Goal: Information Seeking & Learning: Compare options

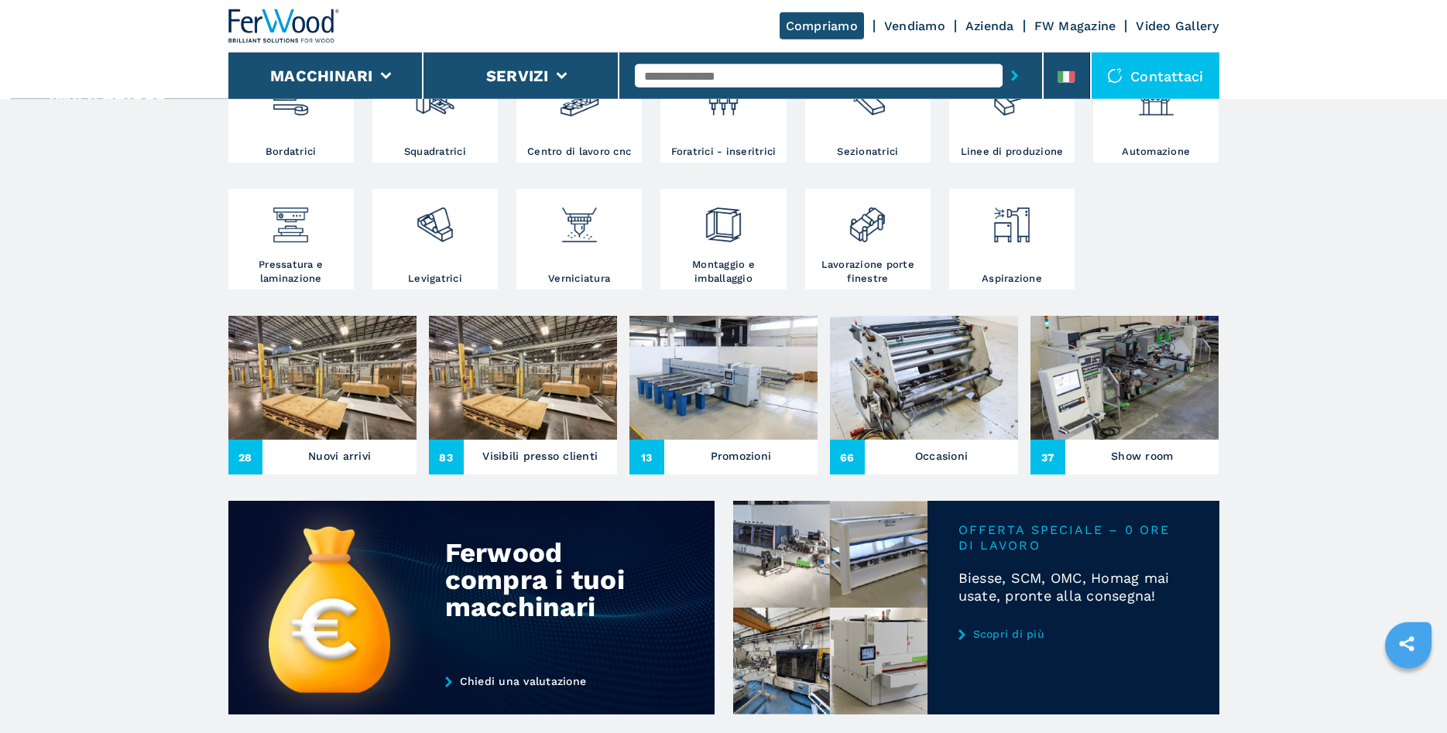
scroll to position [395, 0]
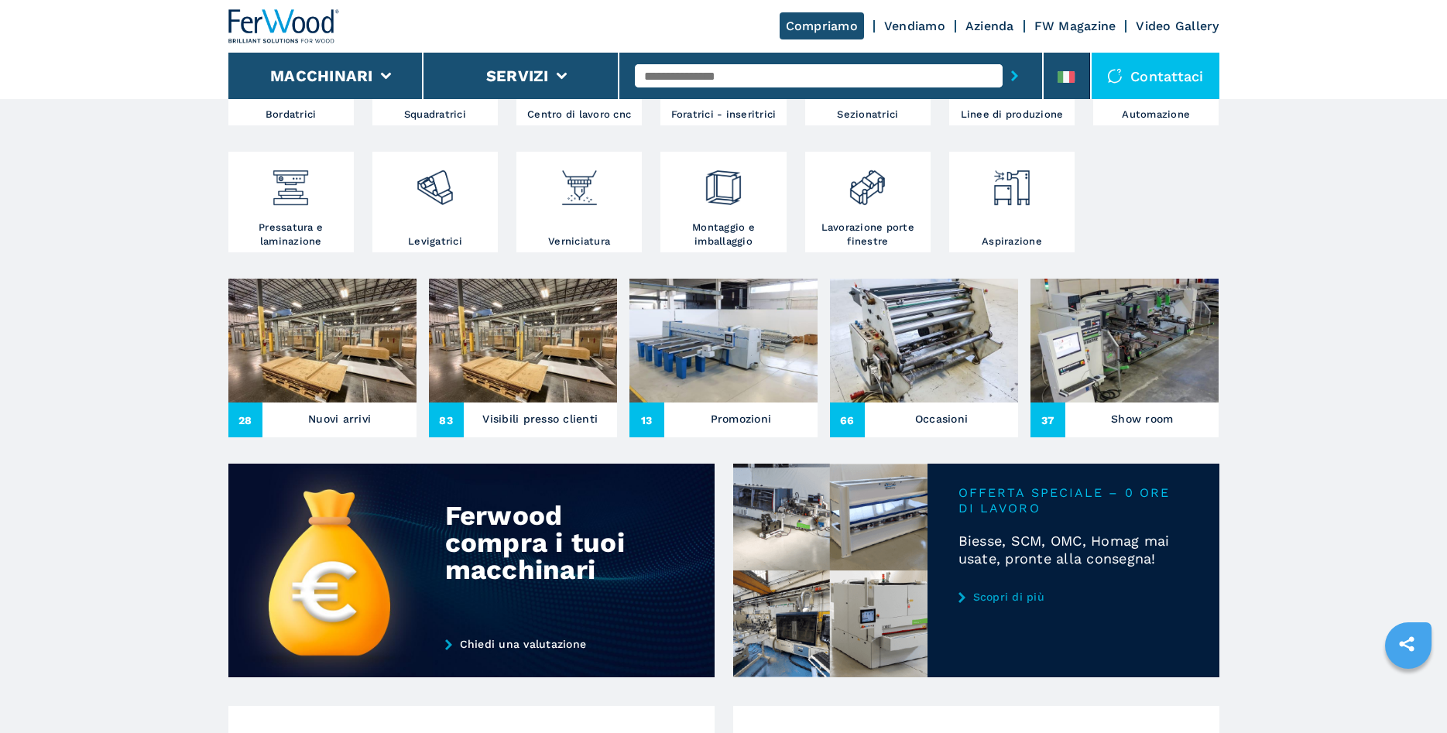
click at [339, 418] on h3 "Nuovi arrivi" at bounding box center [339, 419] width 63 height 22
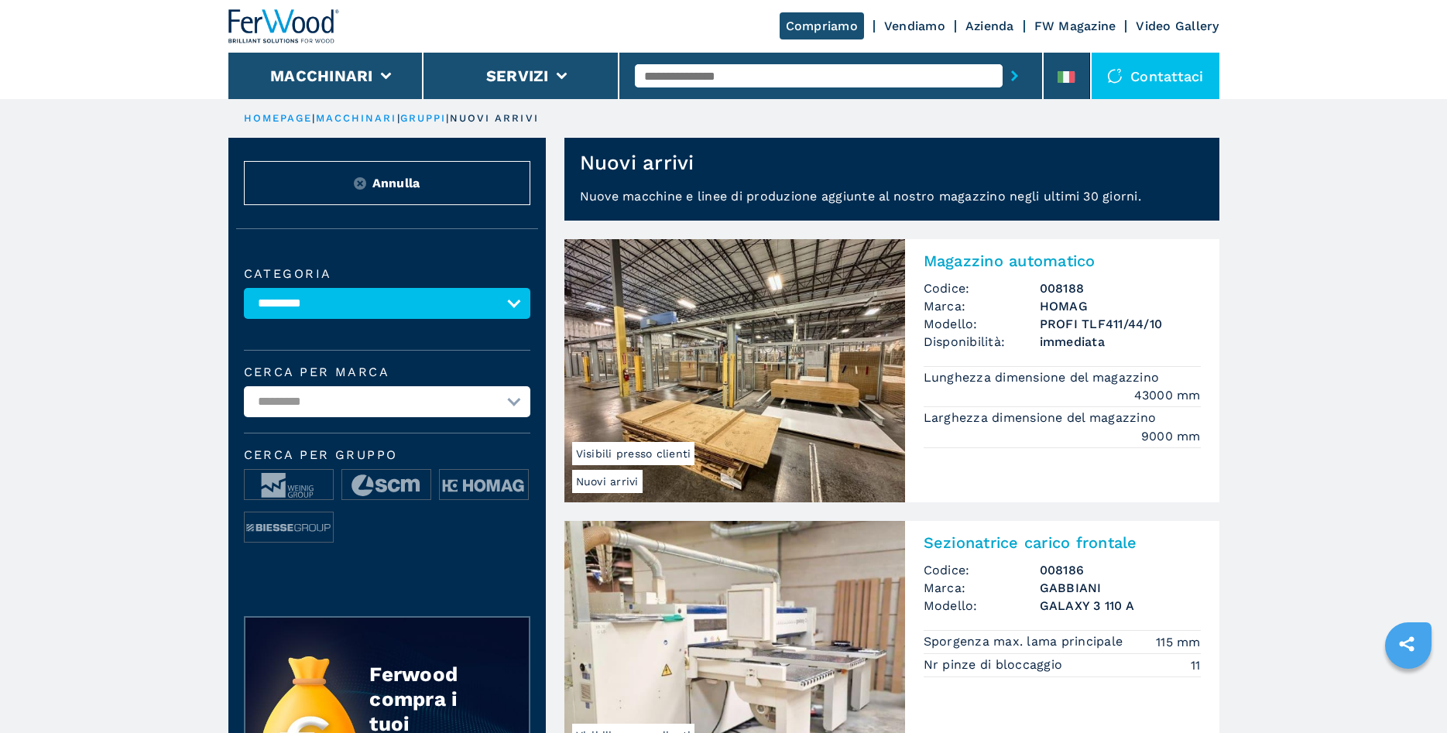
click at [269, 118] on link "HOMEPAGE" at bounding box center [278, 118] width 69 height 12
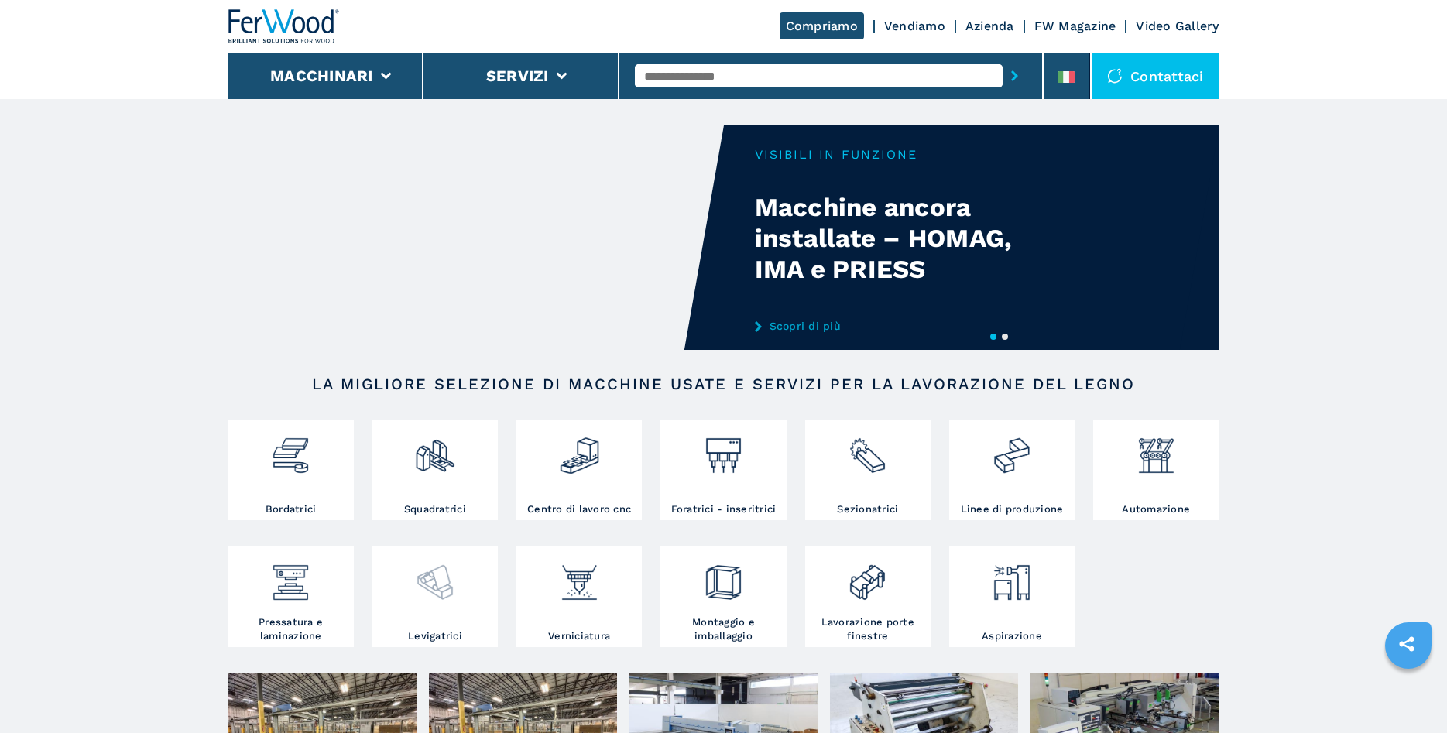
click at [447, 614] on div at bounding box center [435, 589] width 118 height 79
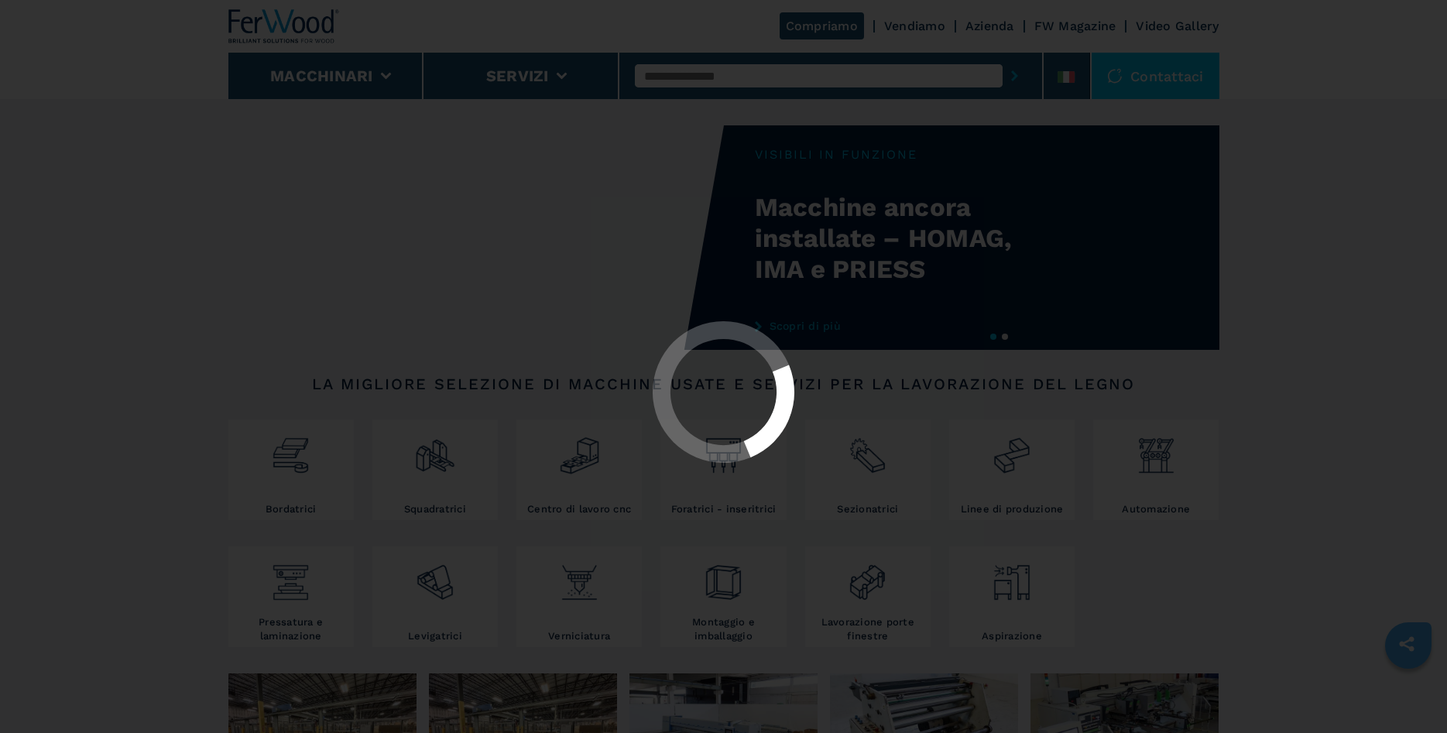
select select "**********"
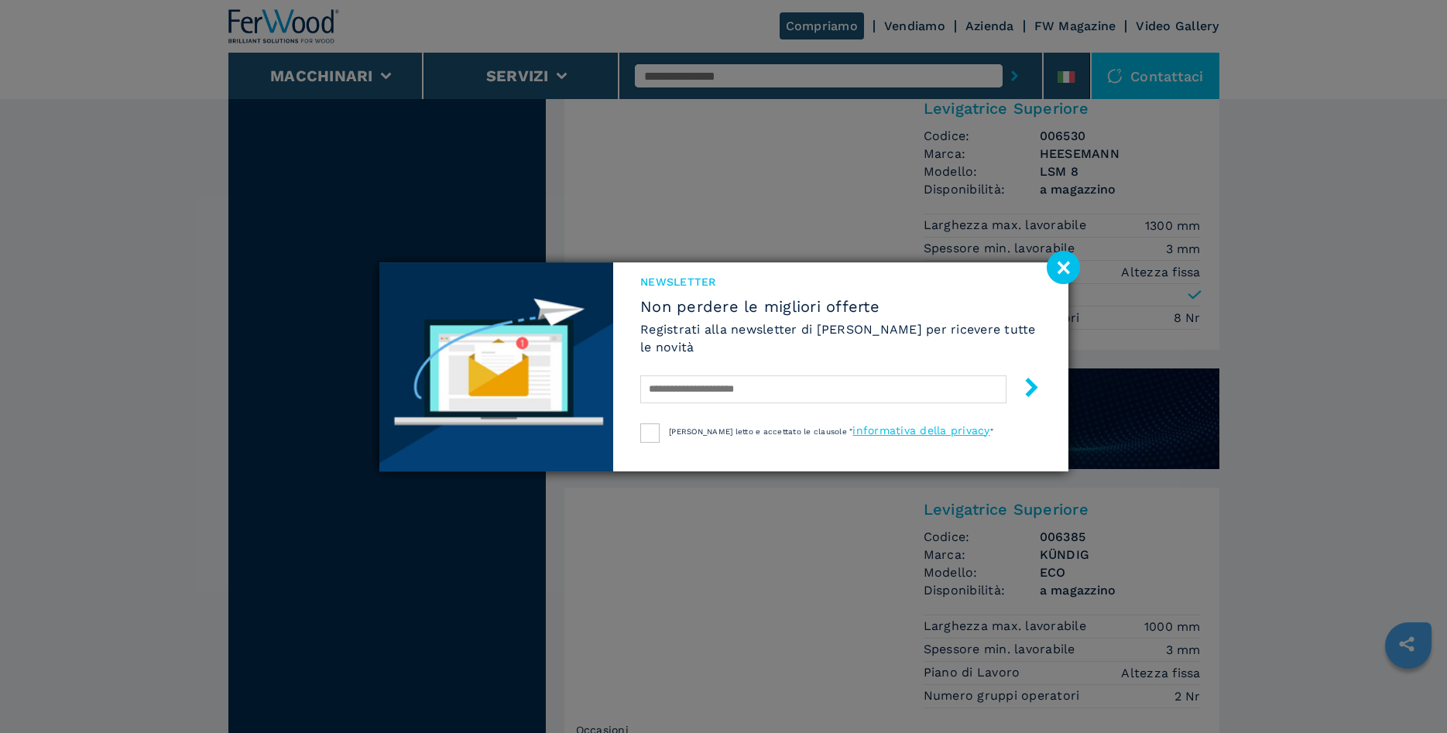
scroll to position [1185, 0]
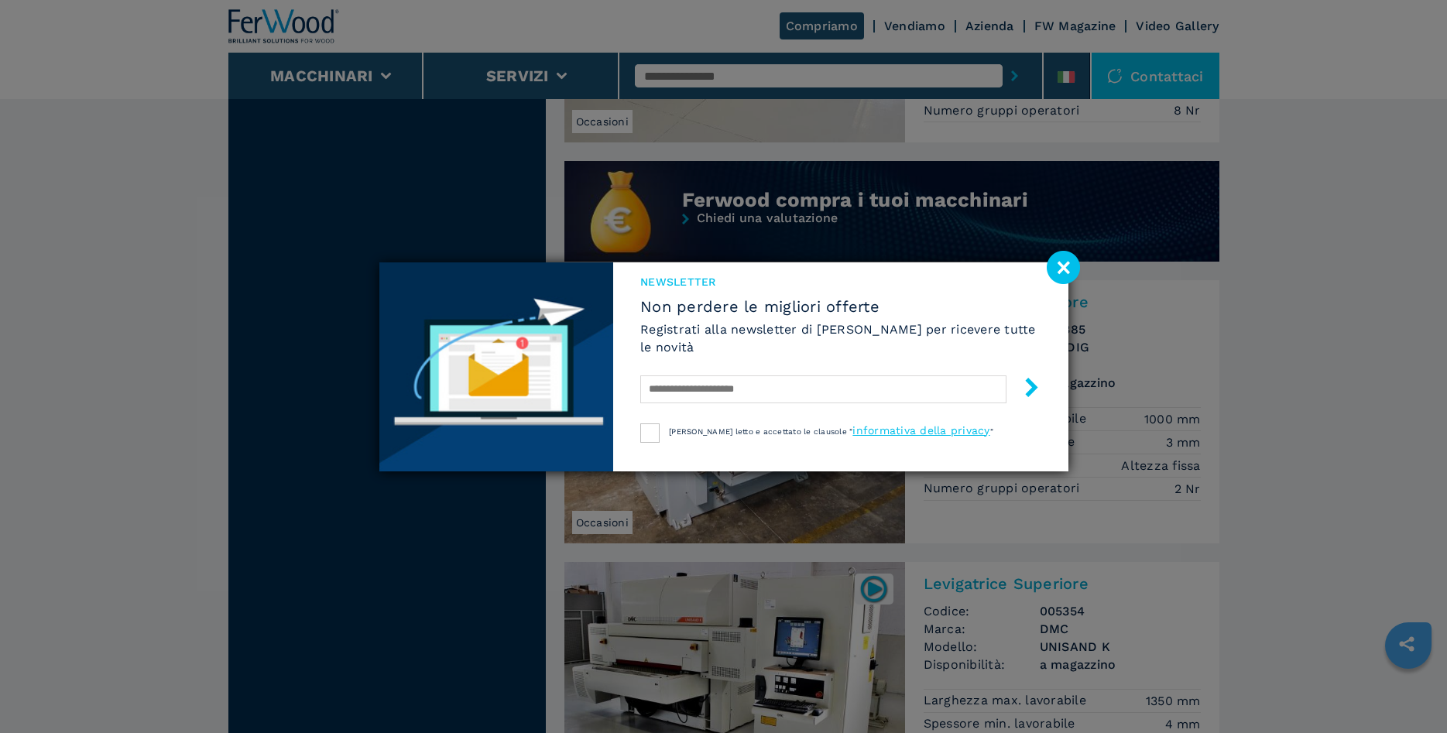
click at [1058, 269] on image at bounding box center [1063, 267] width 33 height 33
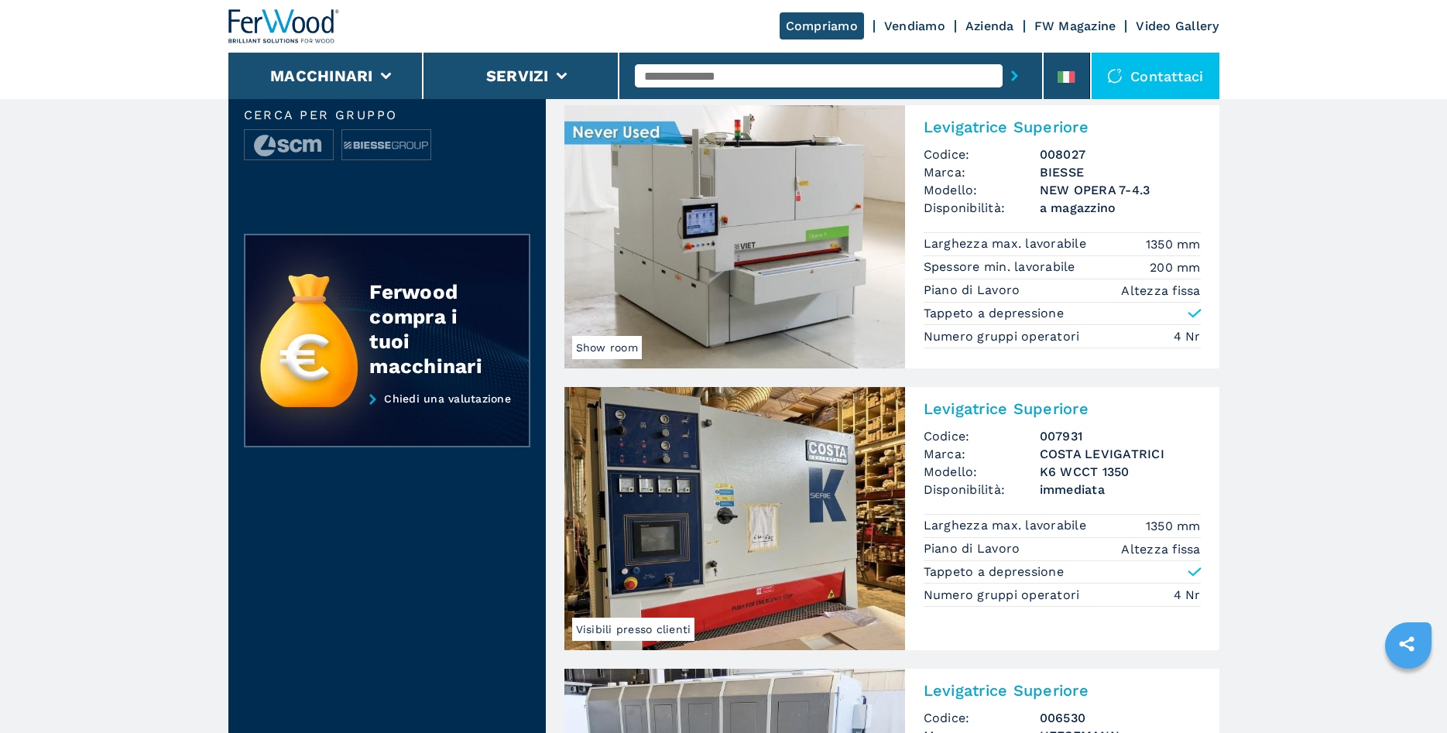
scroll to position [0, 0]
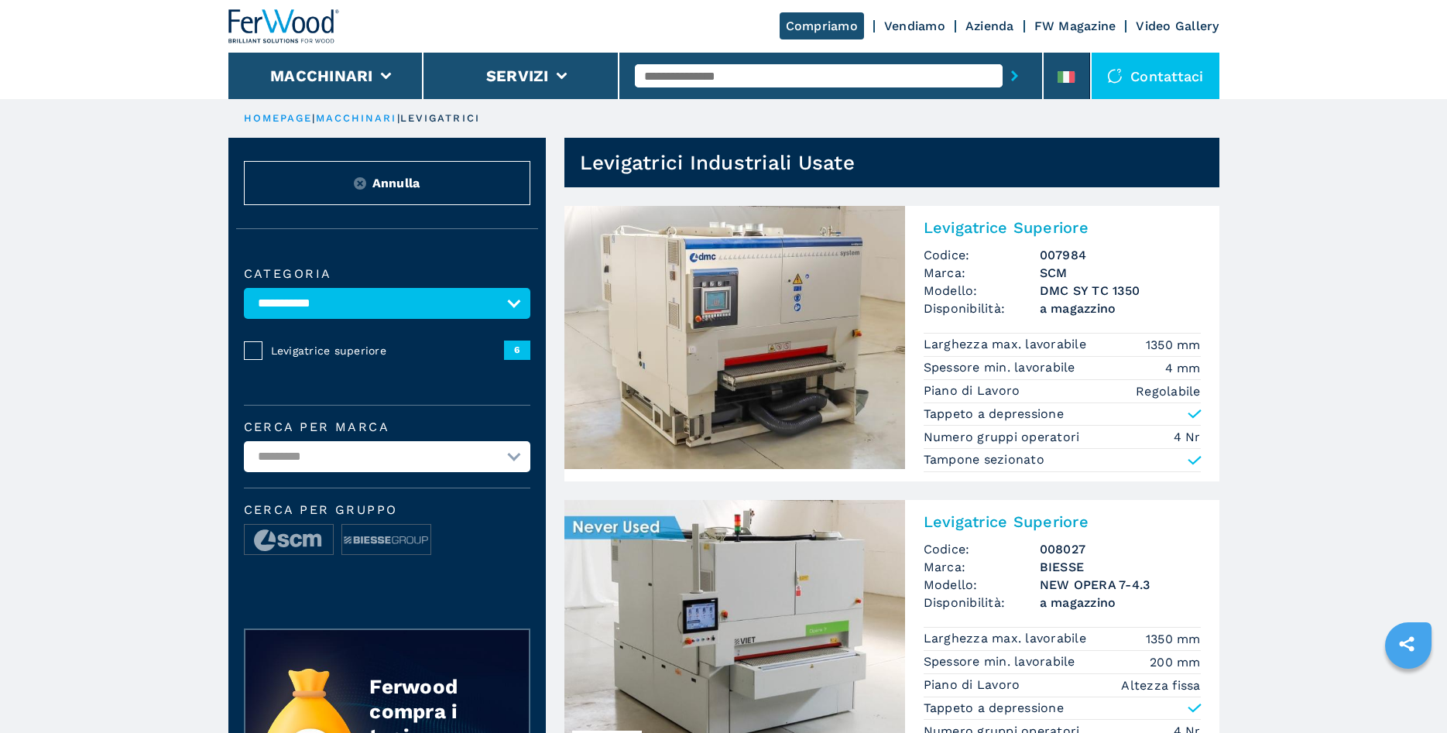
click at [758, 351] on img at bounding box center [734, 337] width 341 height 263
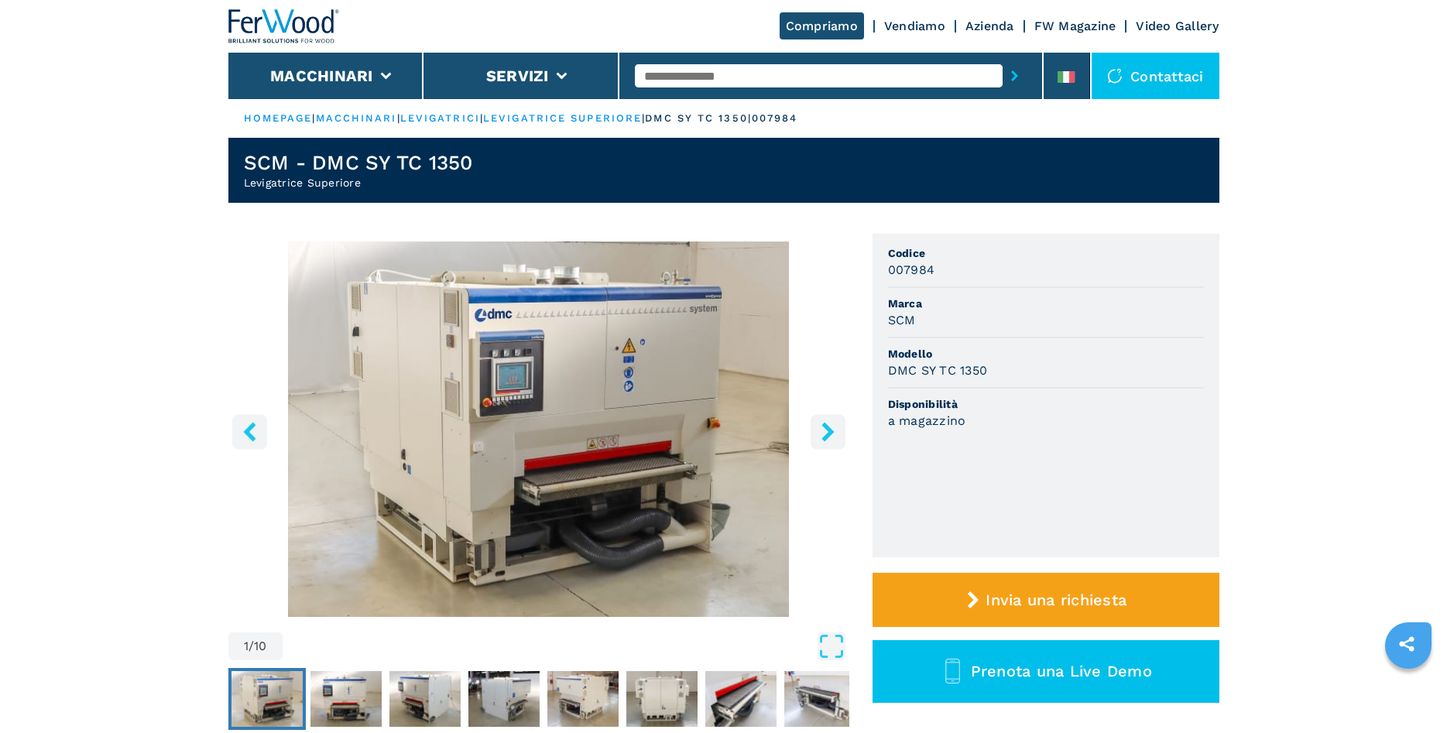
click at [828, 430] on icon "right-button" at bounding box center [827, 431] width 19 height 19
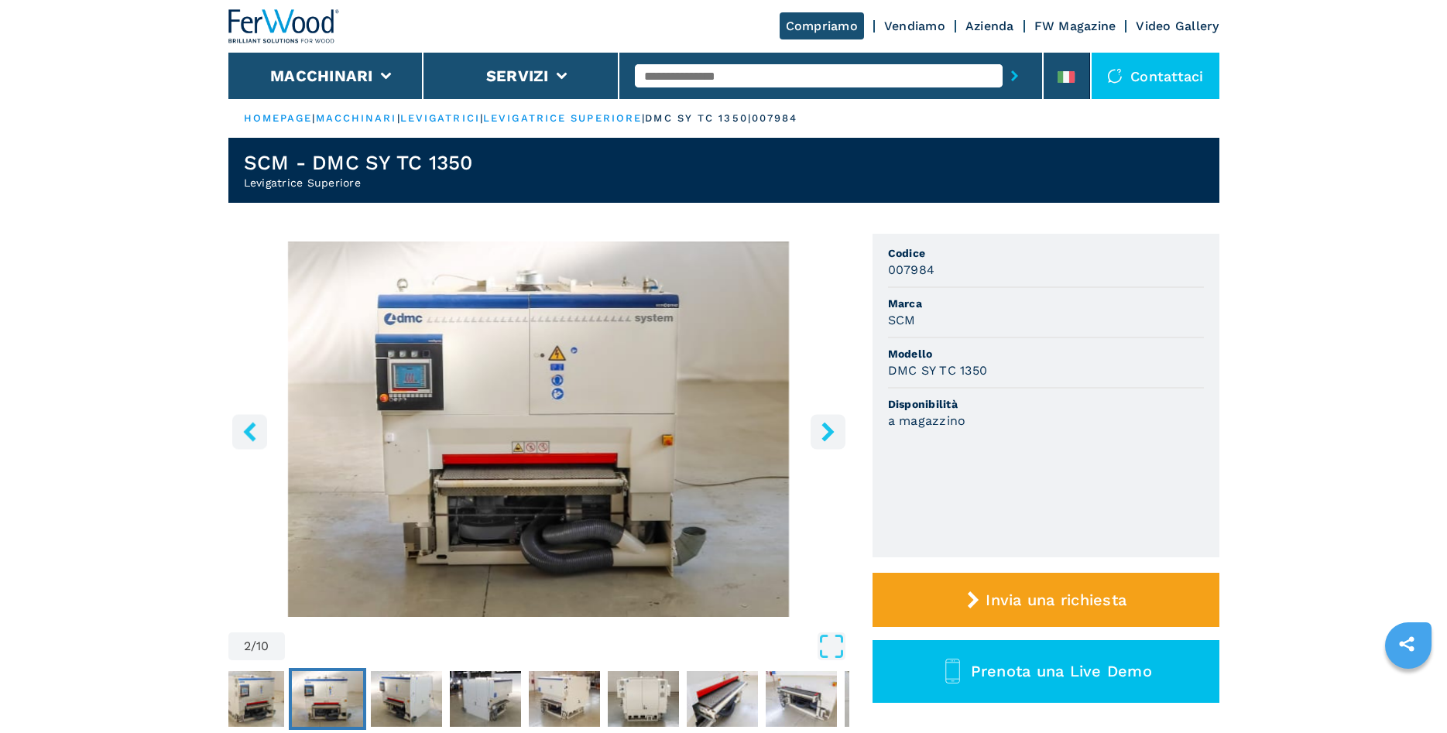
click at [828, 430] on icon "right-button" at bounding box center [827, 431] width 12 height 19
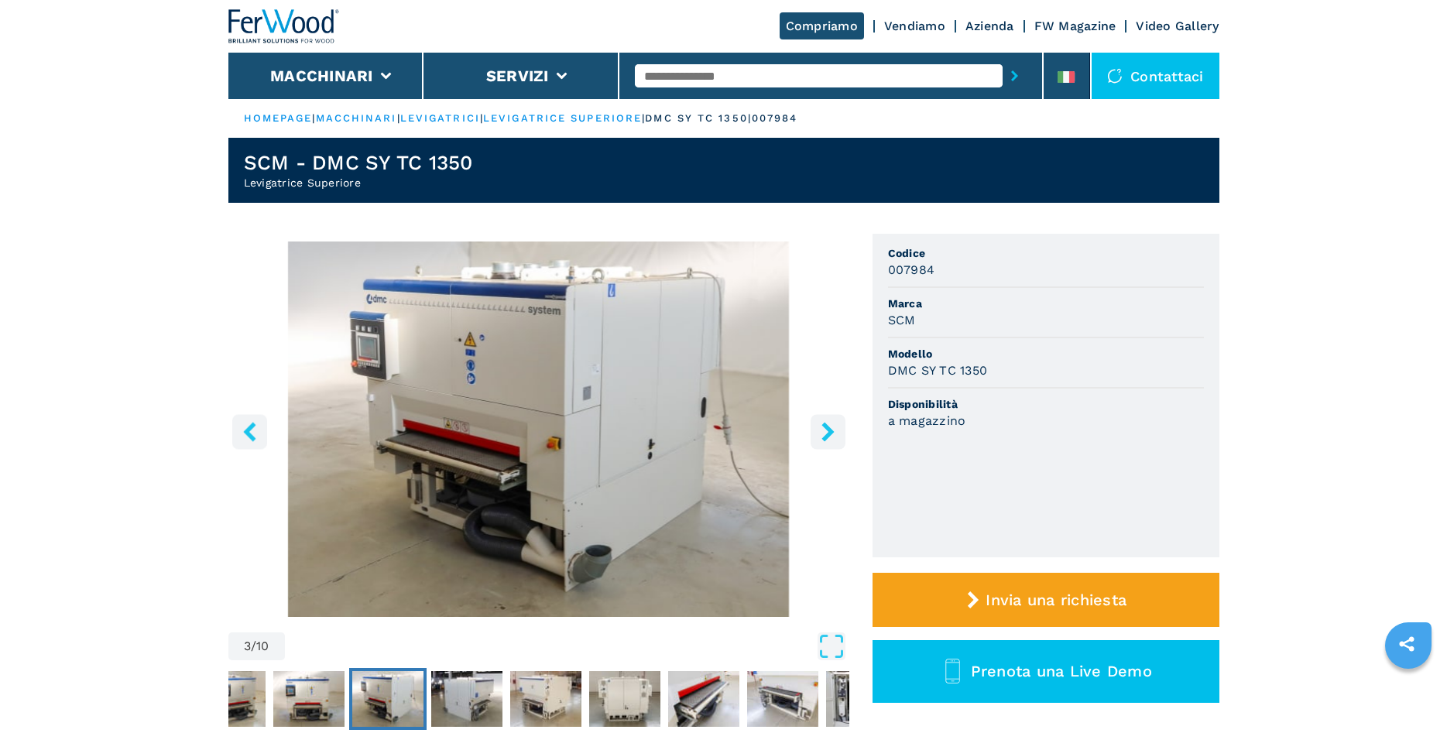
click at [828, 430] on icon "right-button" at bounding box center [827, 431] width 12 height 19
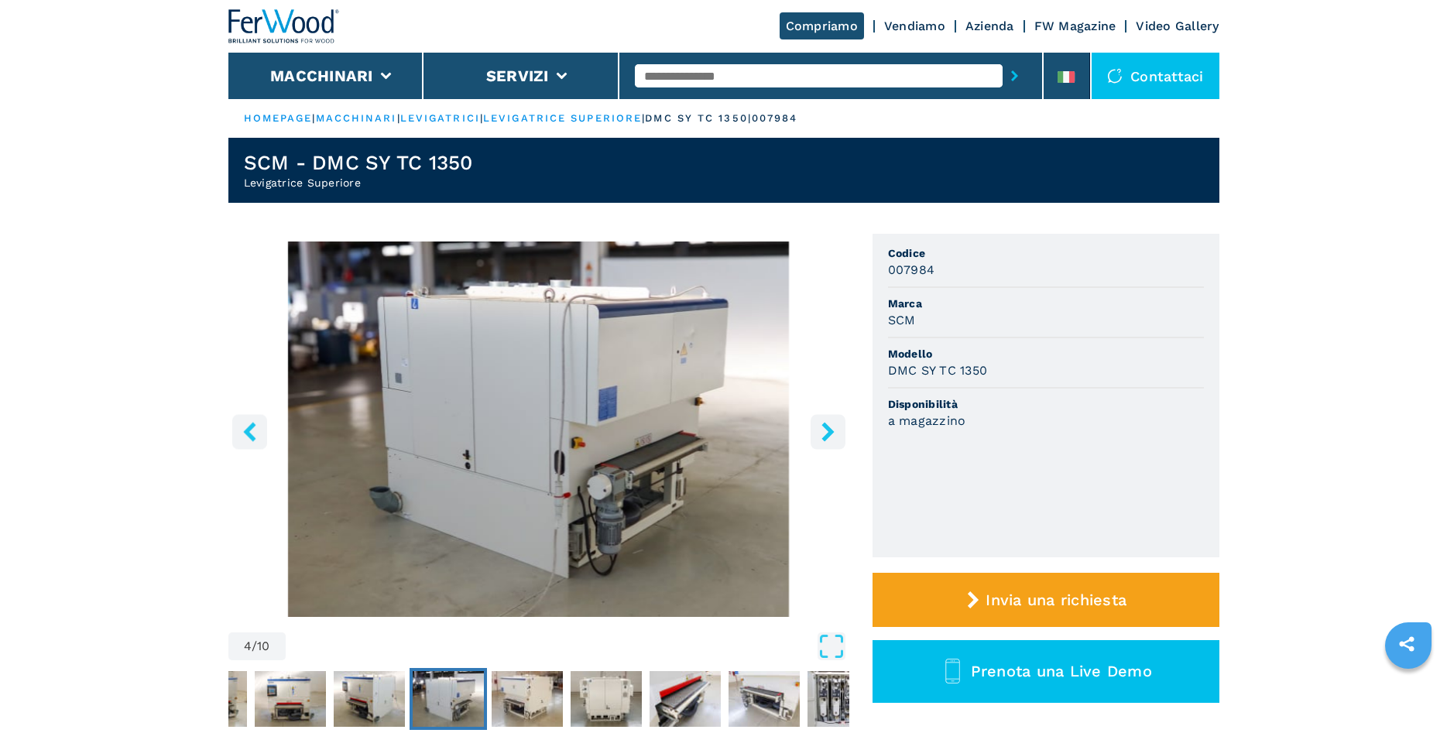
click at [828, 430] on icon "right-button" at bounding box center [827, 431] width 12 height 19
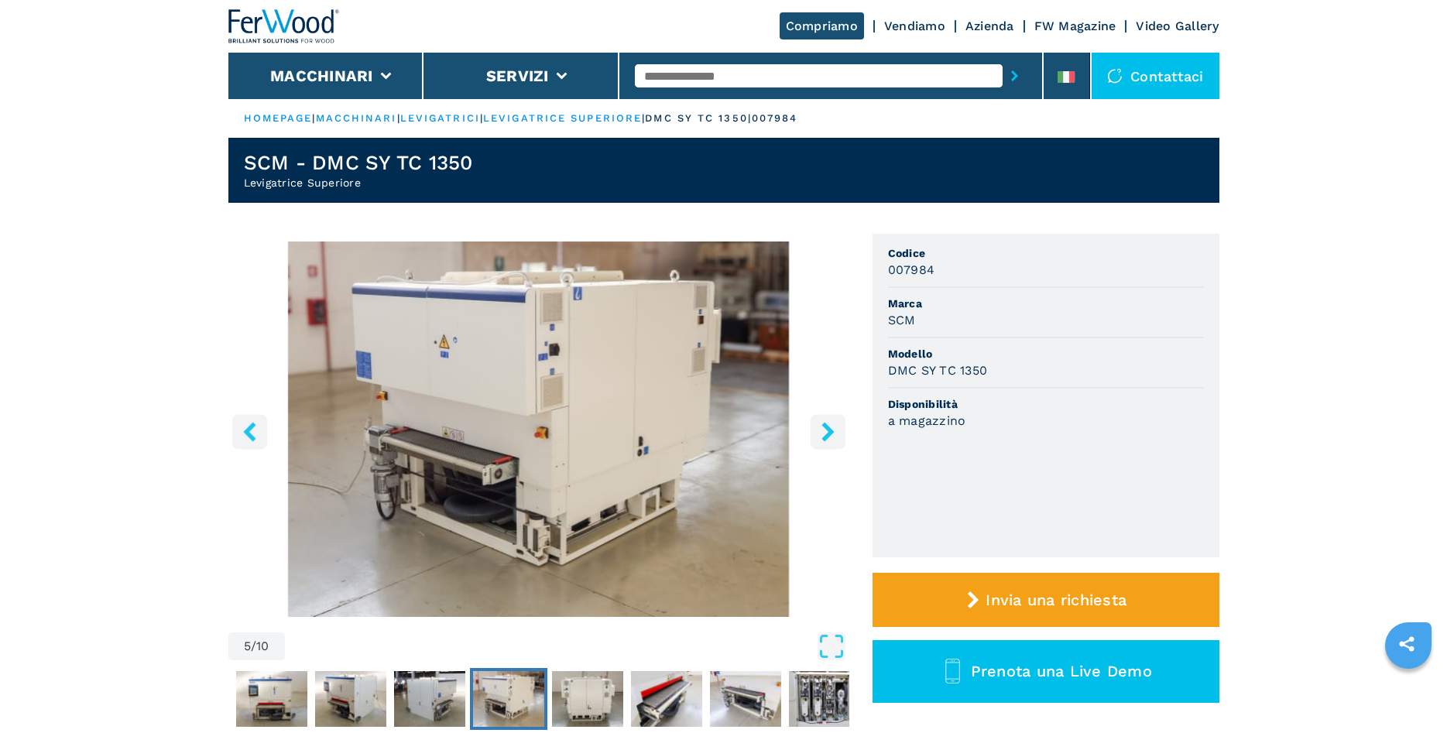
click at [828, 430] on icon "right-button" at bounding box center [827, 431] width 12 height 19
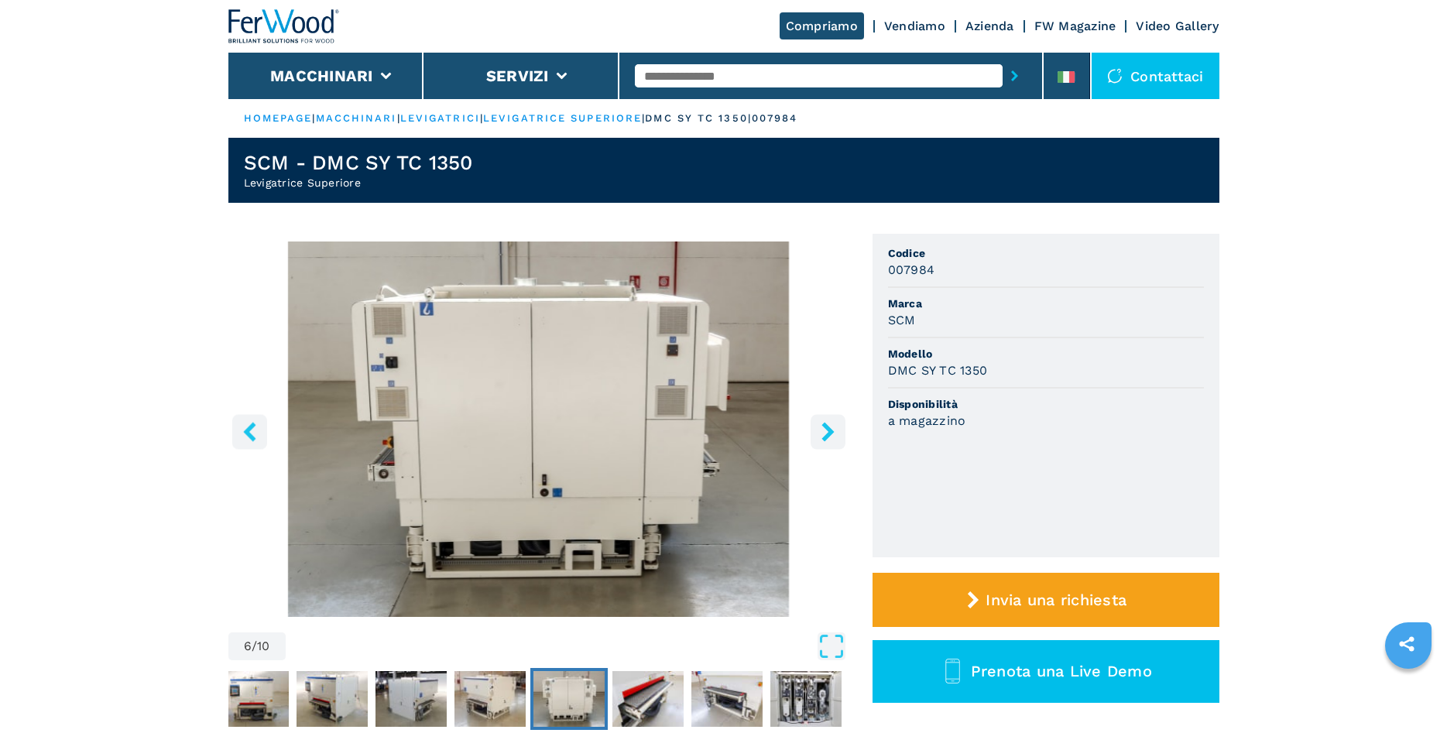
click at [828, 430] on icon "right-button" at bounding box center [827, 431] width 12 height 19
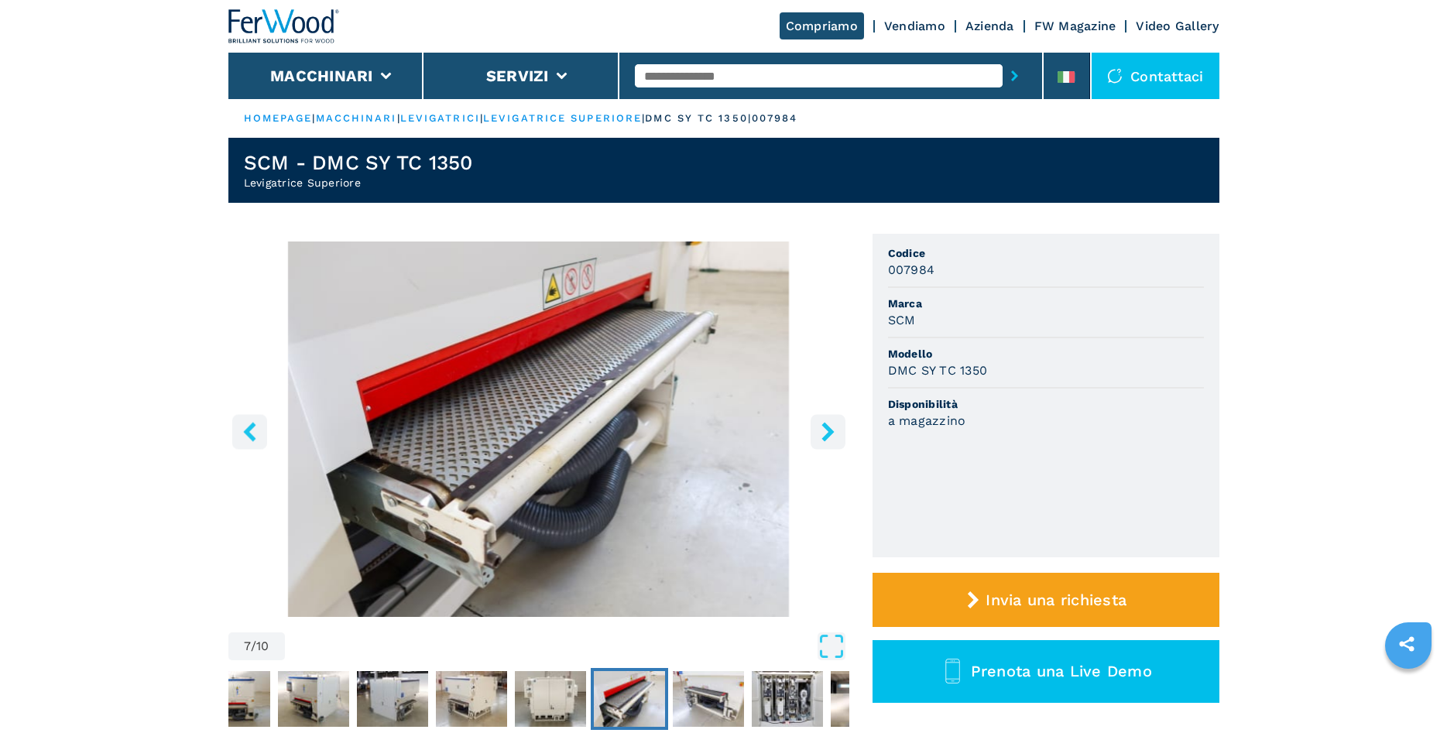
click at [828, 430] on icon "right-button" at bounding box center [827, 431] width 12 height 19
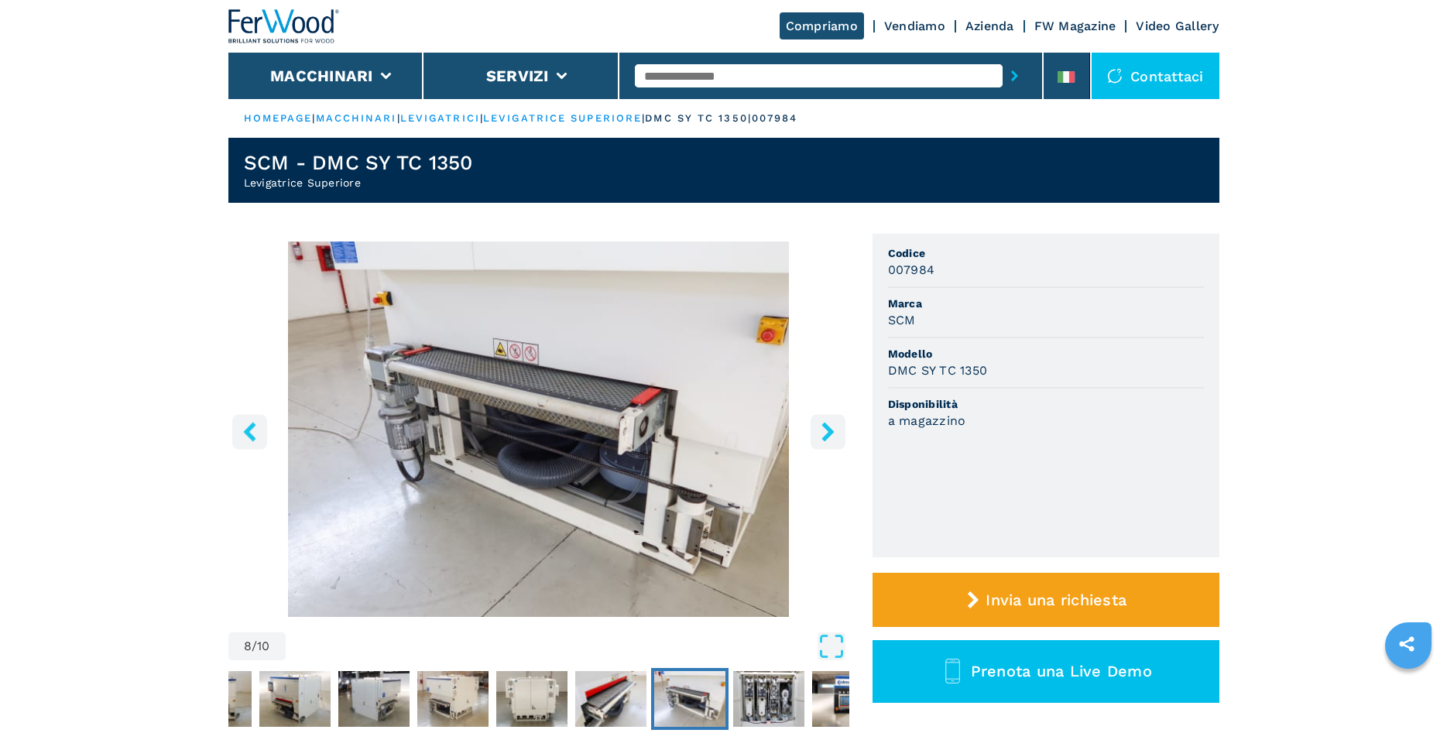
click at [828, 430] on icon "right-button" at bounding box center [827, 431] width 12 height 19
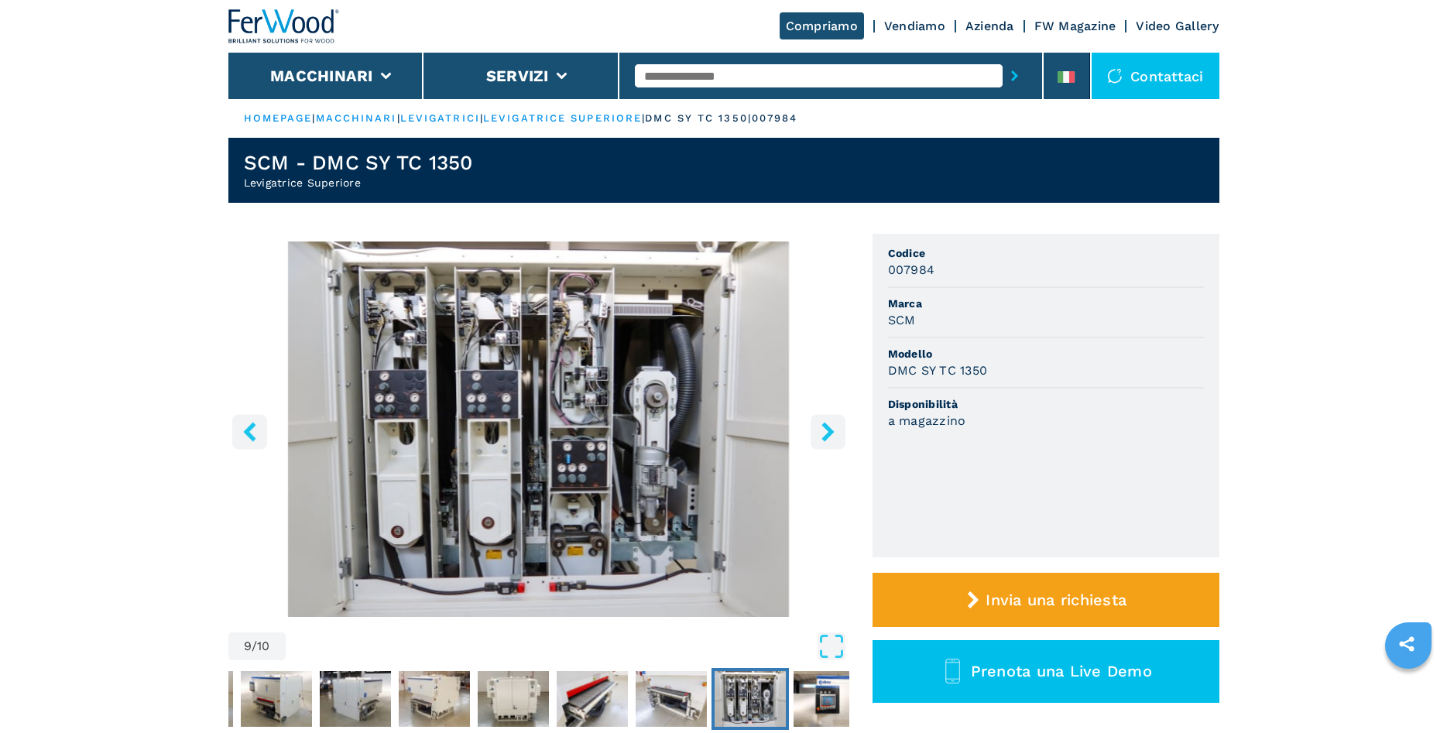
click at [828, 430] on icon "right-button" at bounding box center [827, 431] width 12 height 19
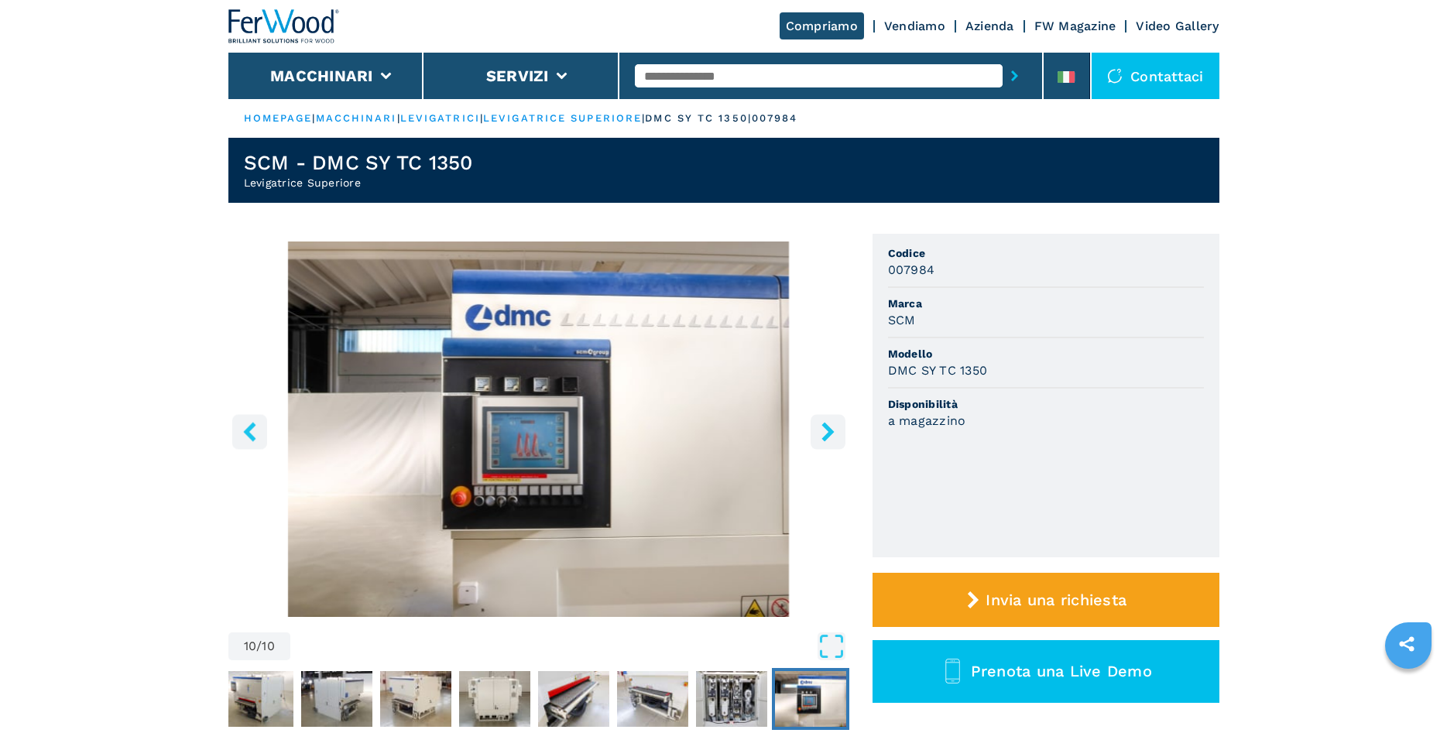
click at [828, 430] on icon "right-button" at bounding box center [827, 431] width 12 height 19
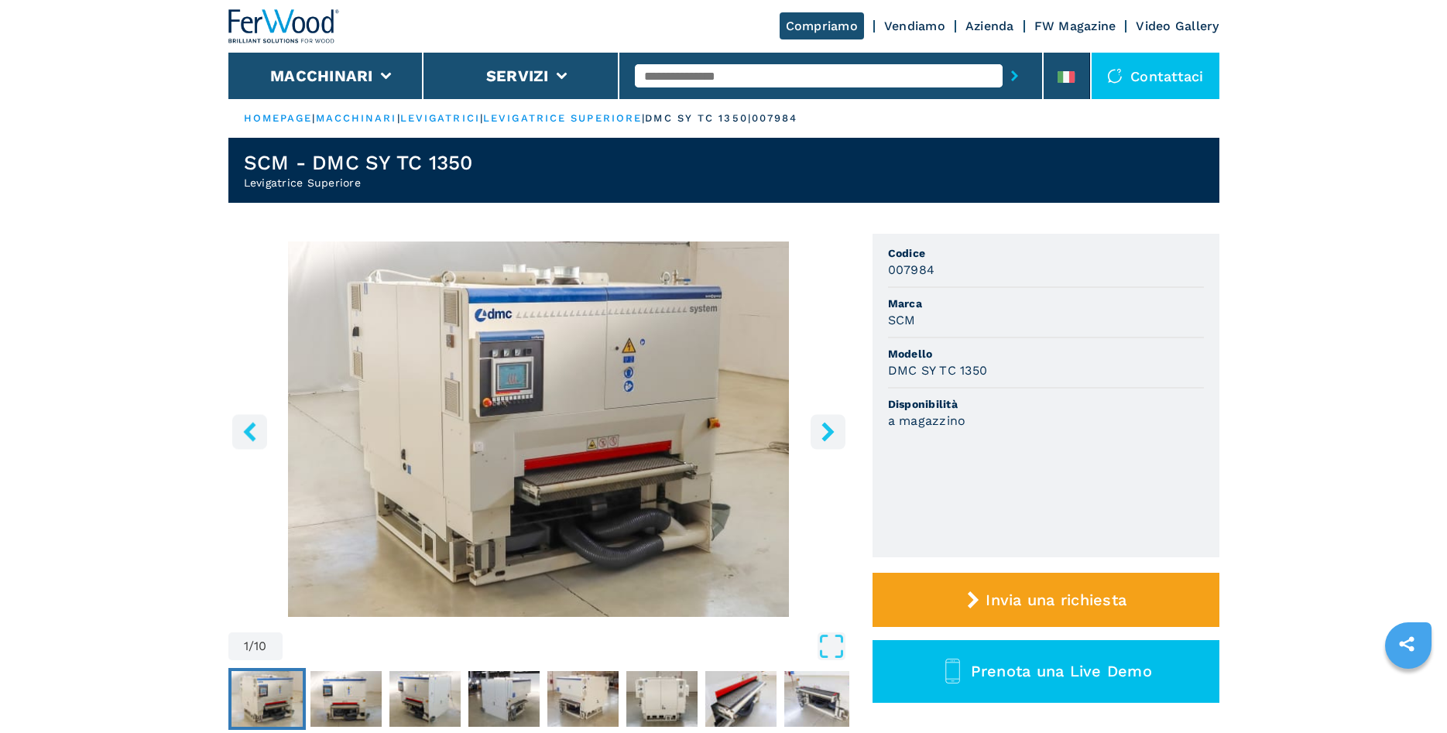
select select "**********"
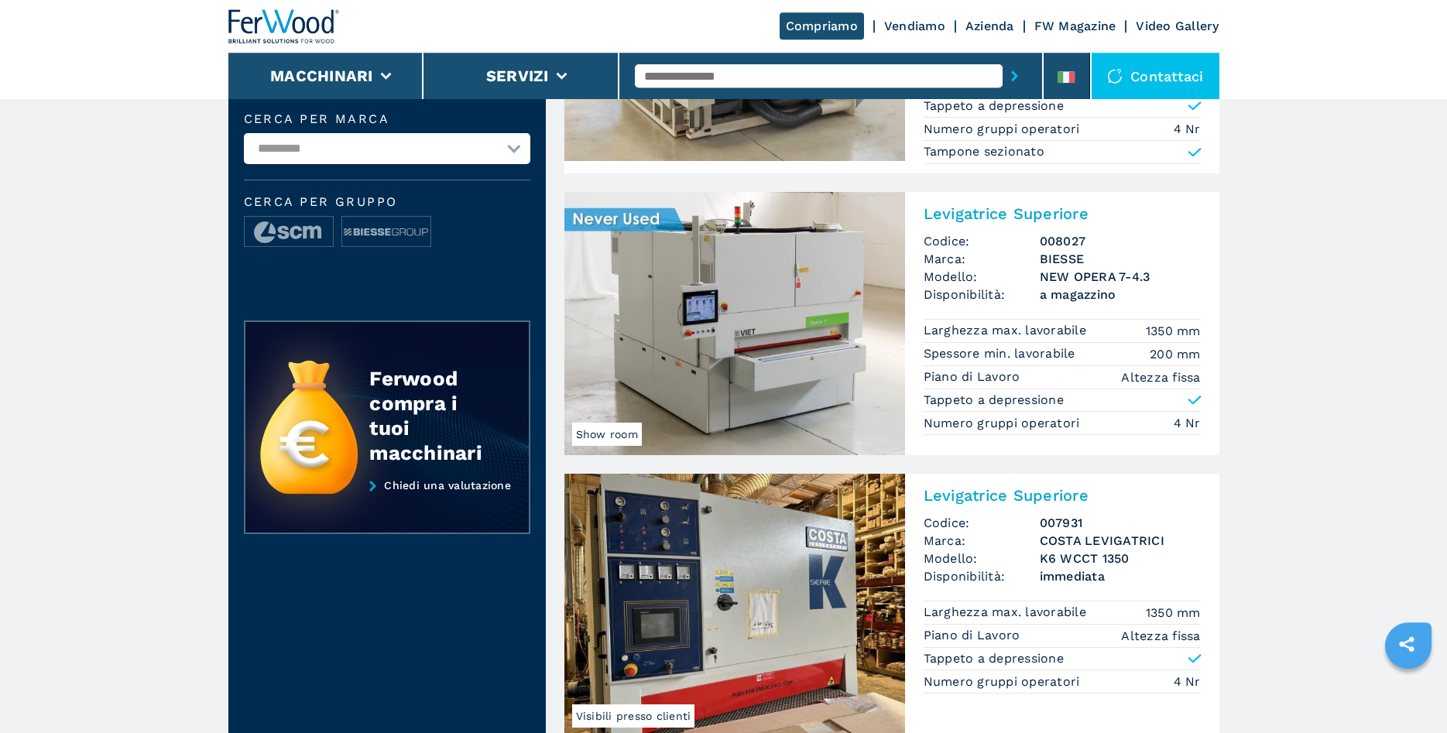
scroll to position [316, 0]
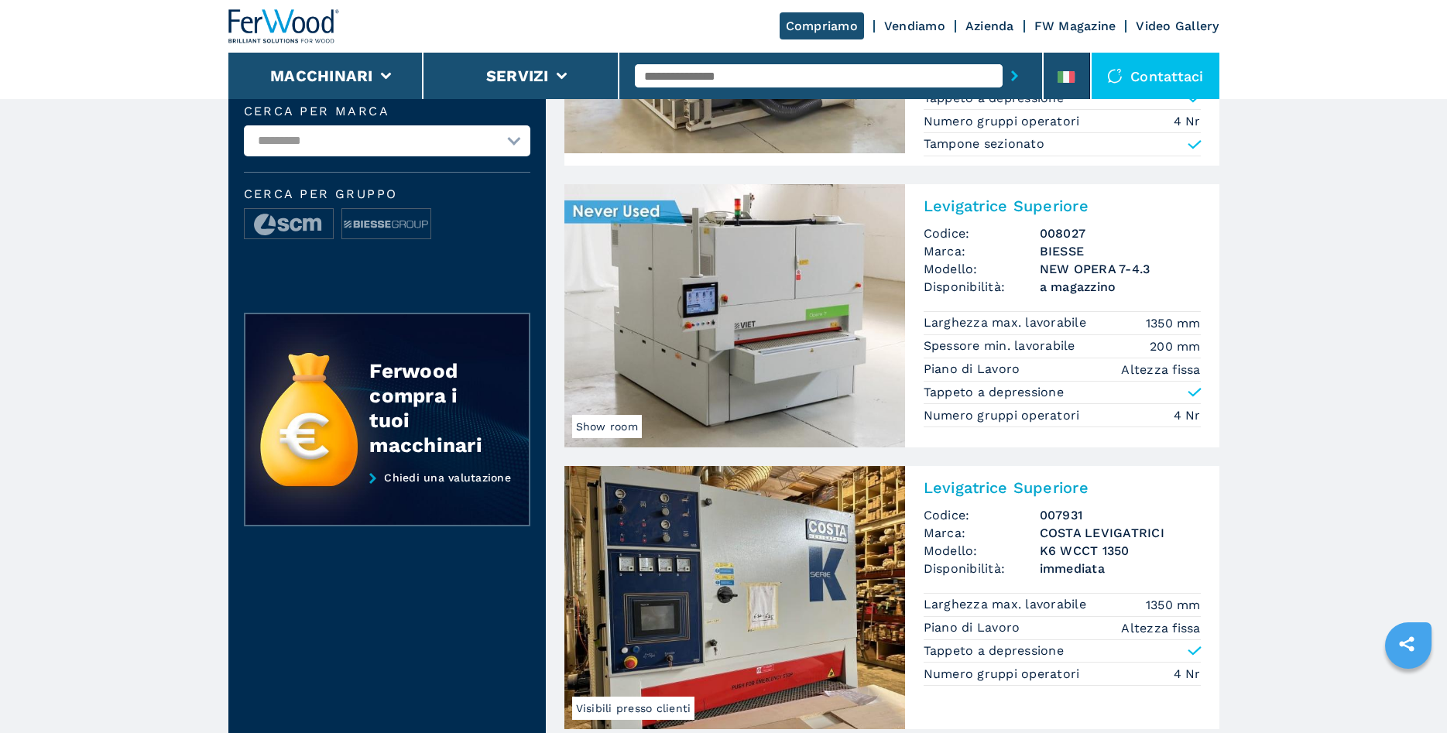
click at [766, 309] on img at bounding box center [734, 315] width 341 height 263
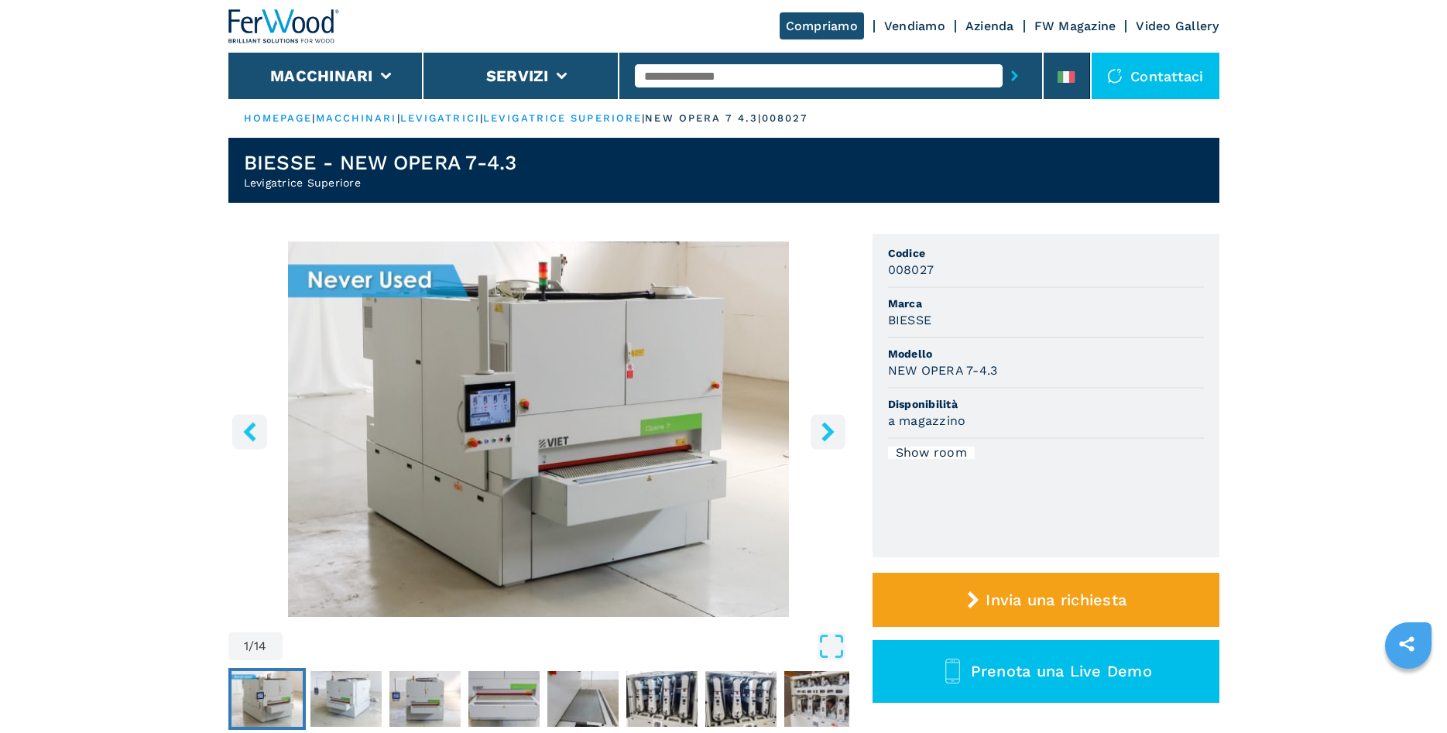
click at [818, 434] on icon "right-button" at bounding box center [827, 431] width 19 height 19
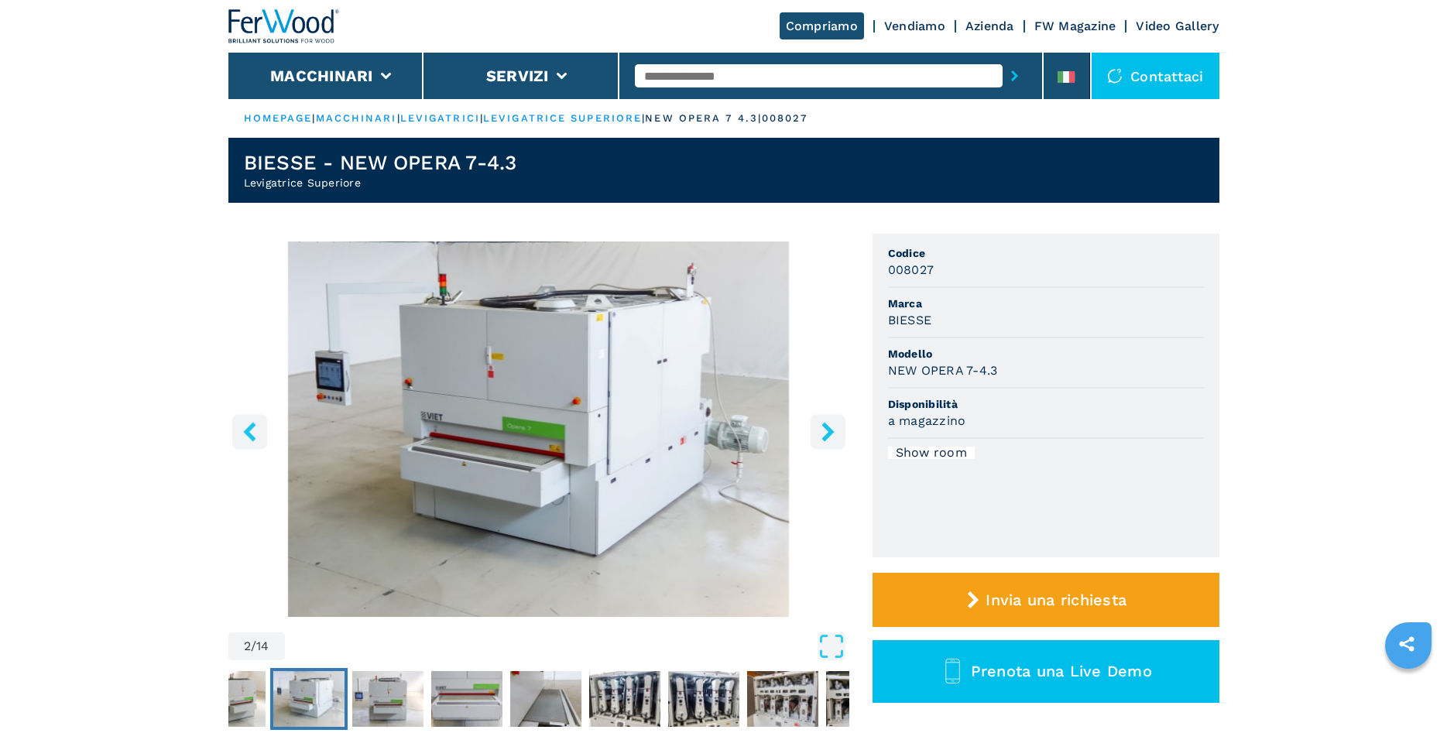
click at [817, 434] on button "right-button" at bounding box center [828, 431] width 35 height 35
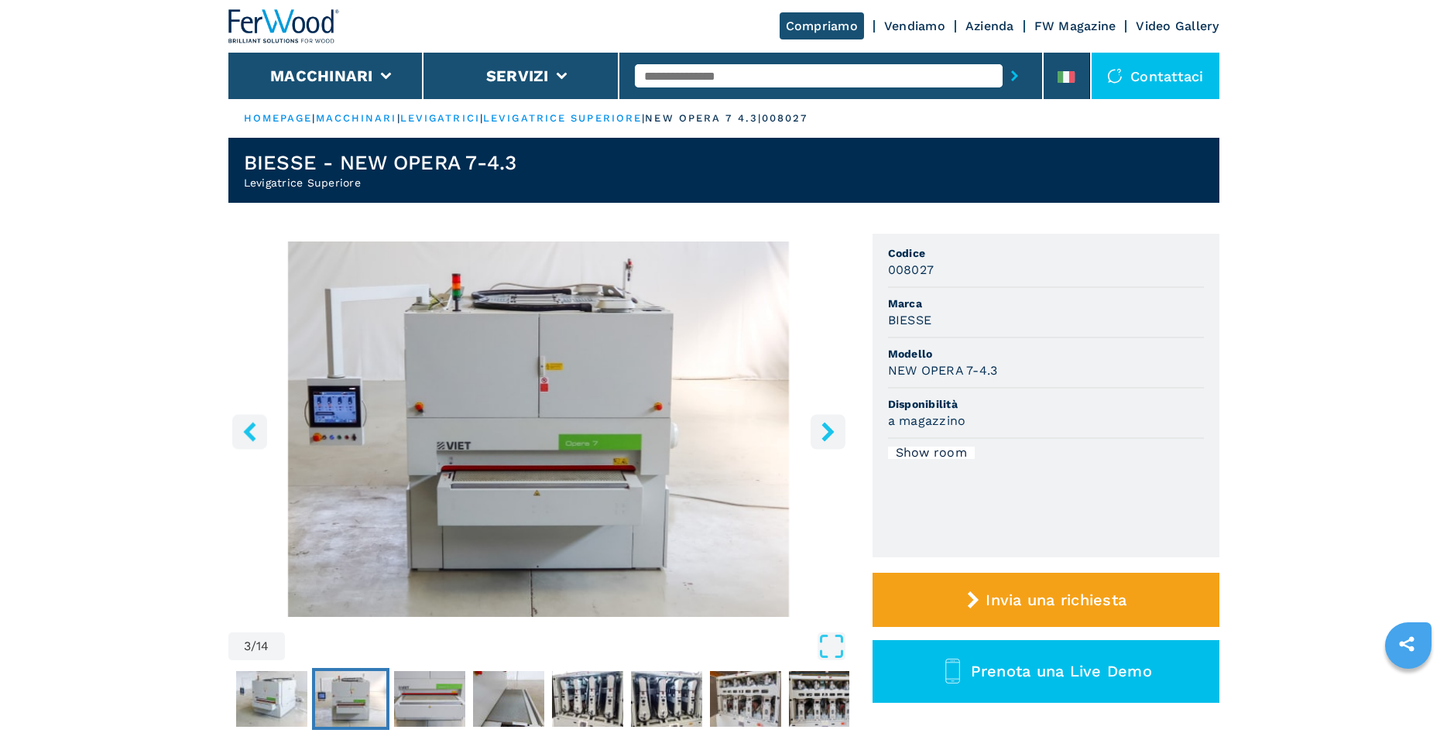
click at [817, 434] on button "right-button" at bounding box center [828, 431] width 35 height 35
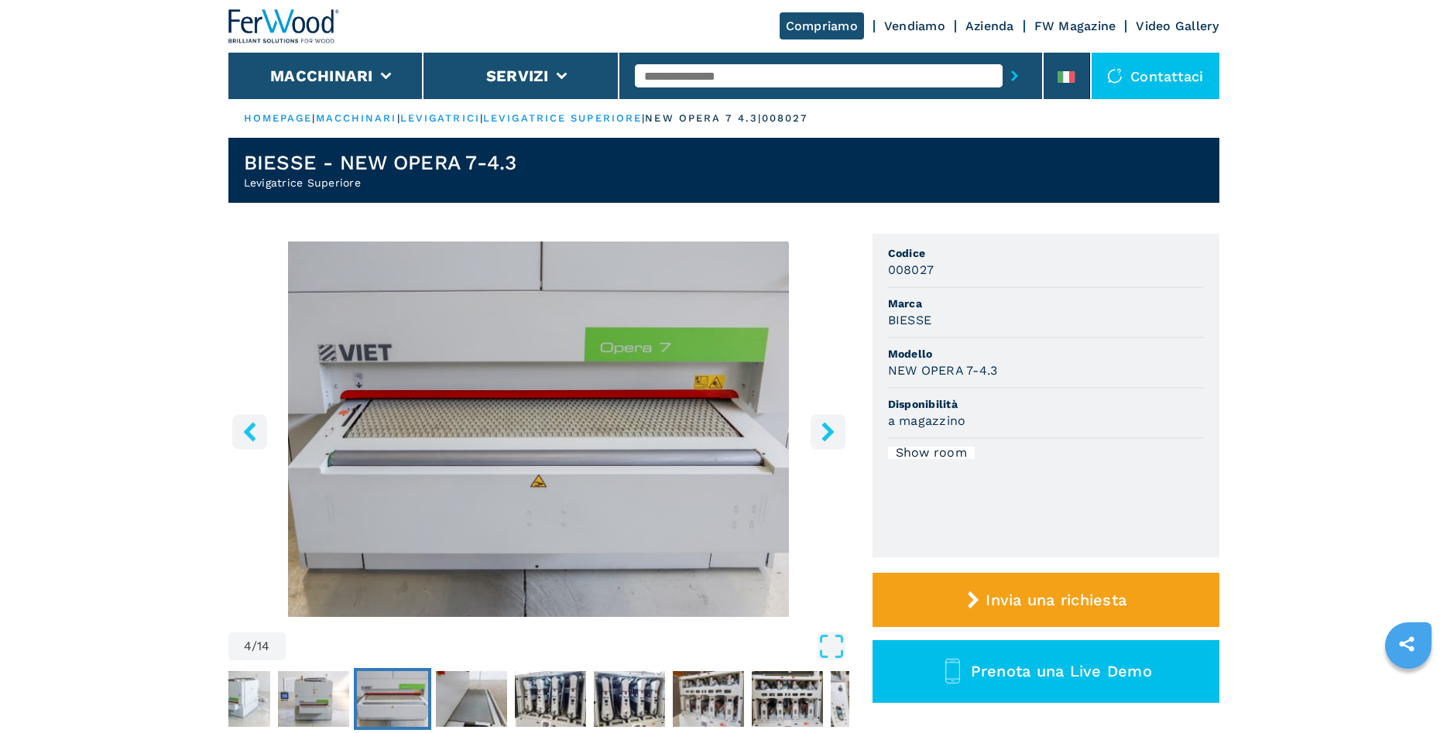
click at [817, 434] on button "right-button" at bounding box center [828, 431] width 35 height 35
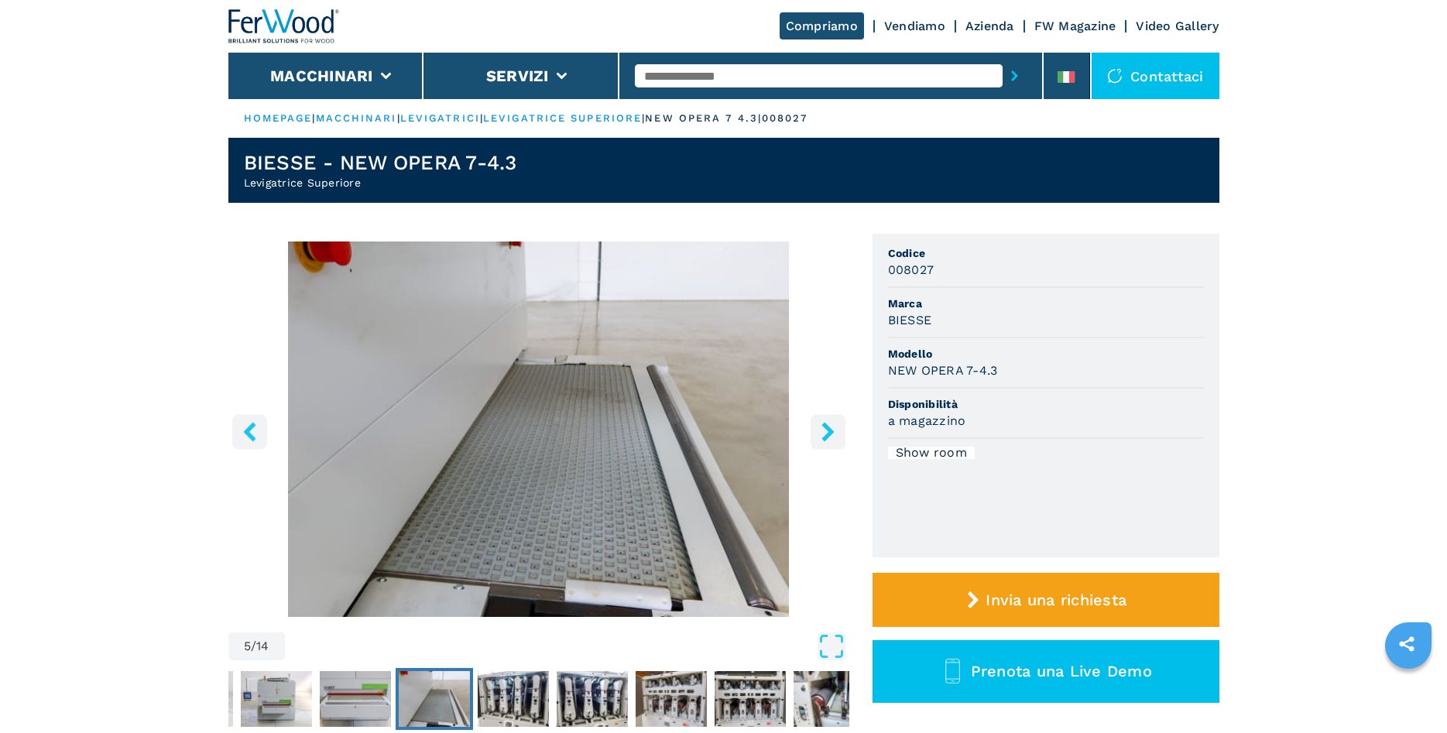
click at [817, 434] on button "right-button" at bounding box center [828, 431] width 35 height 35
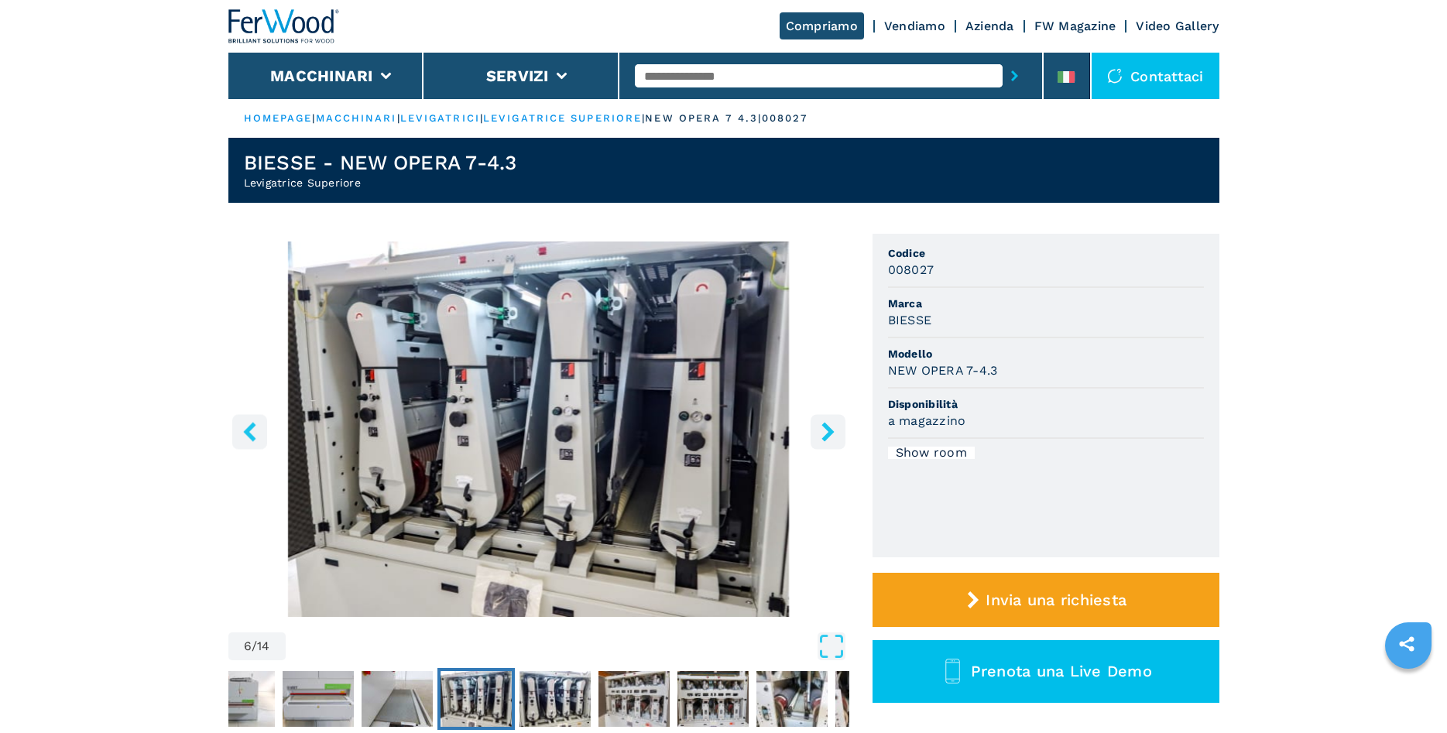
click at [827, 432] on icon "right-button" at bounding box center [827, 431] width 19 height 19
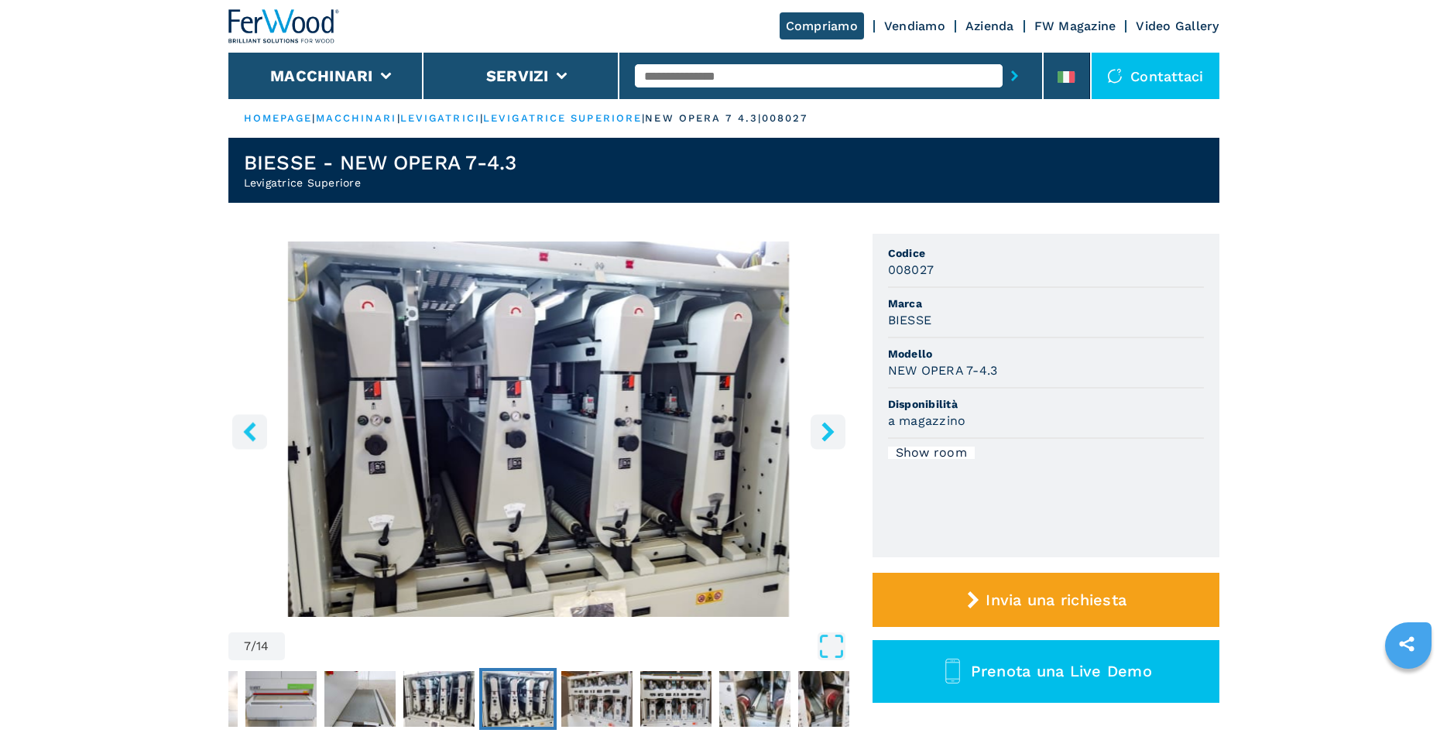
click at [827, 432] on icon "right-button" at bounding box center [827, 431] width 19 height 19
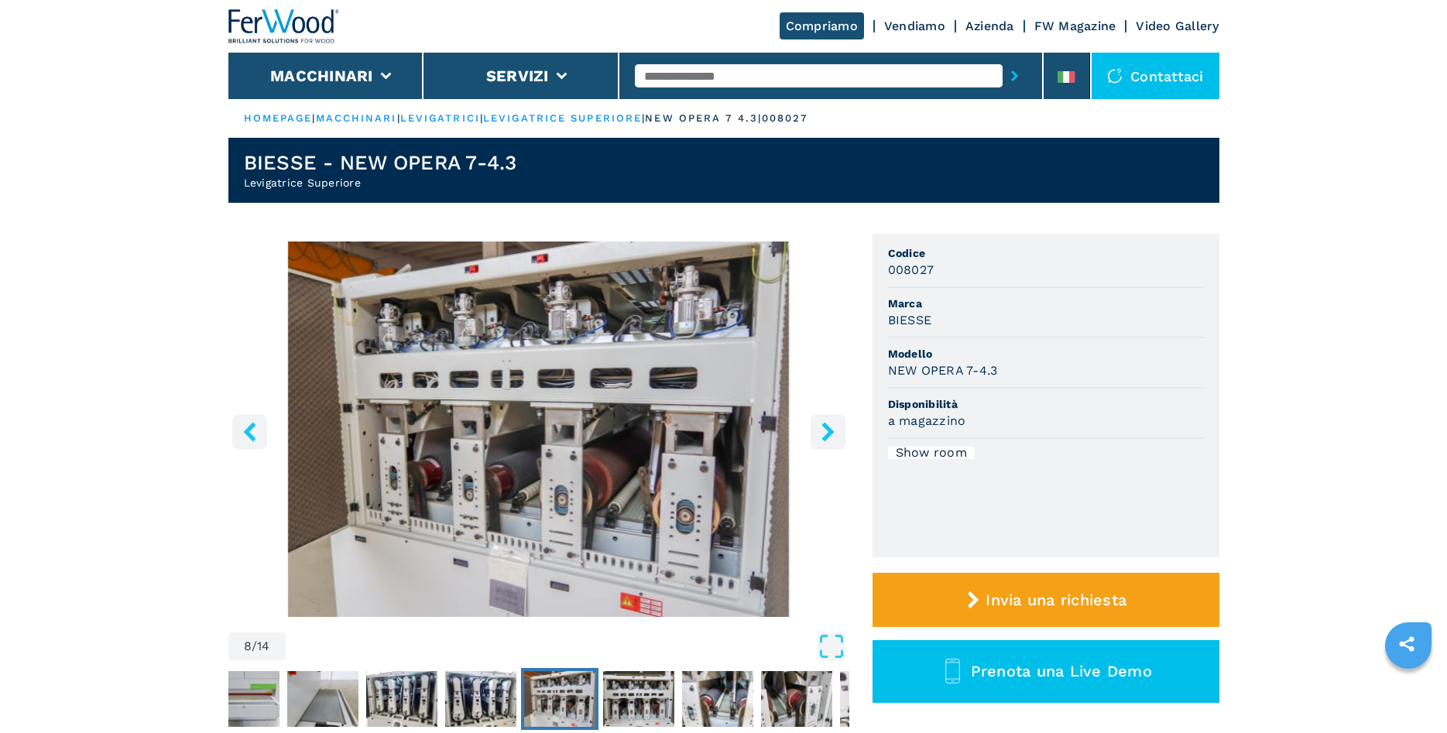
click at [827, 432] on icon "right-button" at bounding box center [827, 431] width 19 height 19
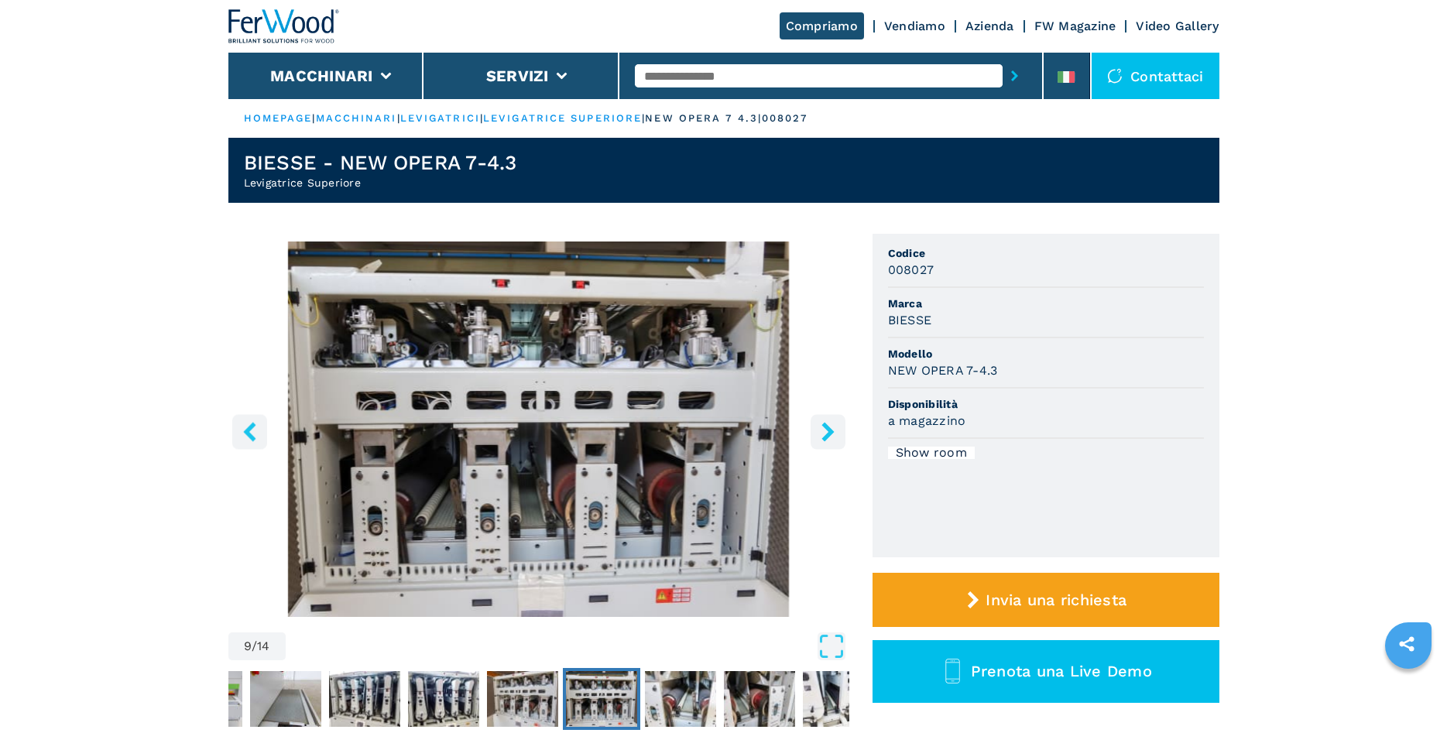
click at [827, 432] on icon "right-button" at bounding box center [827, 431] width 19 height 19
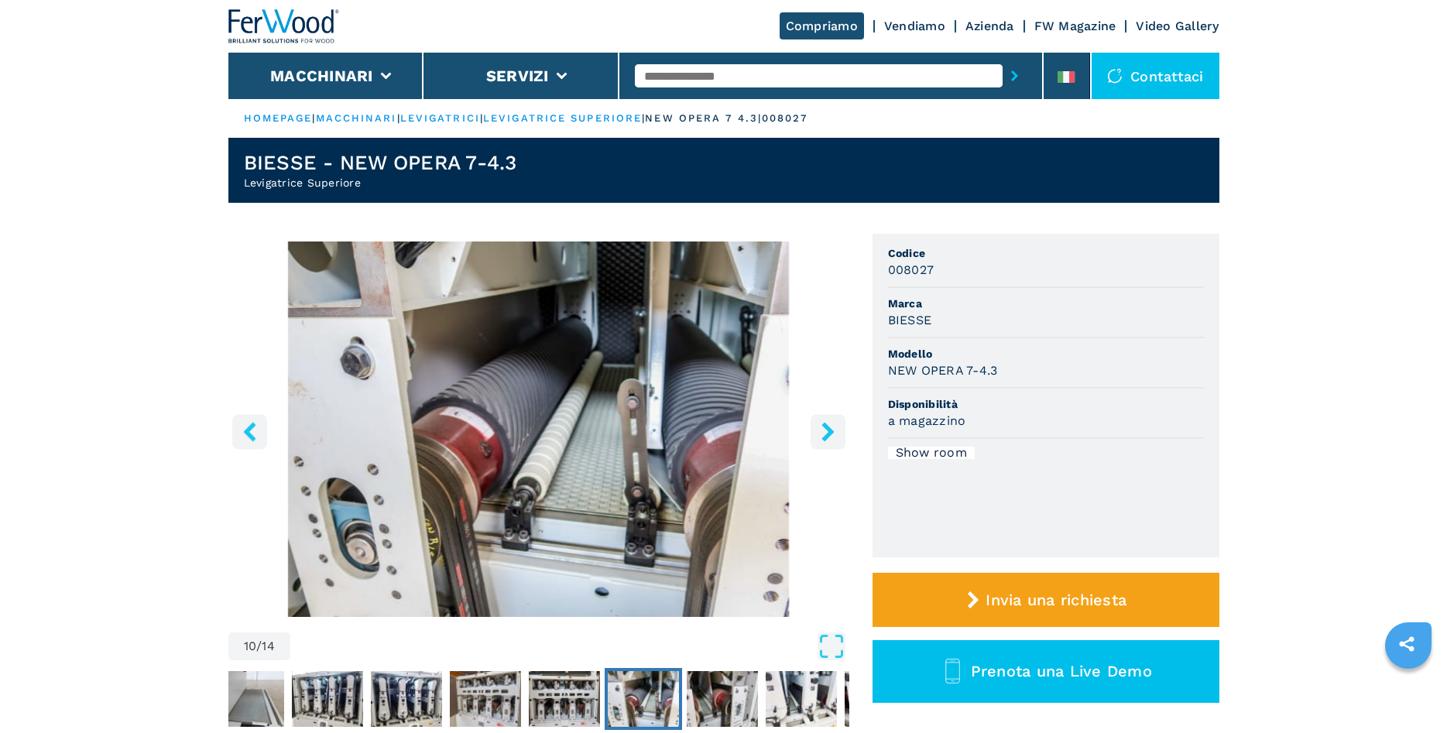
click at [827, 432] on icon "right-button" at bounding box center [827, 431] width 19 height 19
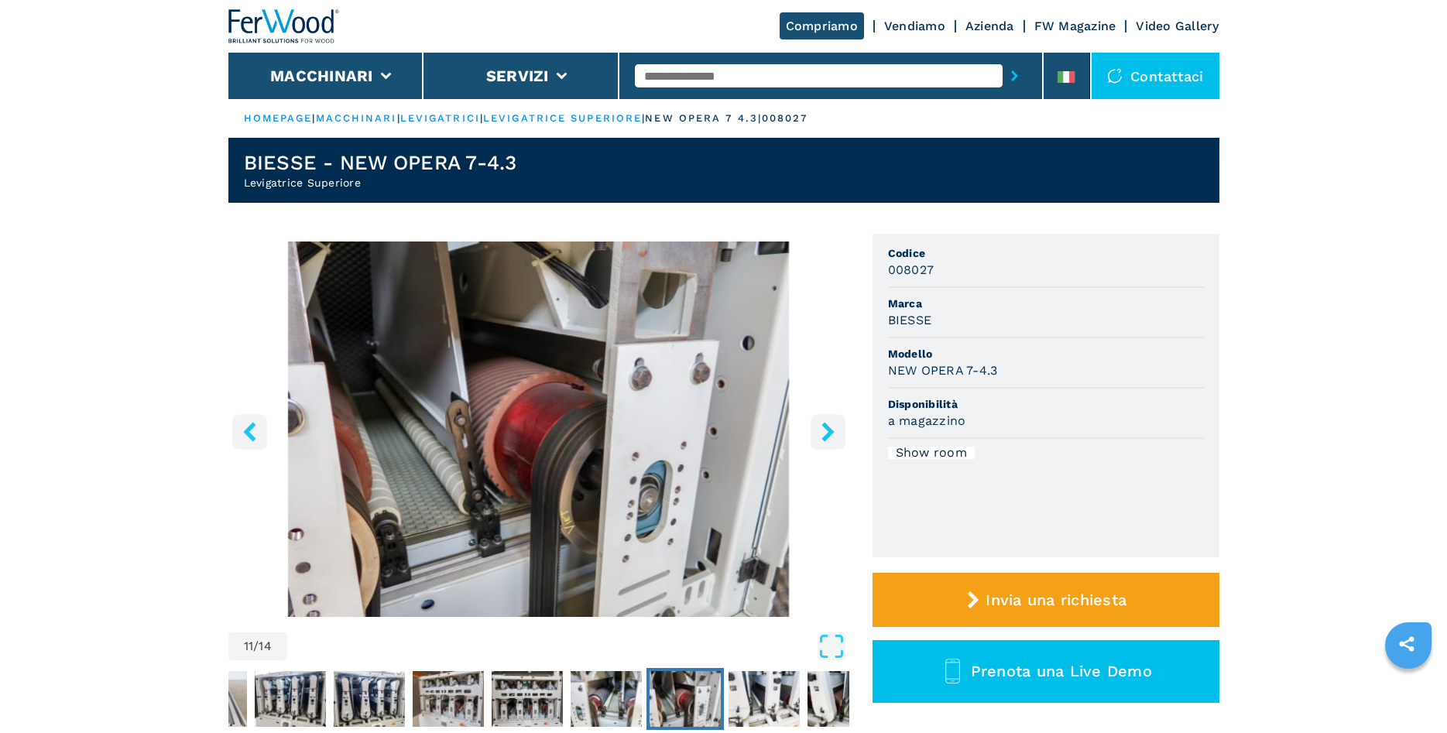
click at [827, 432] on icon "right-button" at bounding box center [827, 431] width 19 height 19
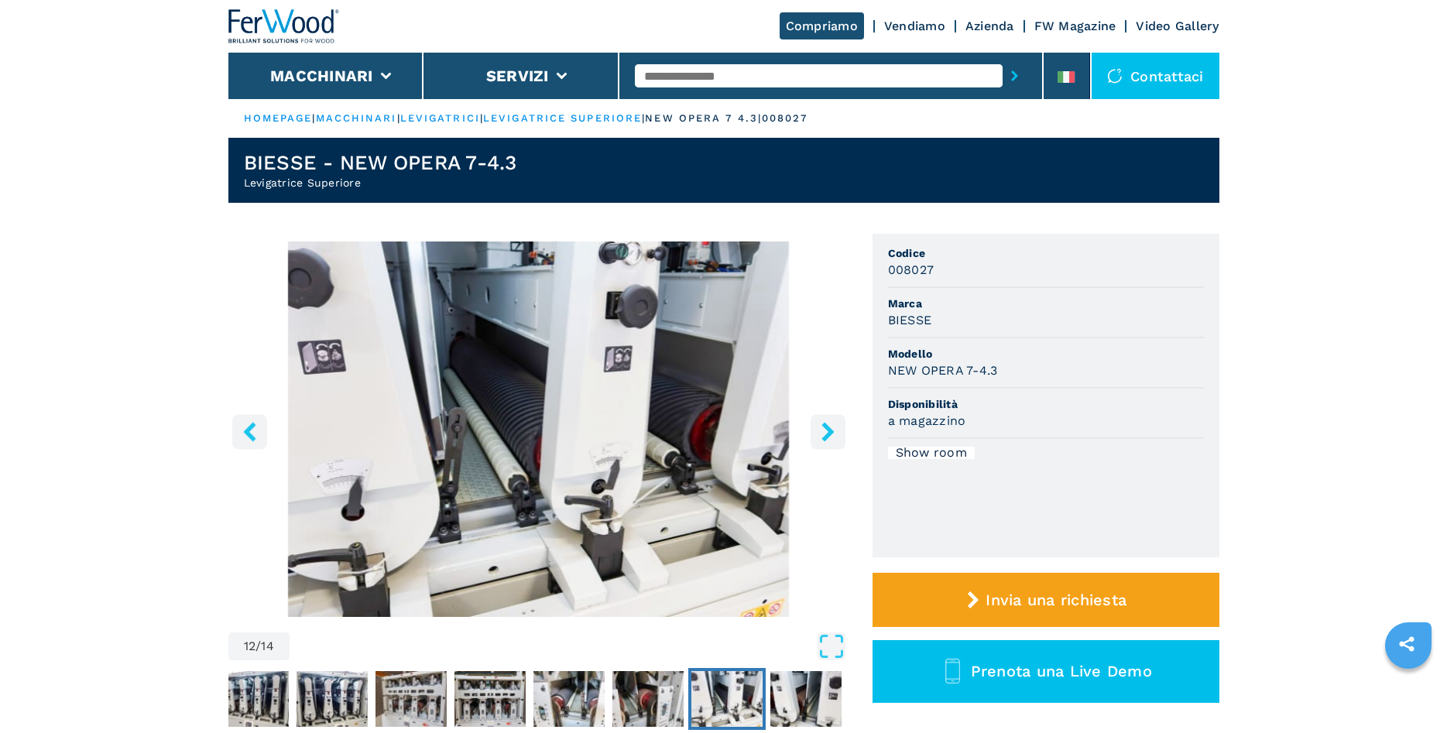
click at [827, 432] on icon "right-button" at bounding box center [827, 431] width 19 height 19
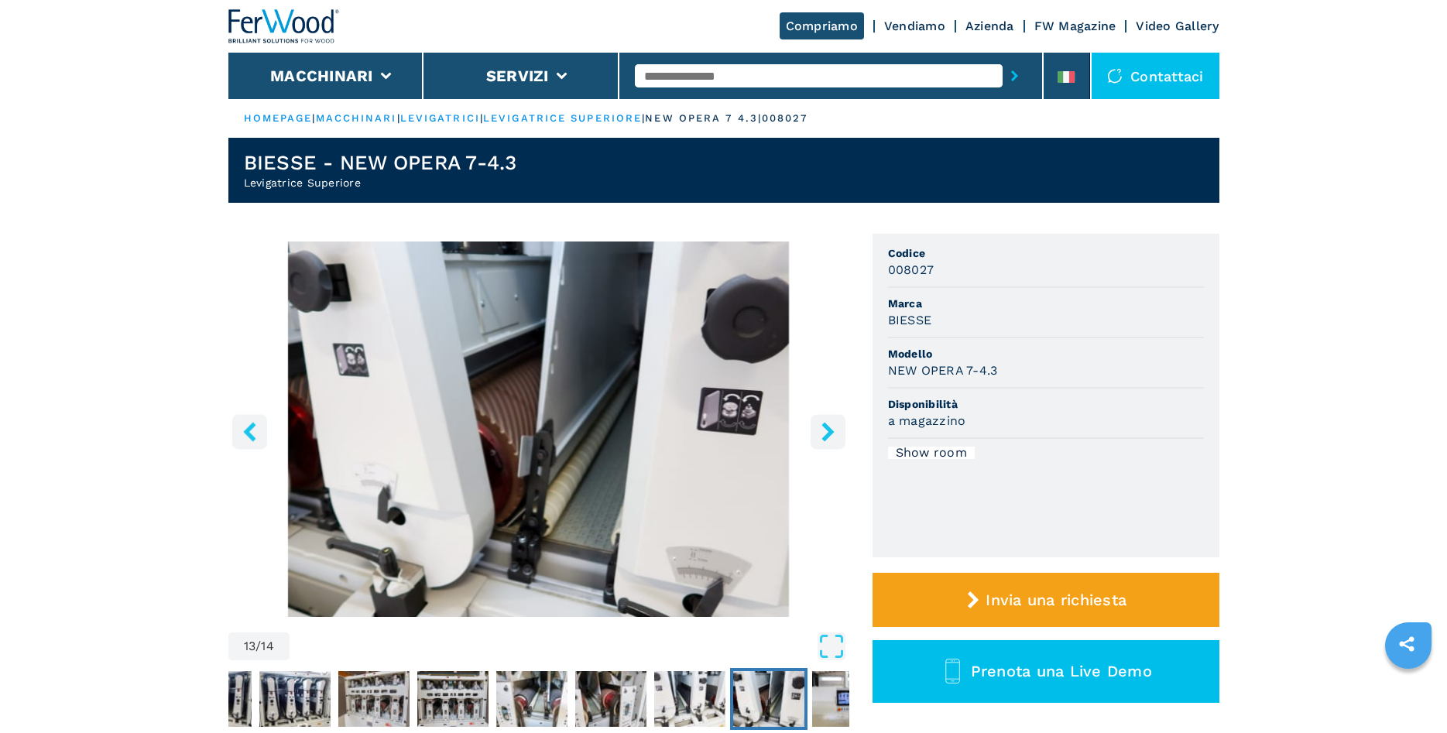
click at [827, 432] on icon "right-button" at bounding box center [827, 431] width 19 height 19
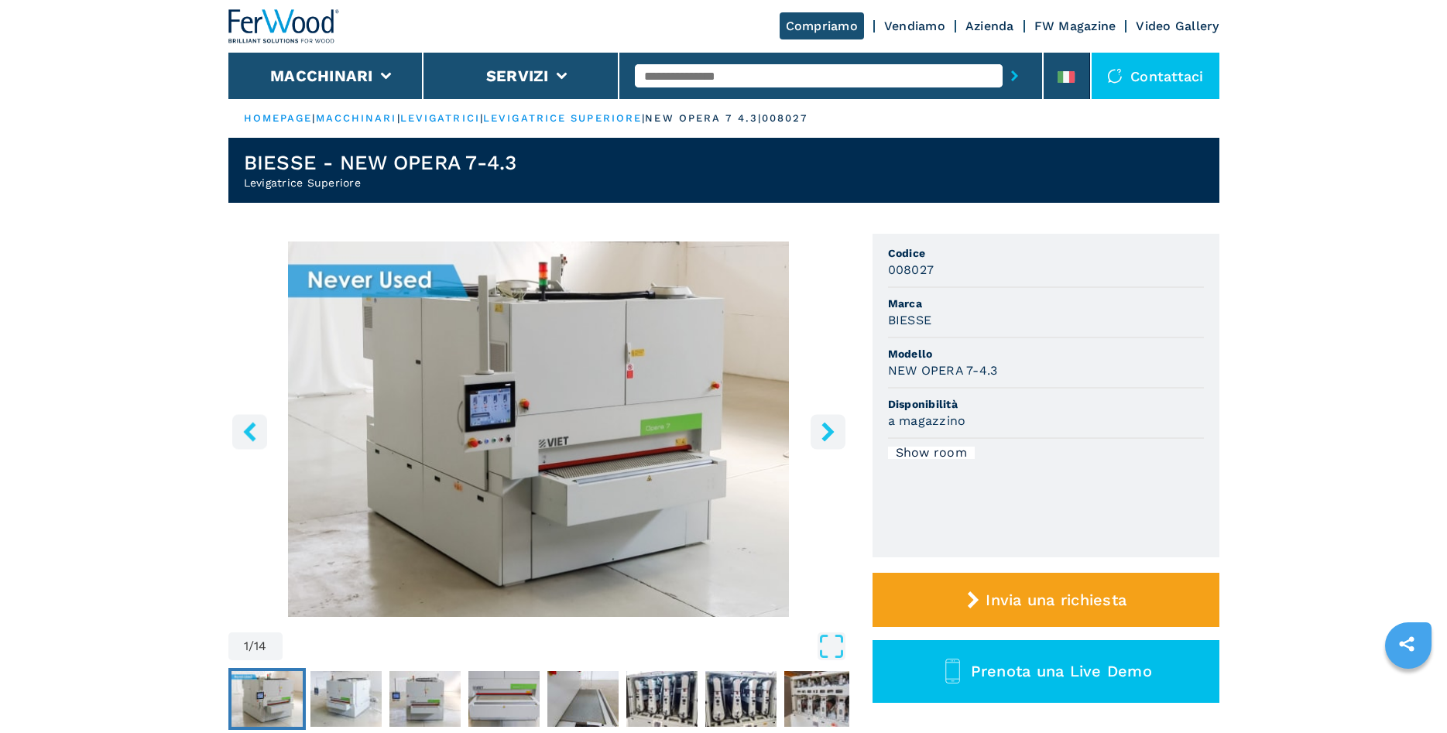
select select "**********"
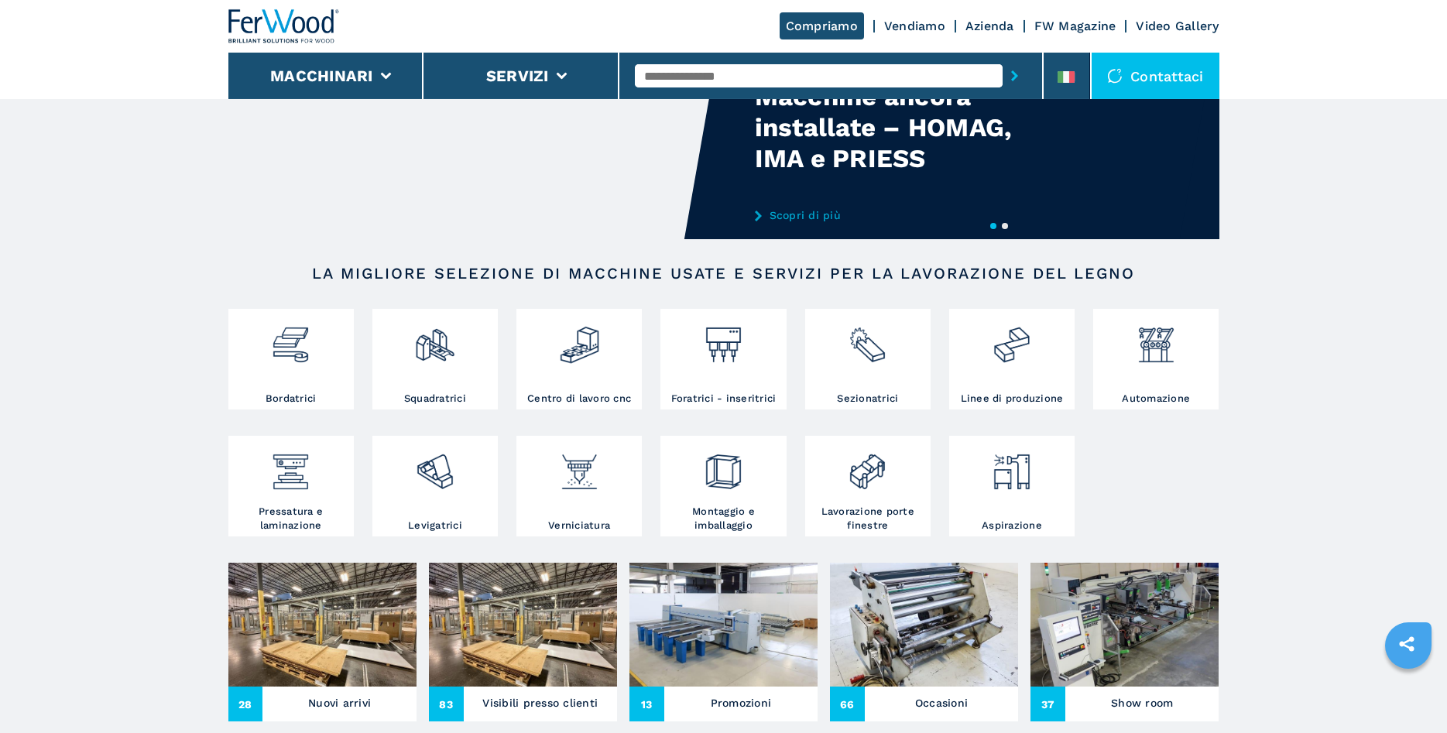
scroll to position [90, 0]
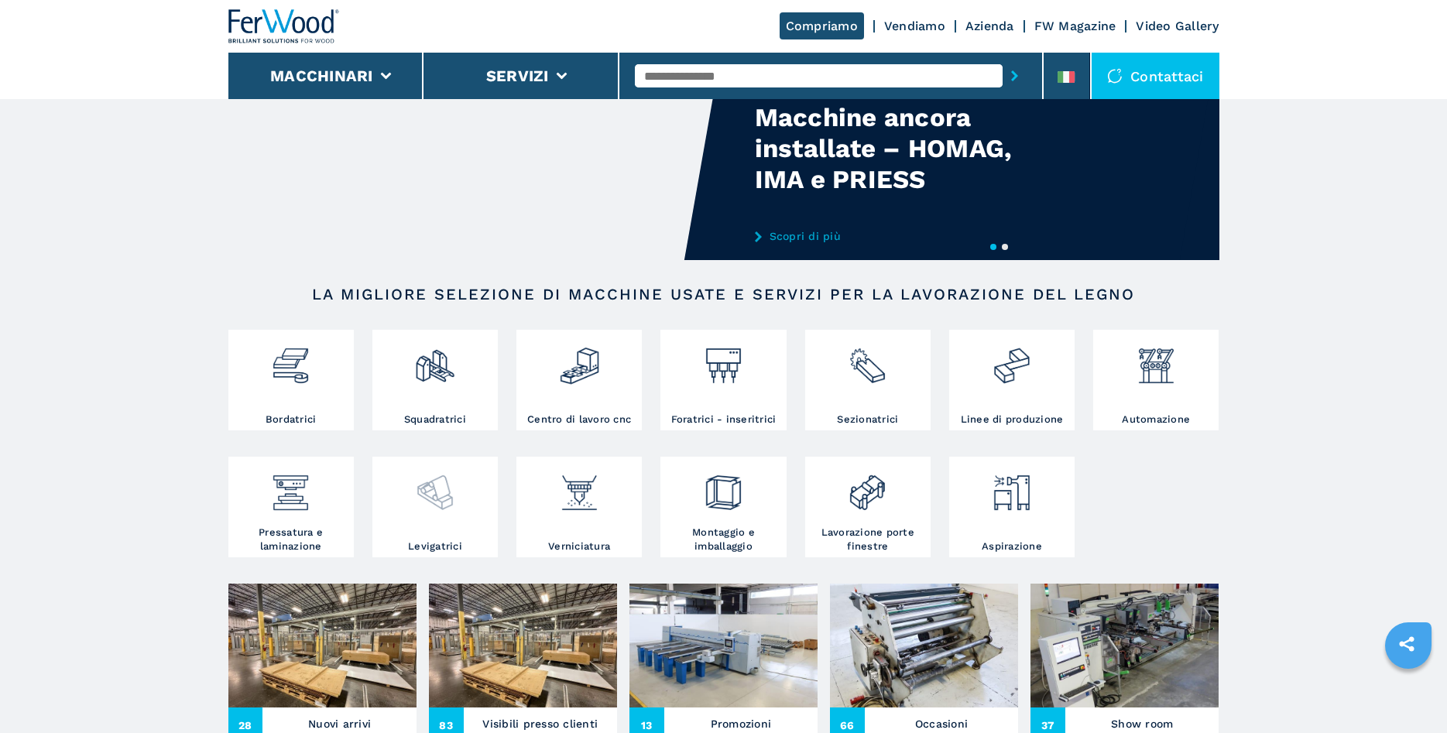
click at [433, 492] on img at bounding box center [434, 487] width 41 height 53
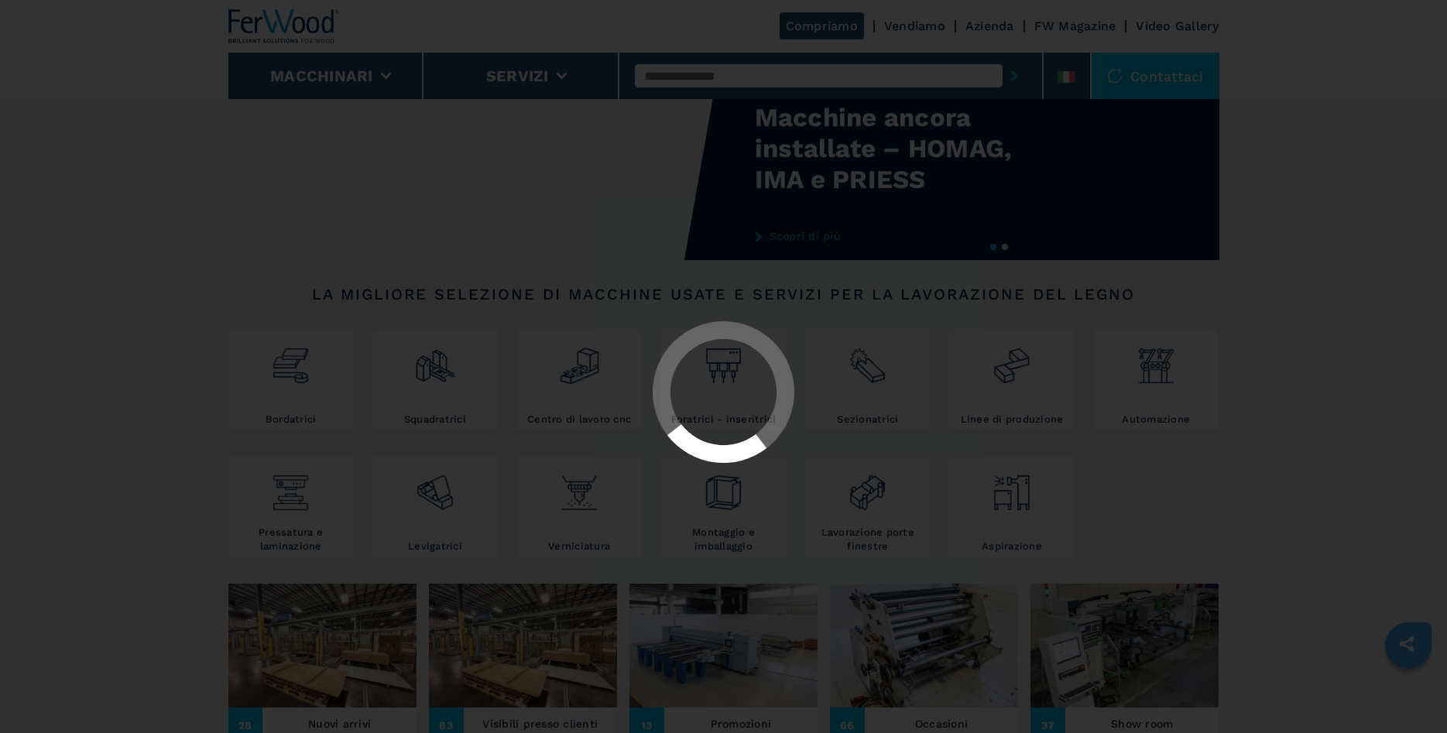
select select "**********"
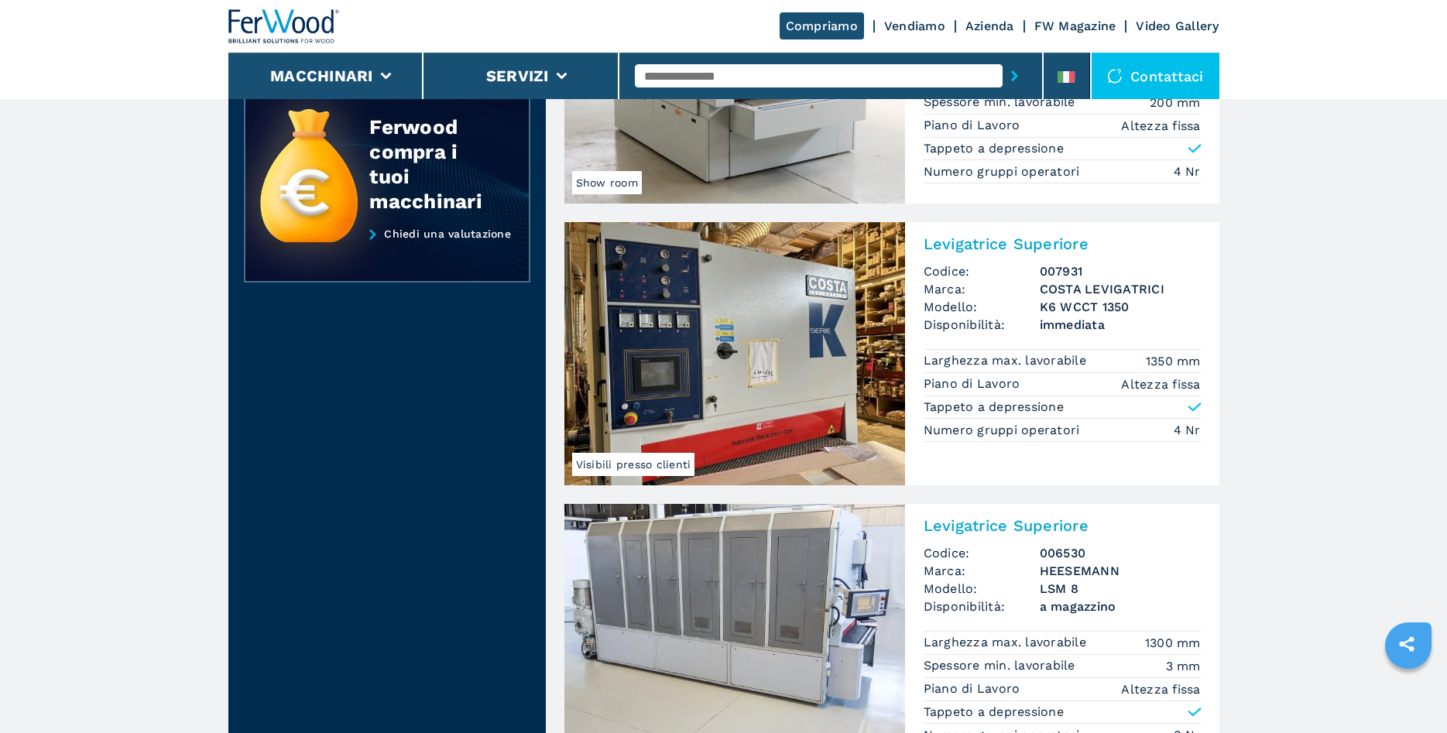
scroll to position [632, 0]
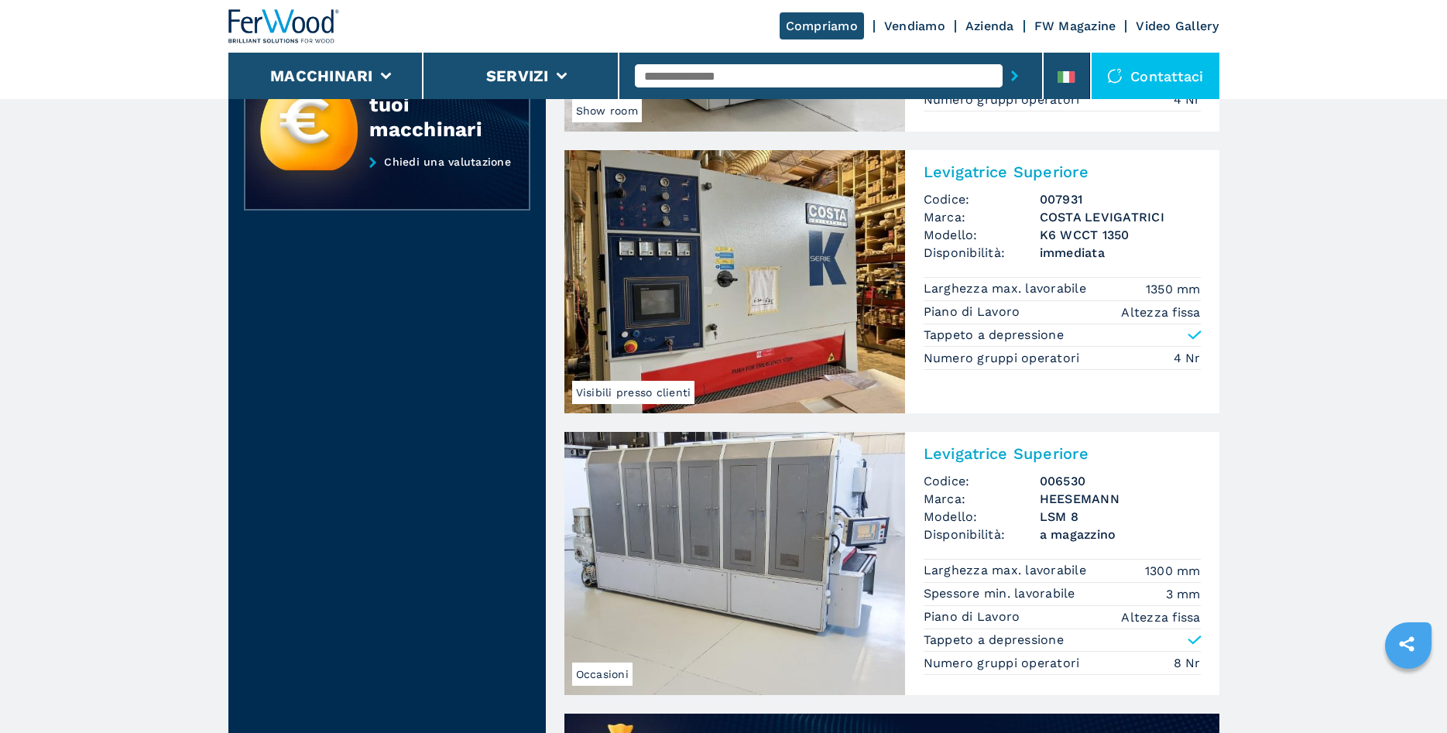
click at [779, 298] on img at bounding box center [734, 281] width 341 height 263
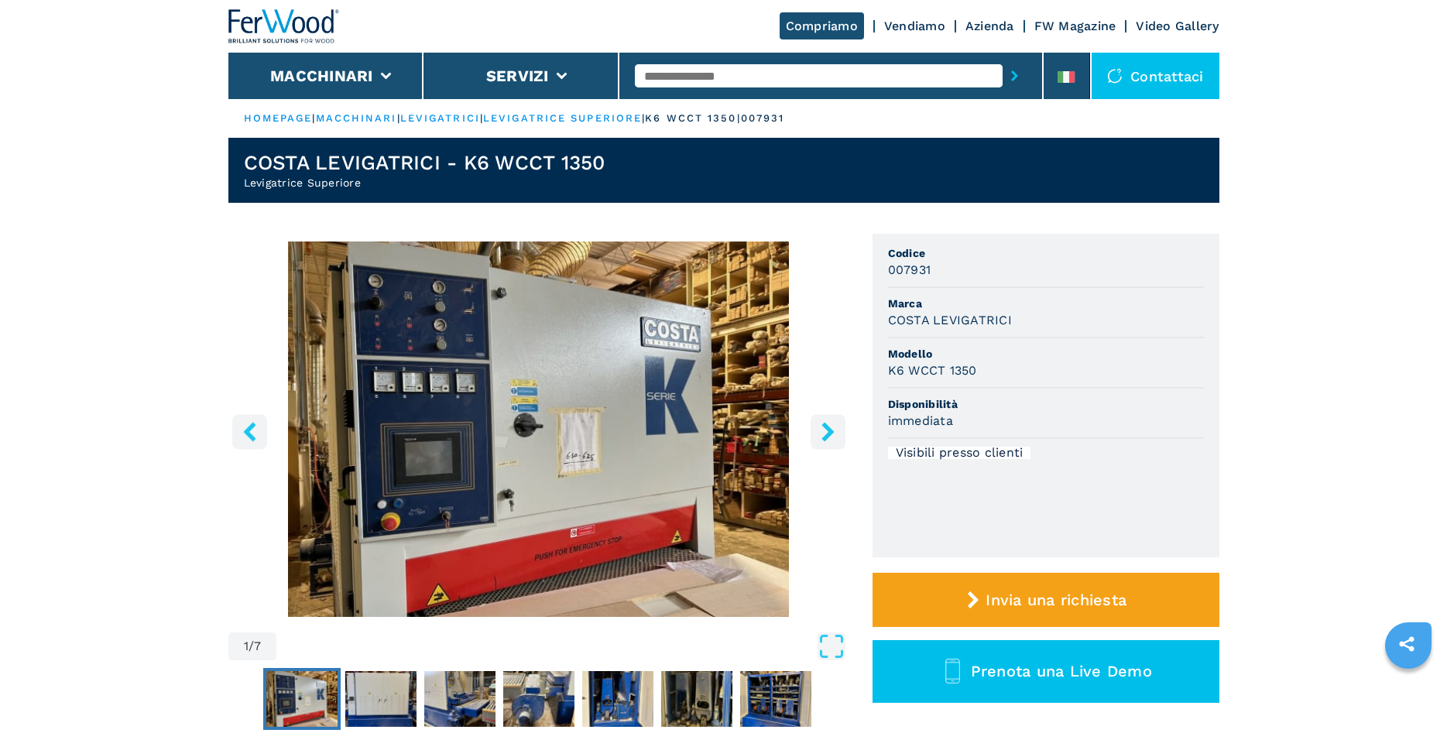
click at [831, 434] on icon "right-button" at bounding box center [827, 431] width 12 height 19
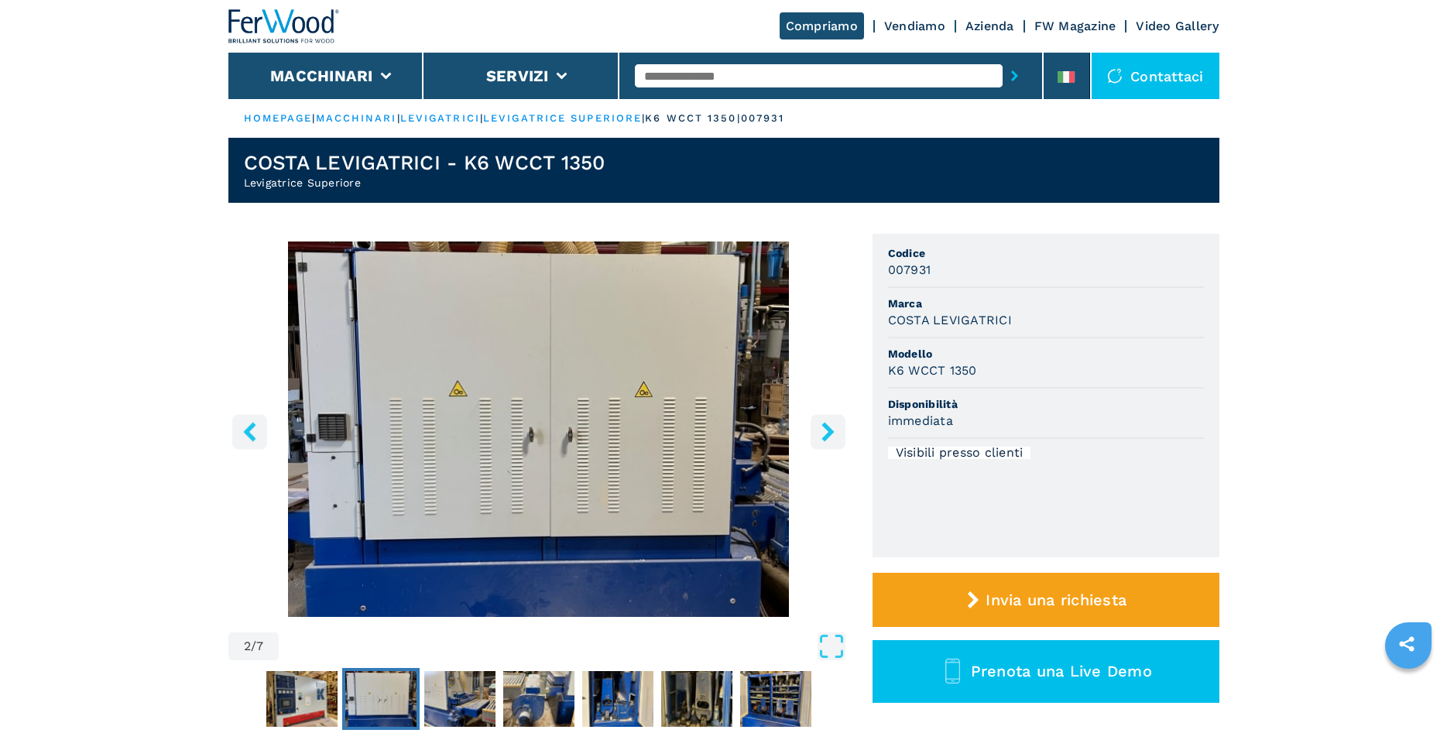
click at [831, 434] on icon "right-button" at bounding box center [827, 431] width 12 height 19
click at [824, 431] on icon "right-button" at bounding box center [827, 431] width 19 height 19
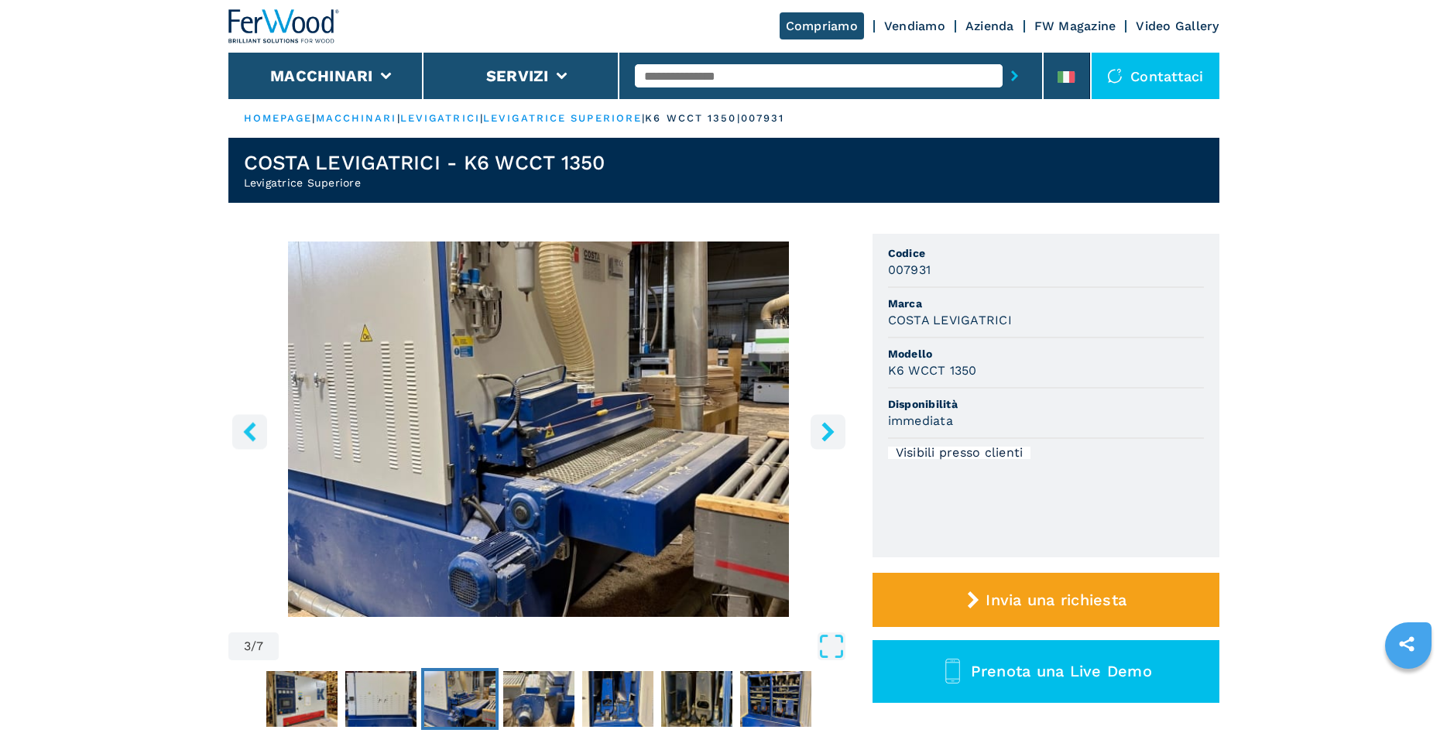
click at [824, 431] on icon "right-button" at bounding box center [827, 431] width 19 height 19
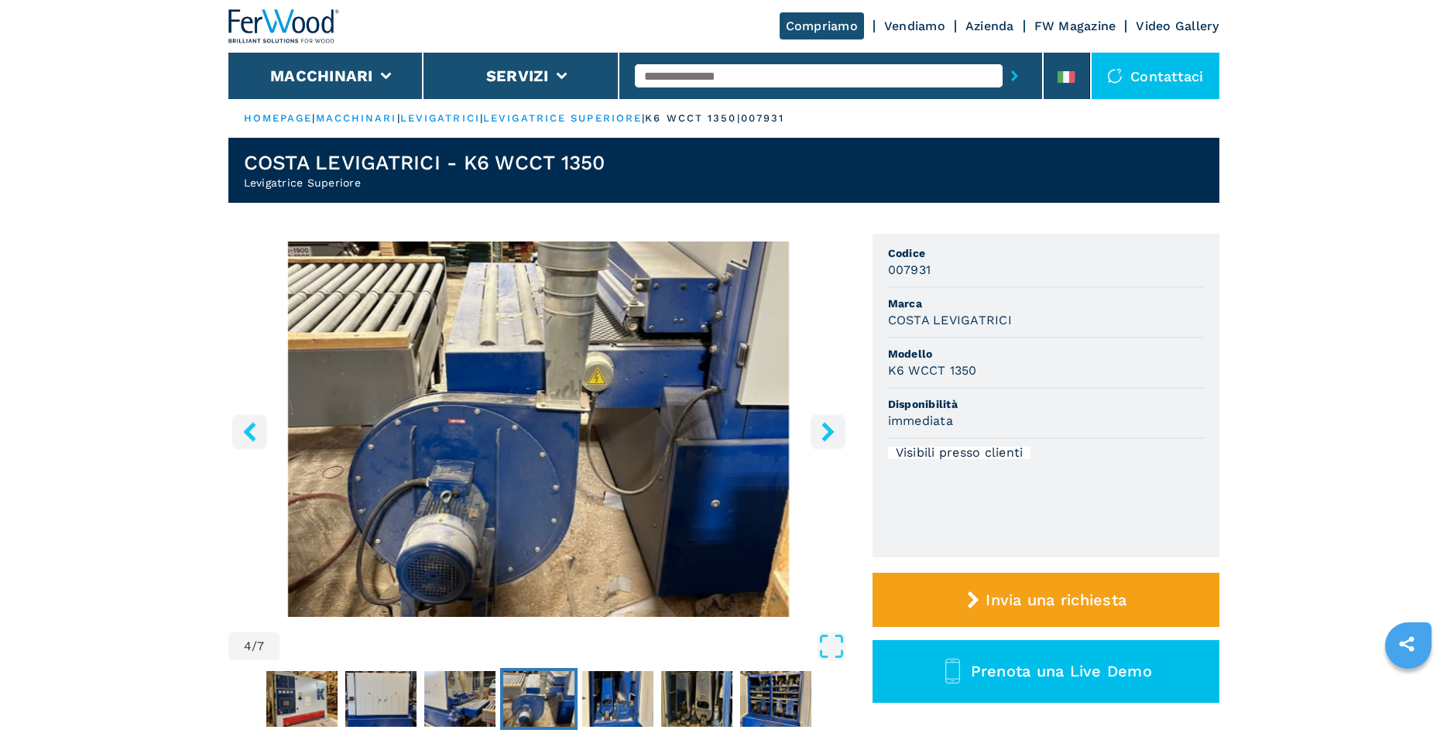
click at [824, 431] on icon "right-button" at bounding box center [827, 431] width 19 height 19
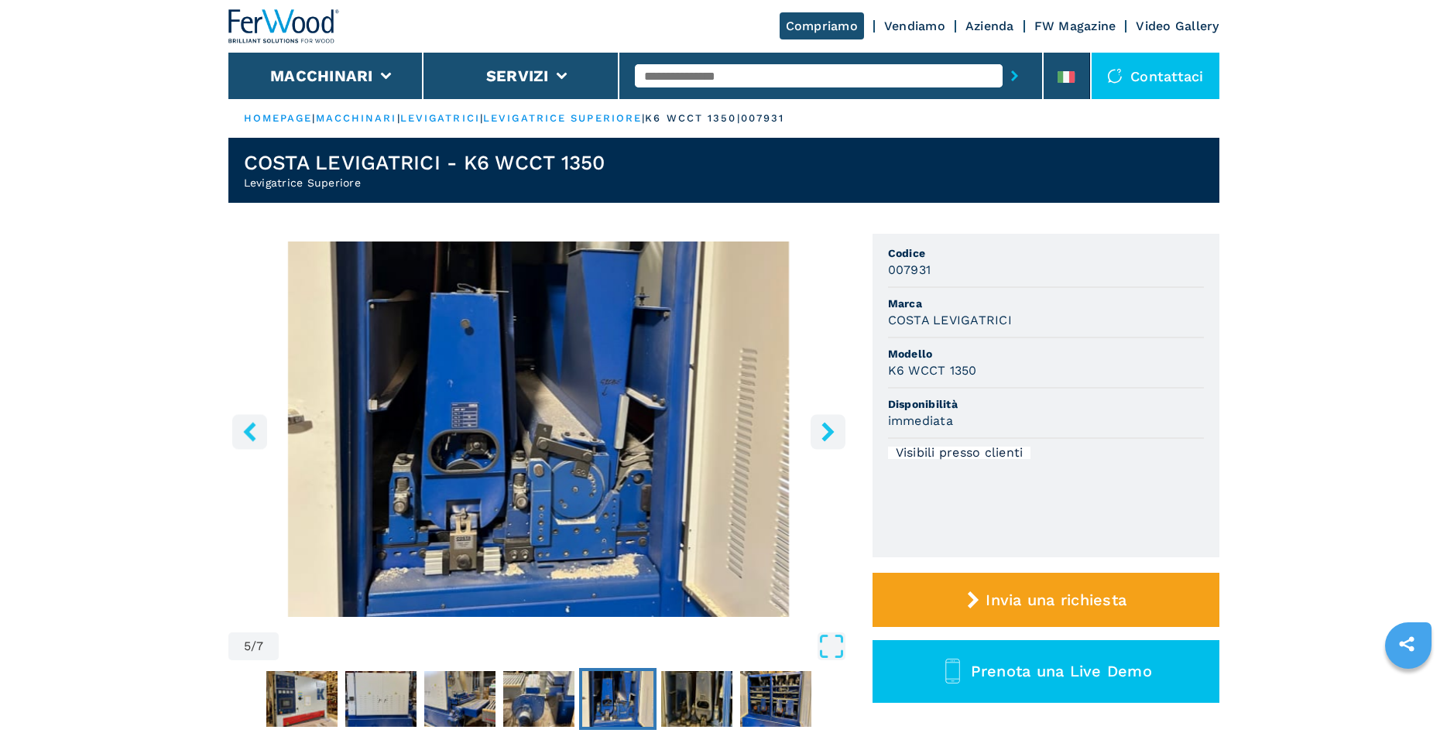
click at [824, 431] on icon "right-button" at bounding box center [827, 431] width 19 height 19
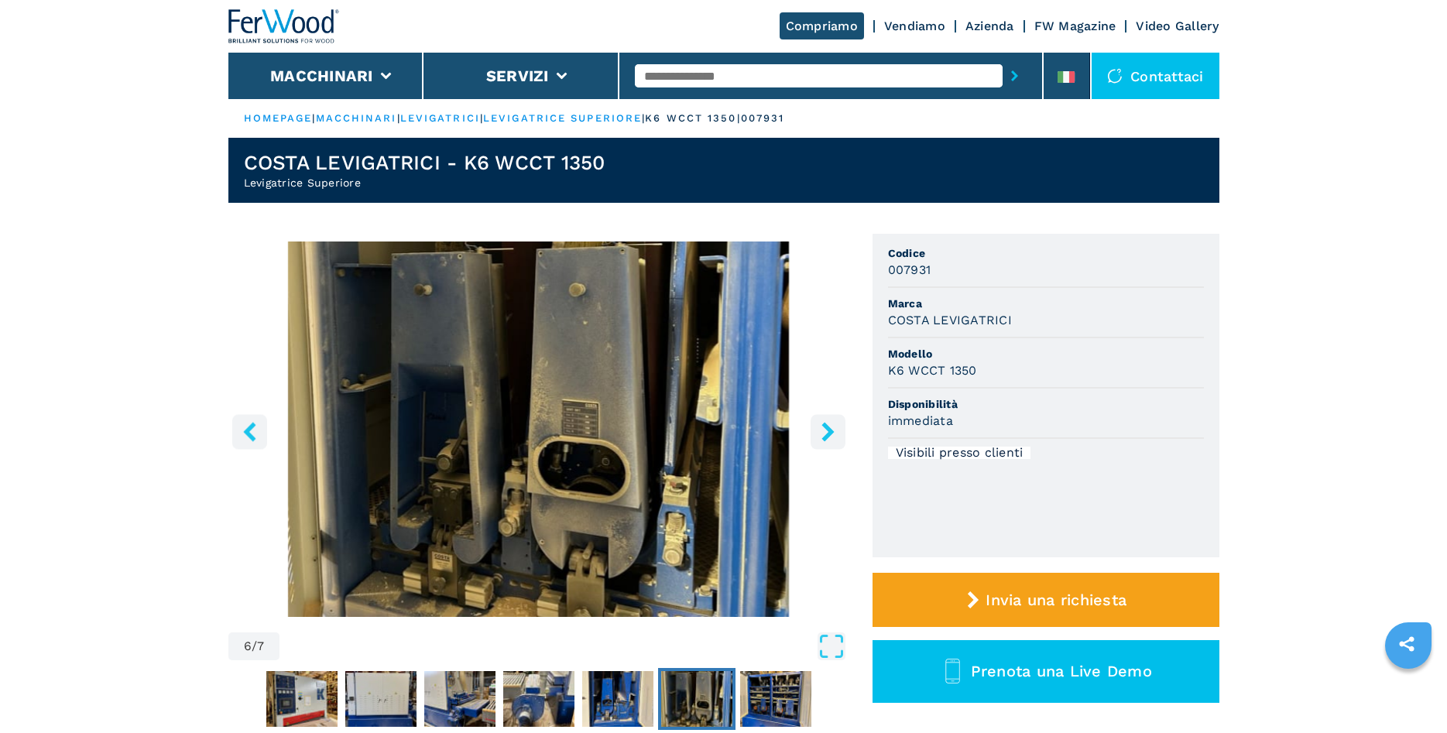
click at [824, 431] on icon "right-button" at bounding box center [827, 431] width 19 height 19
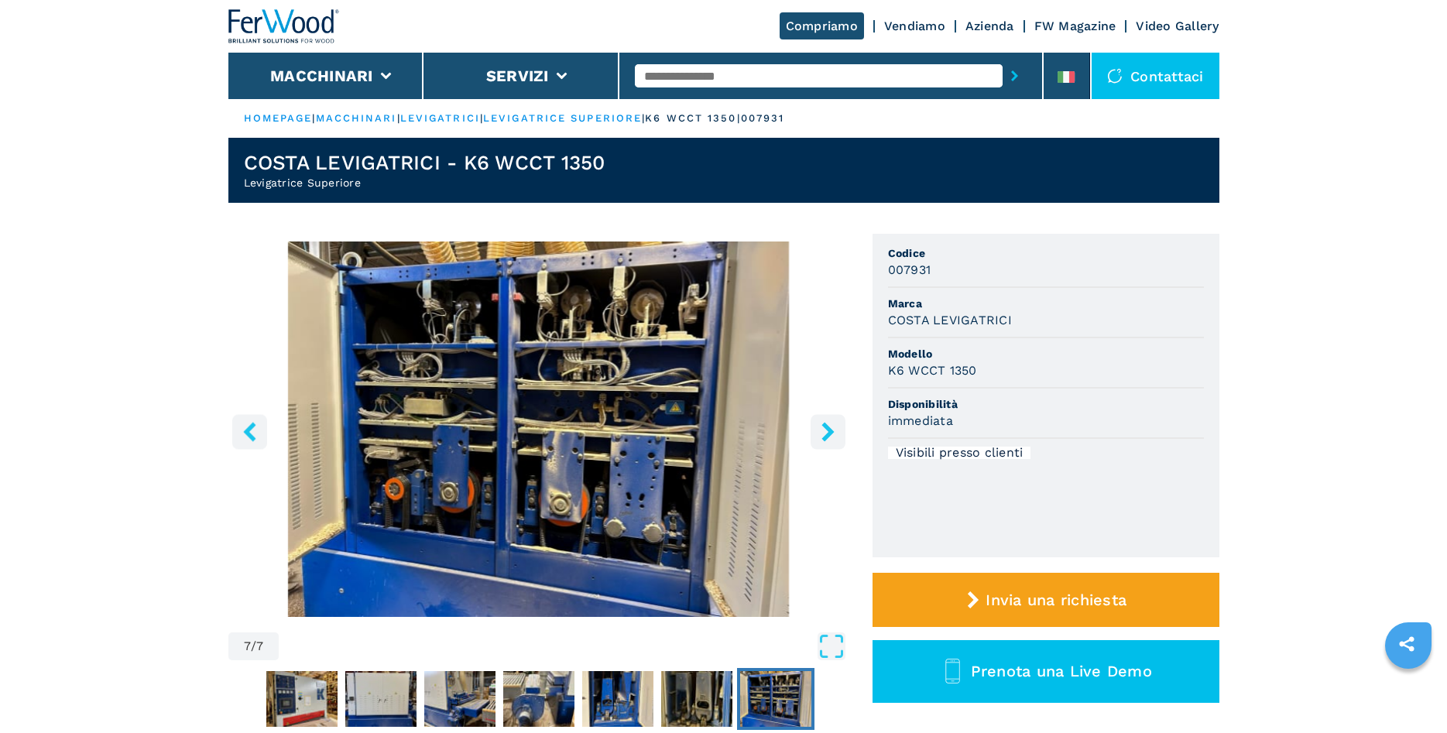
click at [824, 431] on icon "right-button" at bounding box center [827, 431] width 19 height 19
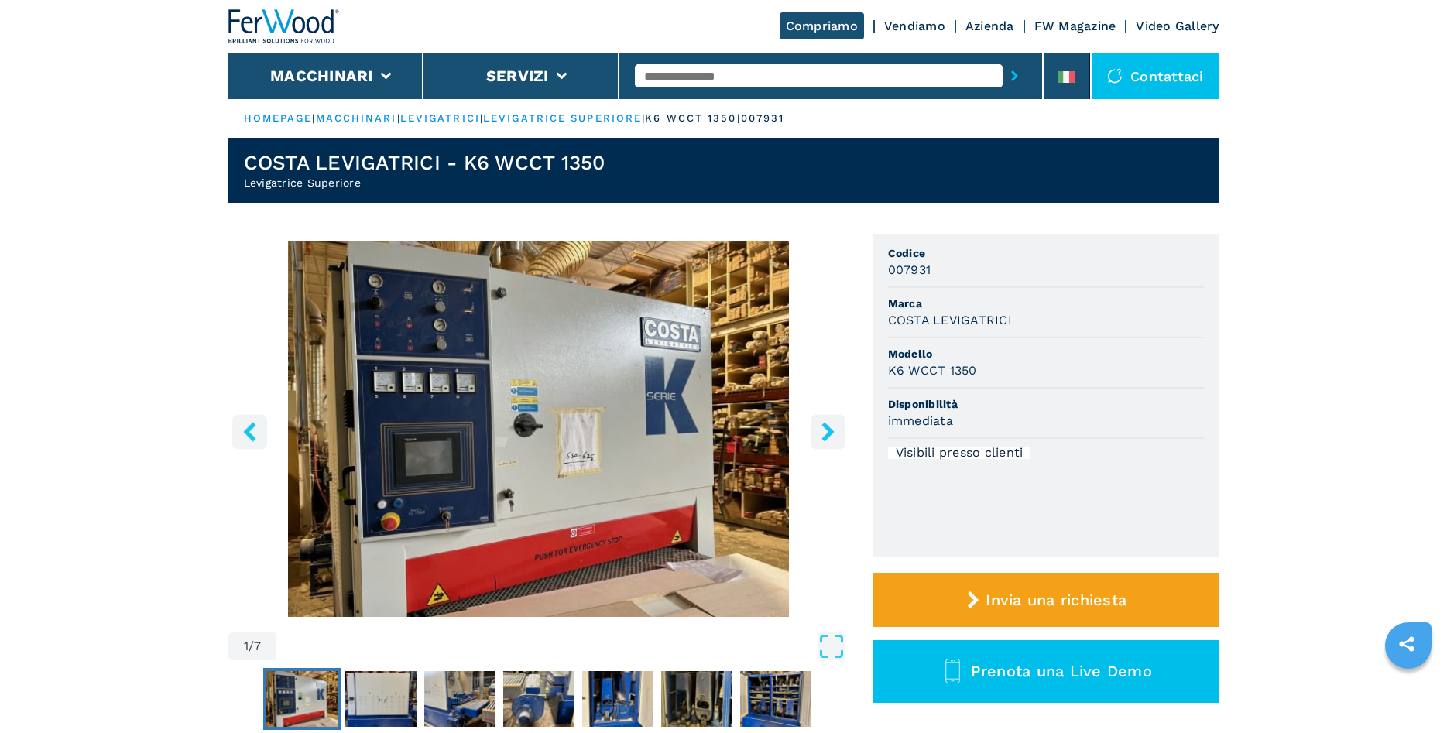
click at [824, 431] on icon "right-button" at bounding box center [827, 431] width 19 height 19
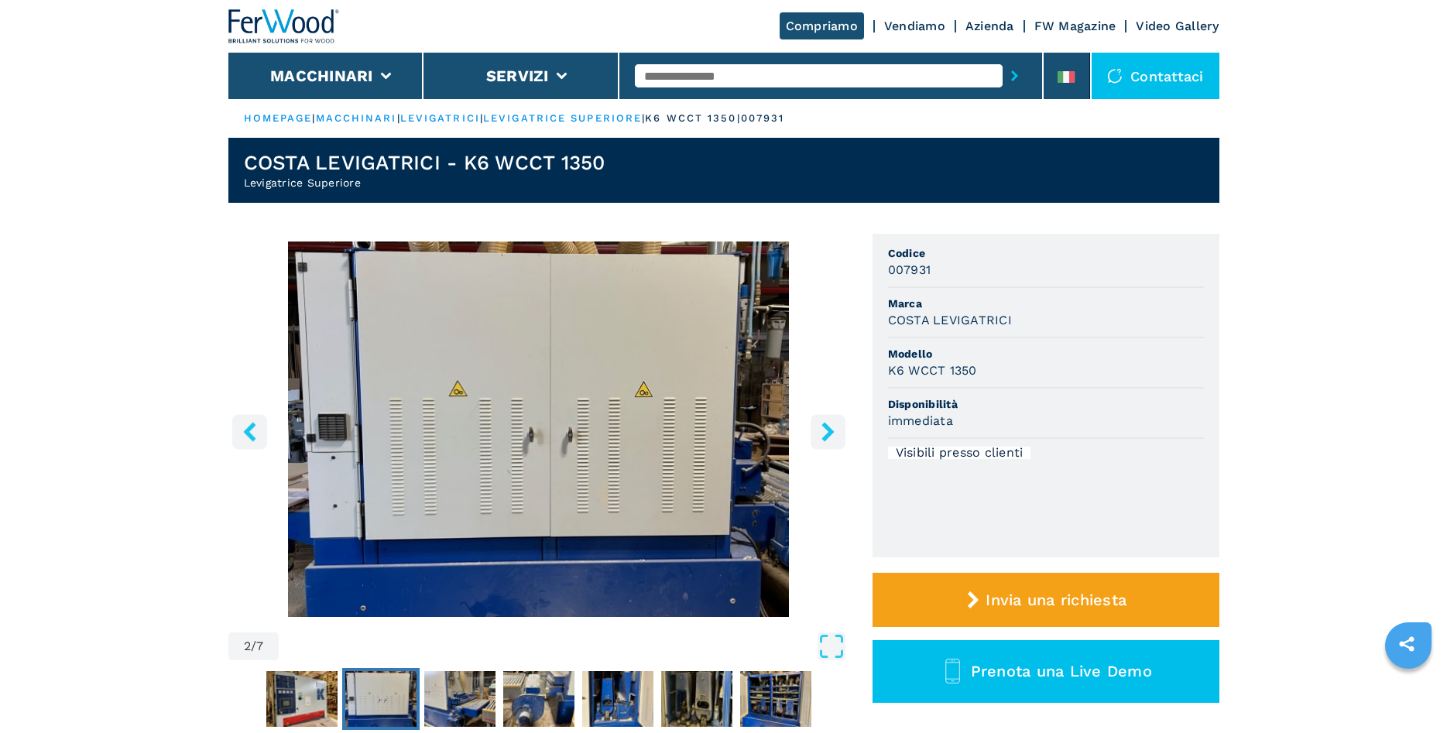
click at [824, 431] on icon "right-button" at bounding box center [827, 431] width 19 height 19
click at [834, 427] on icon "right-button" at bounding box center [827, 431] width 19 height 19
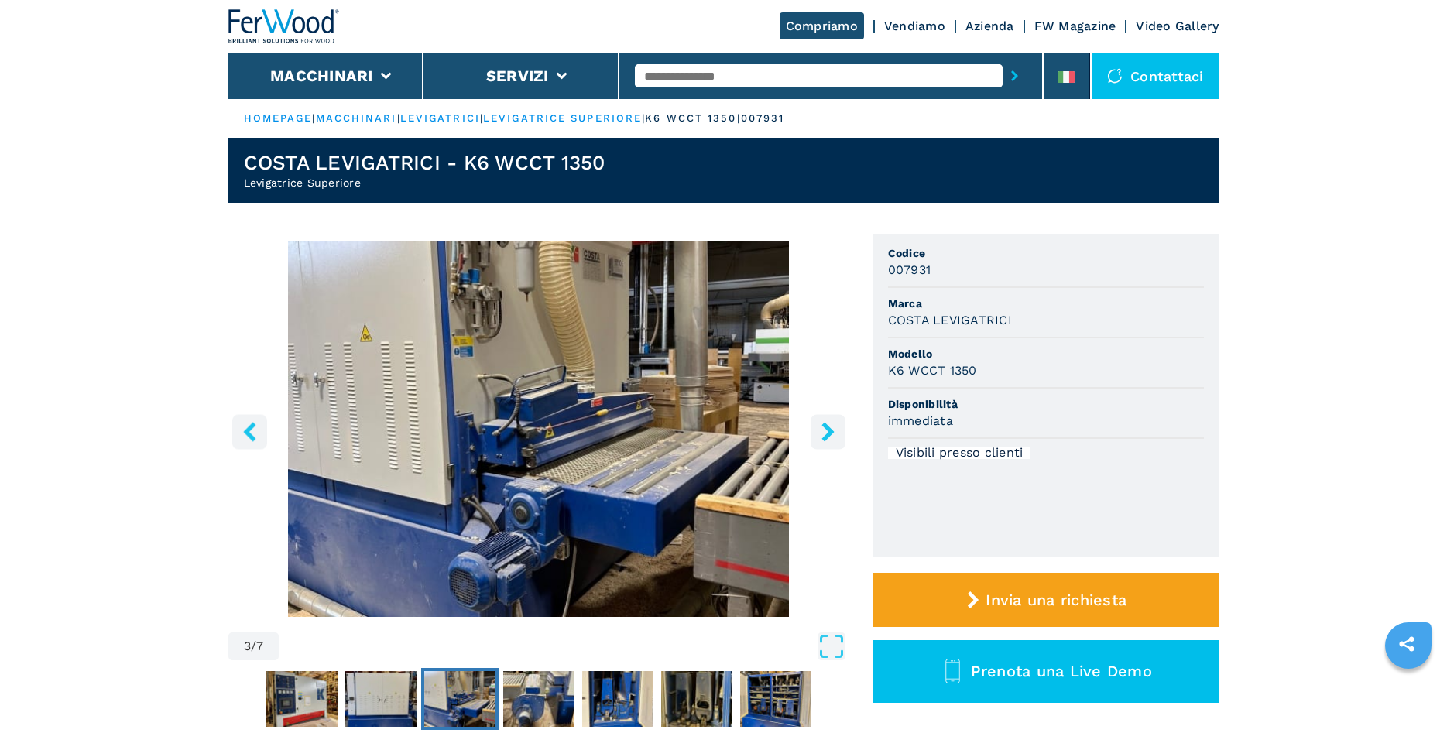
click at [834, 427] on icon "right-button" at bounding box center [827, 431] width 19 height 19
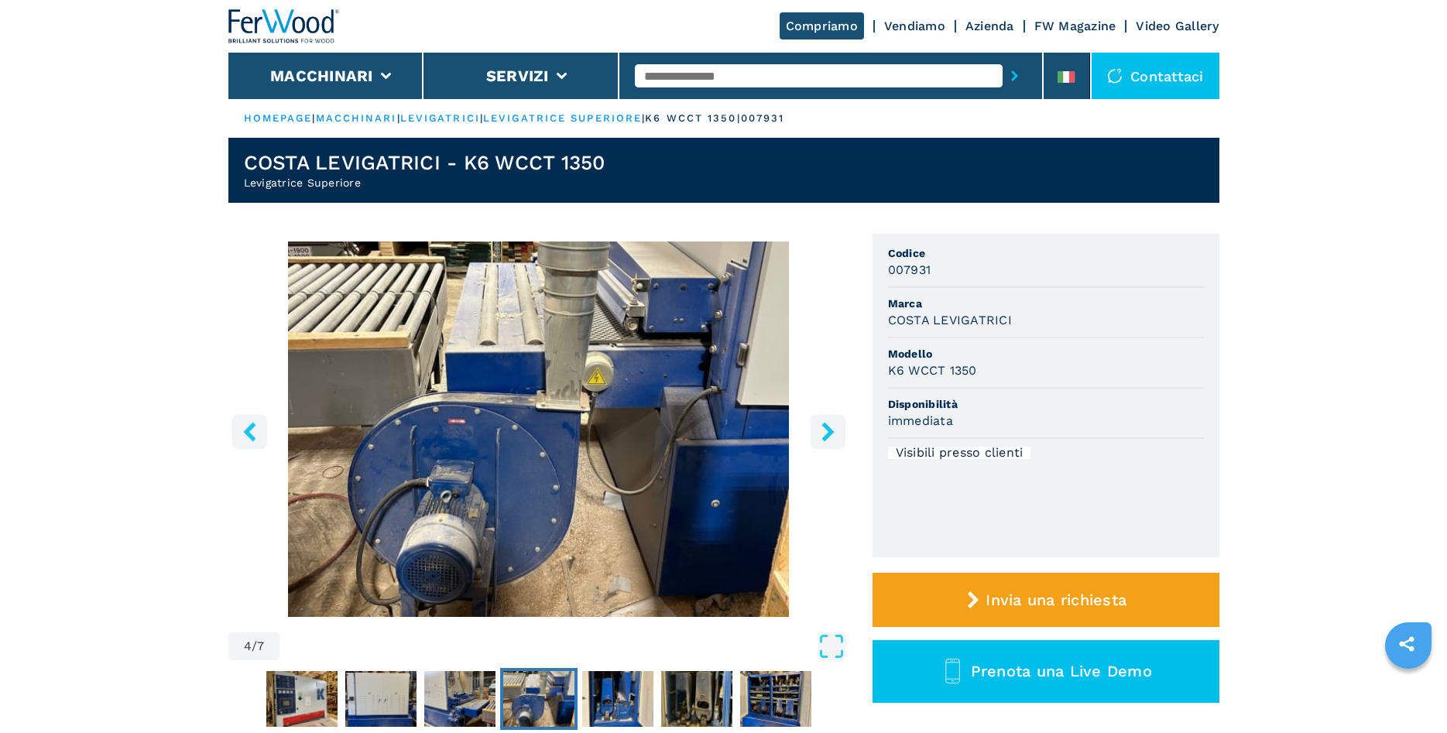
click at [834, 427] on icon "right-button" at bounding box center [827, 431] width 19 height 19
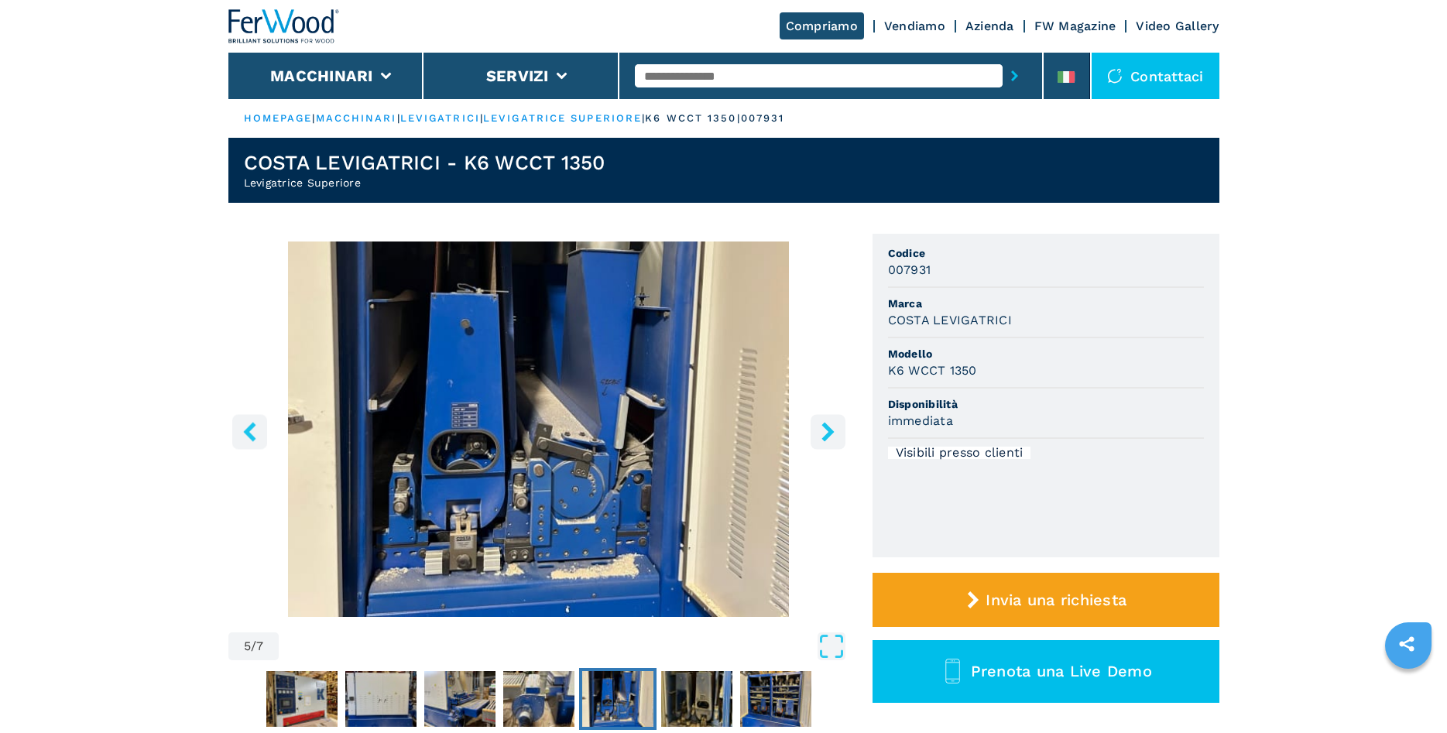
click at [834, 427] on icon "right-button" at bounding box center [827, 431] width 19 height 19
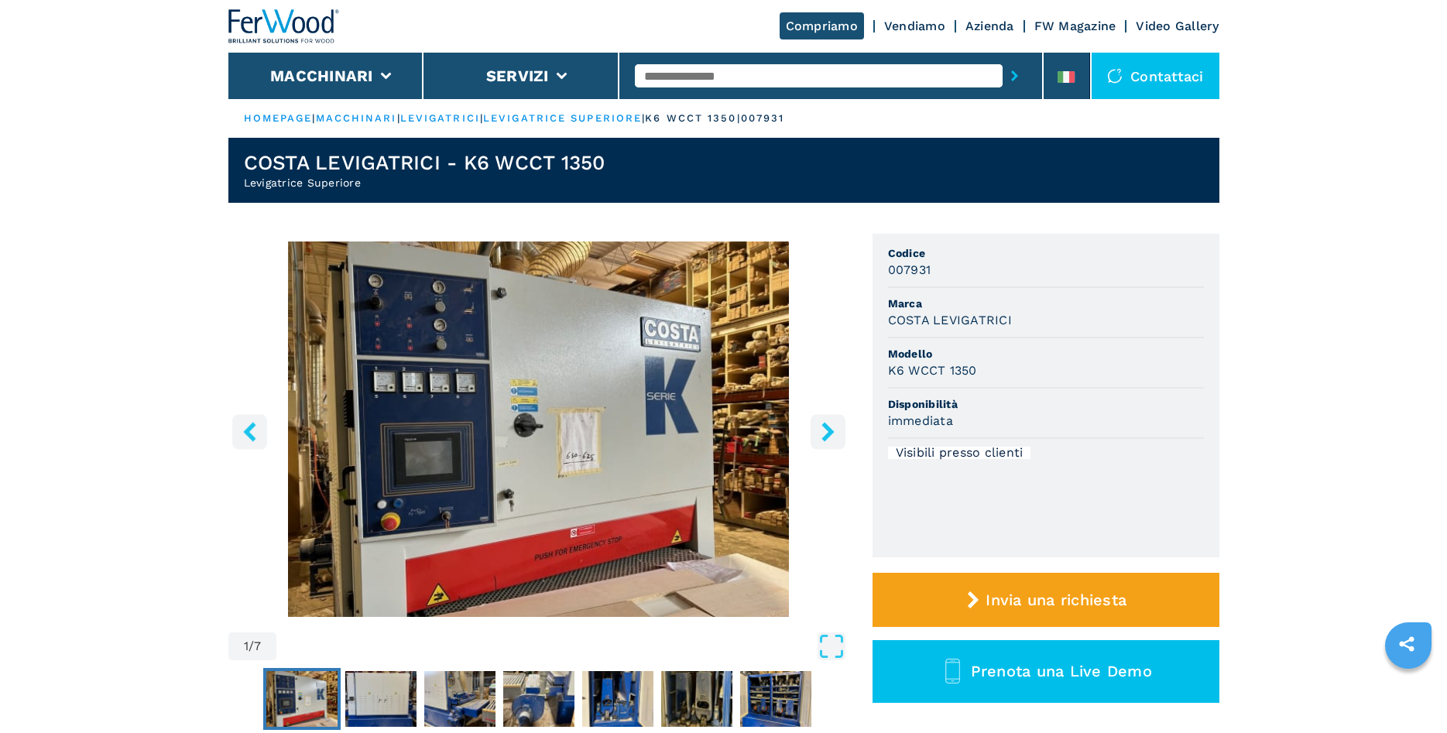
select select "**********"
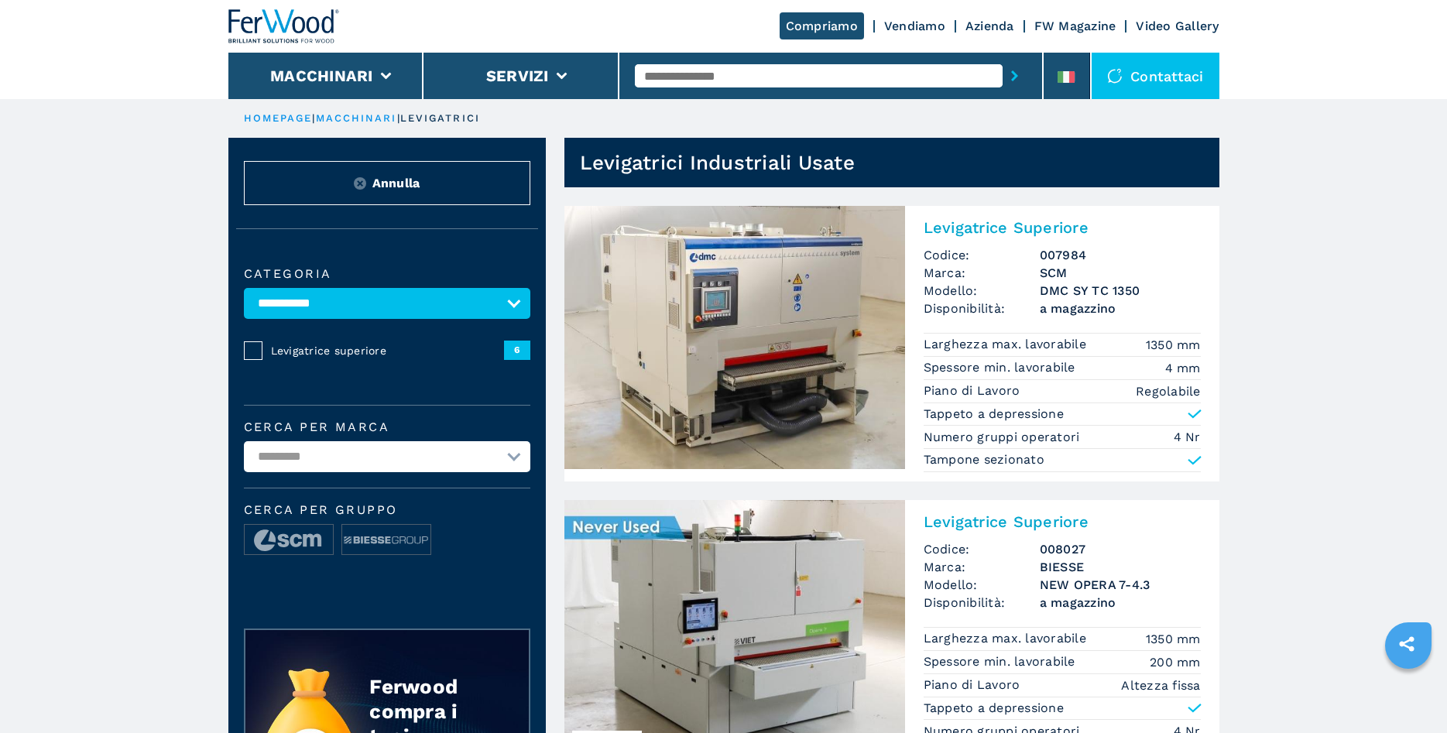
click at [271, 114] on link "HOMEPAGE" at bounding box center [278, 118] width 69 height 12
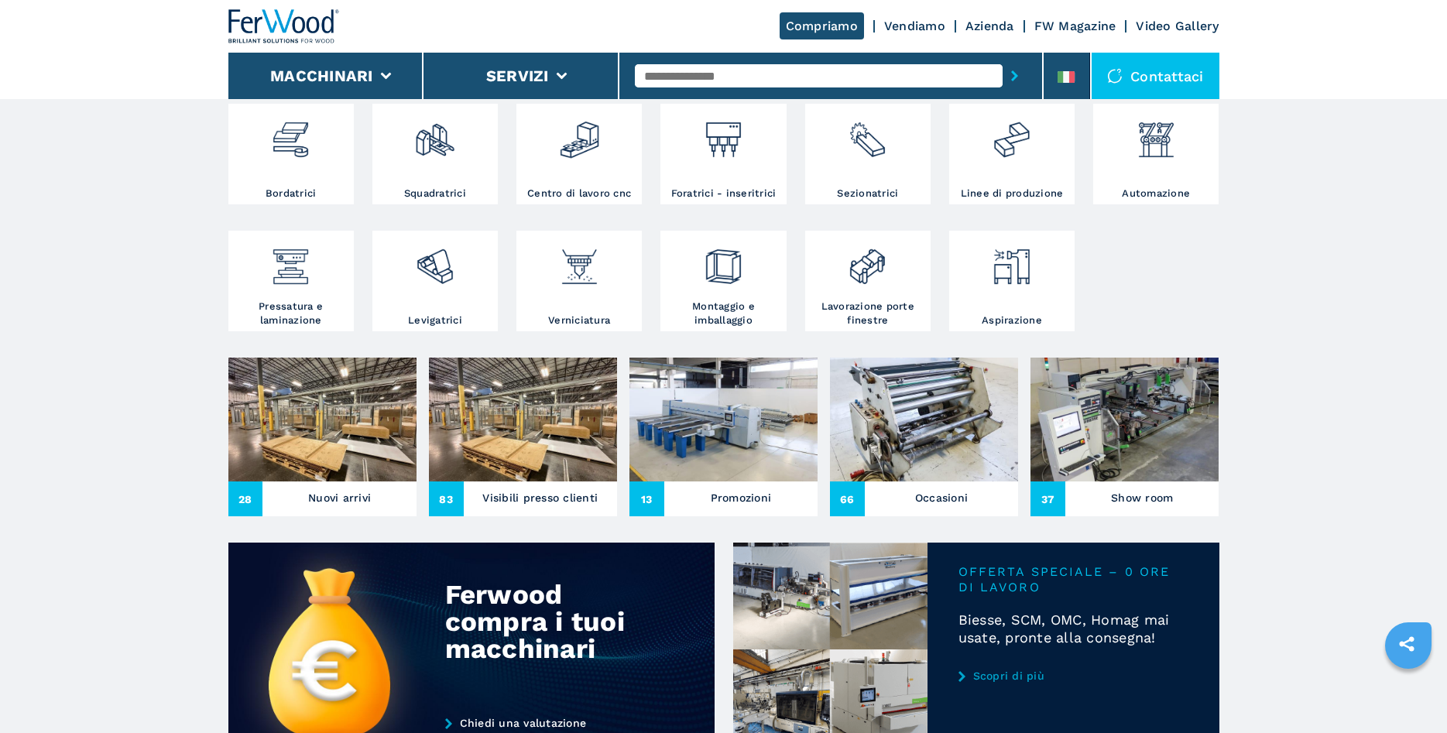
scroll to position [237, 0]
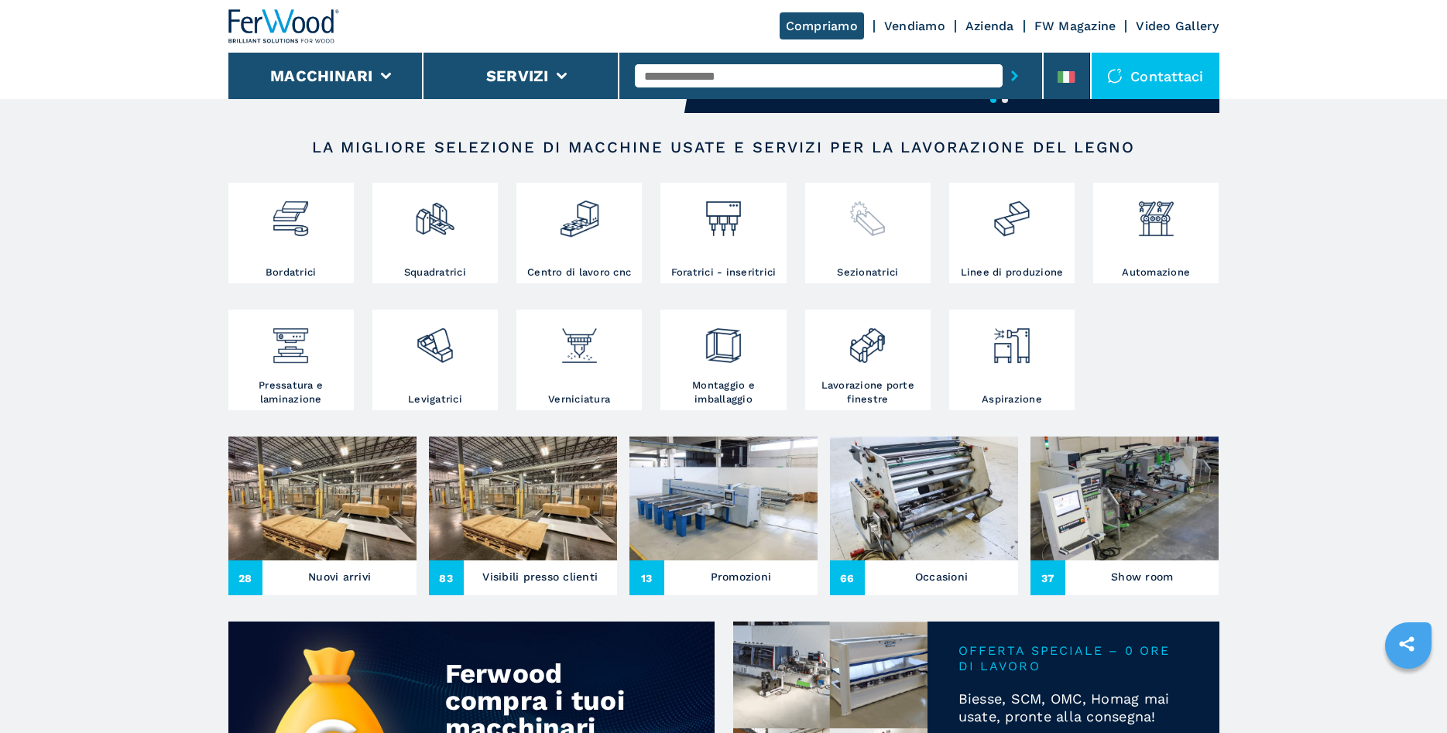
click at [870, 256] on div at bounding box center [868, 226] width 118 height 79
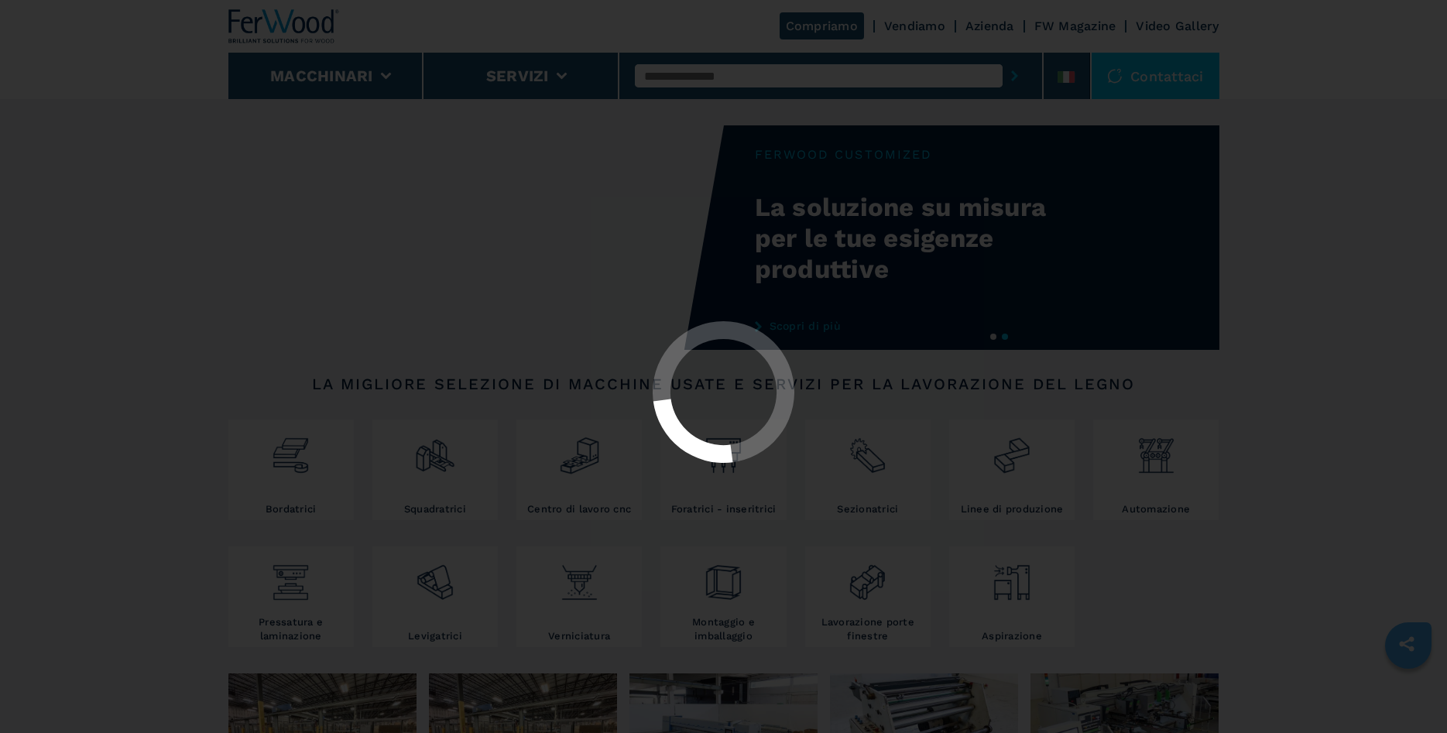
select select "**********"
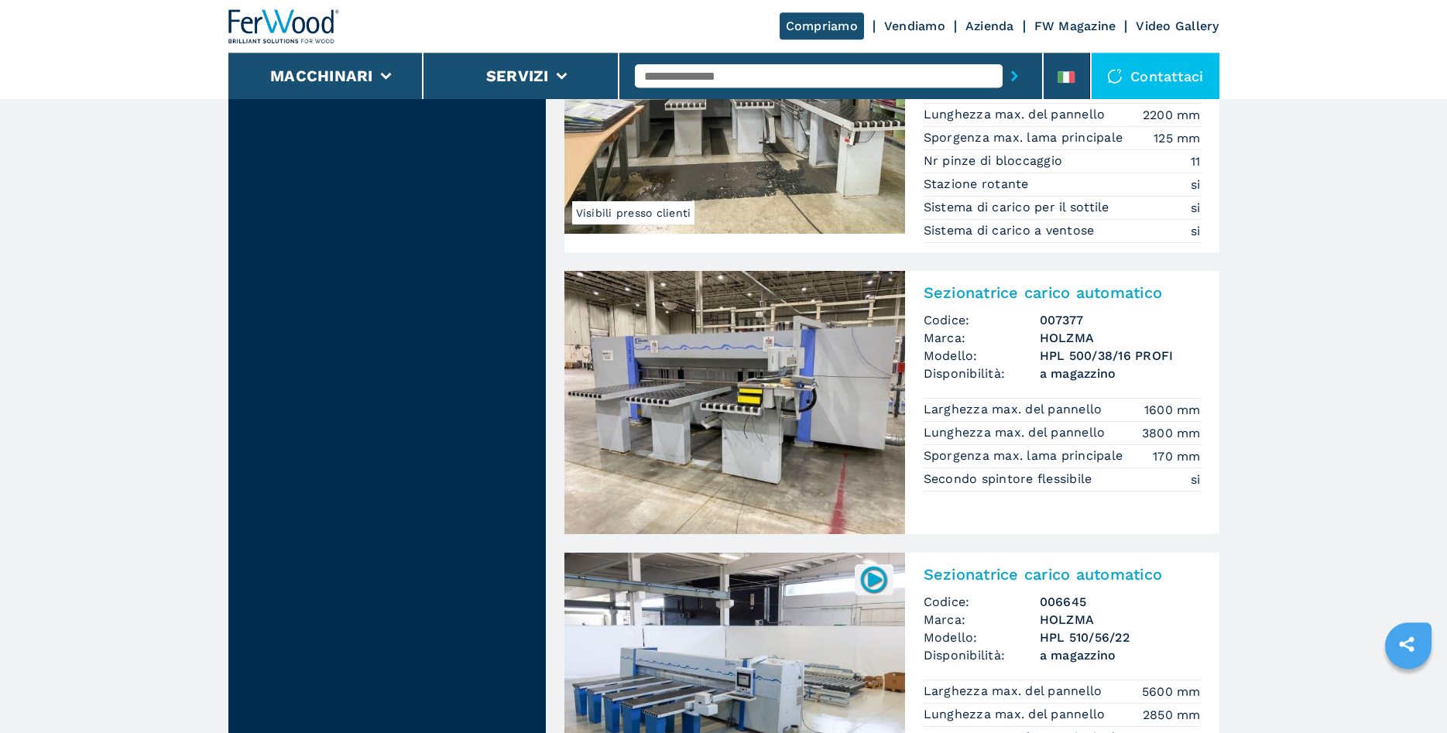
scroll to position [1500, 0]
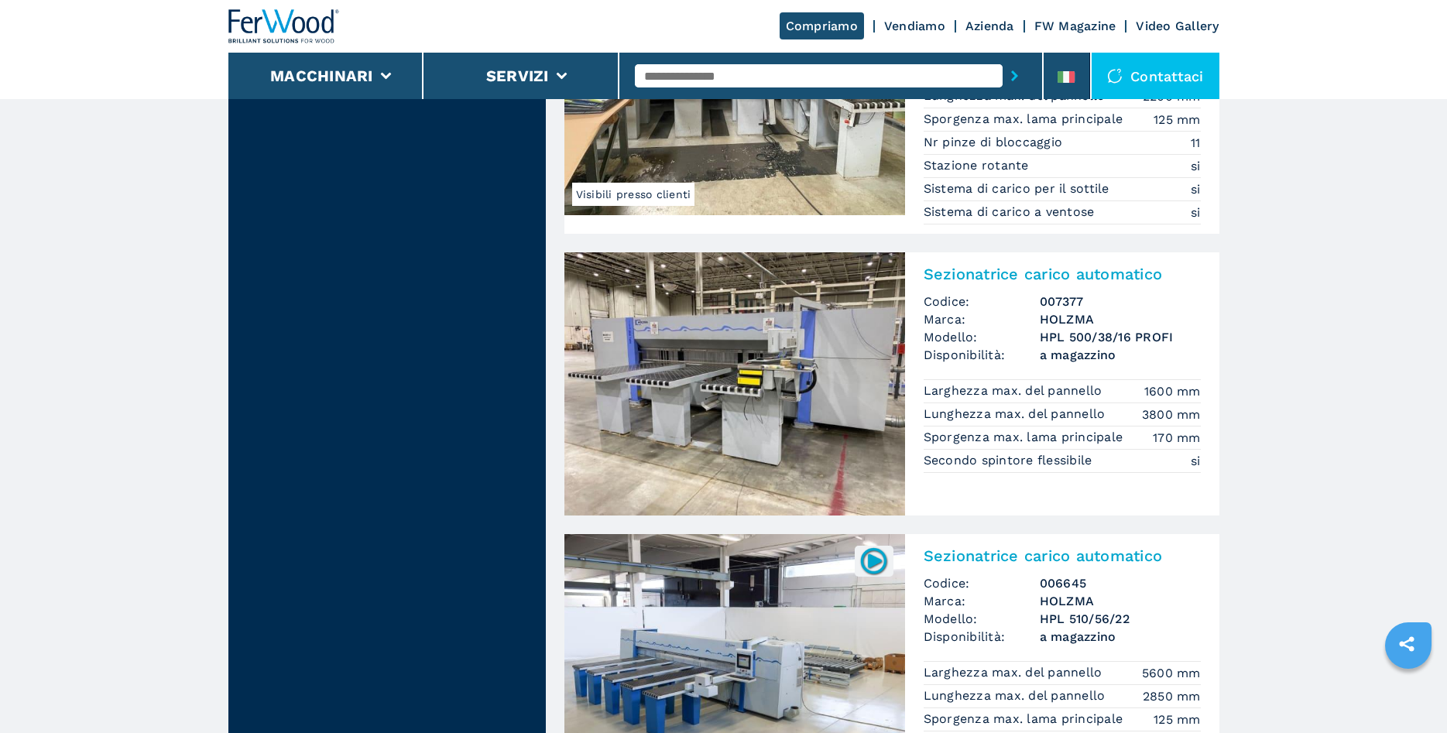
click at [701, 400] on img at bounding box center [734, 383] width 341 height 263
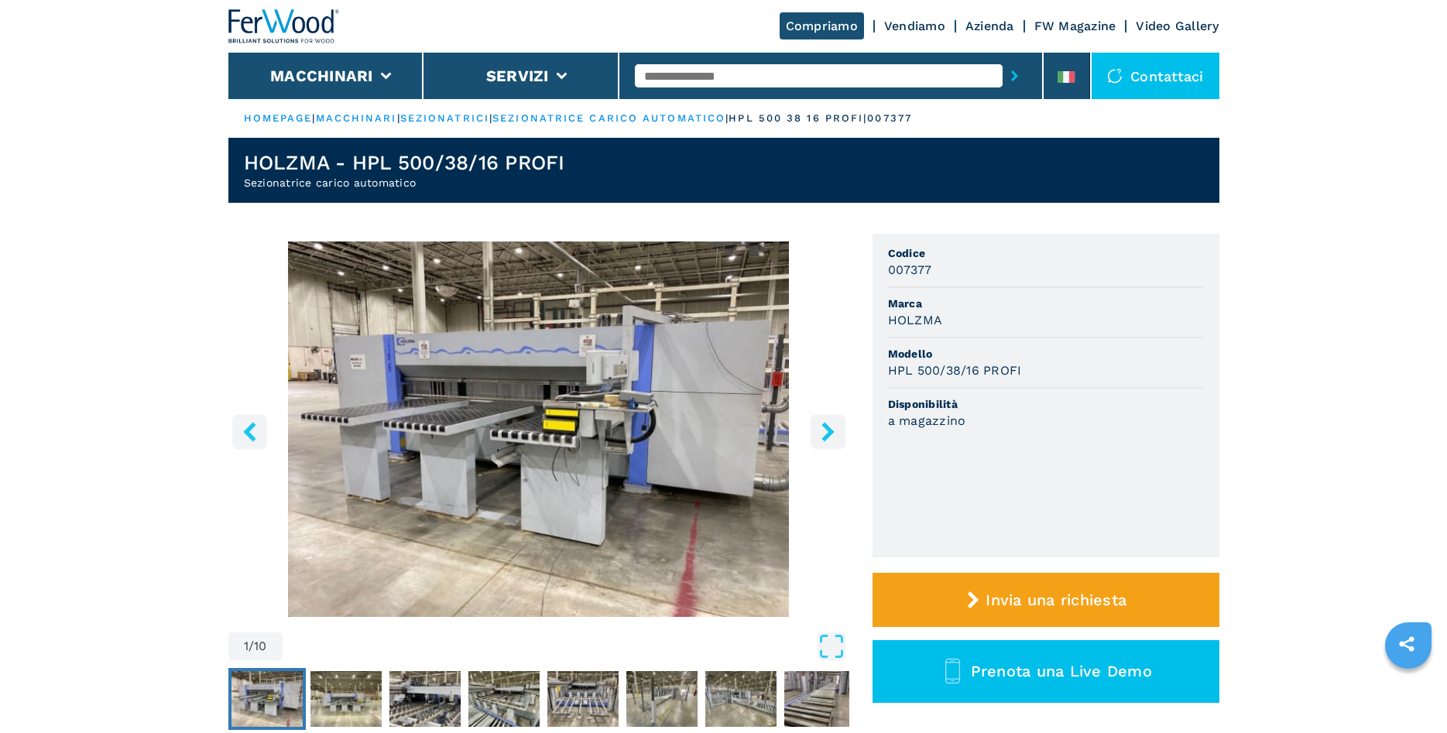
click at [825, 429] on icon "right-button" at bounding box center [827, 431] width 19 height 19
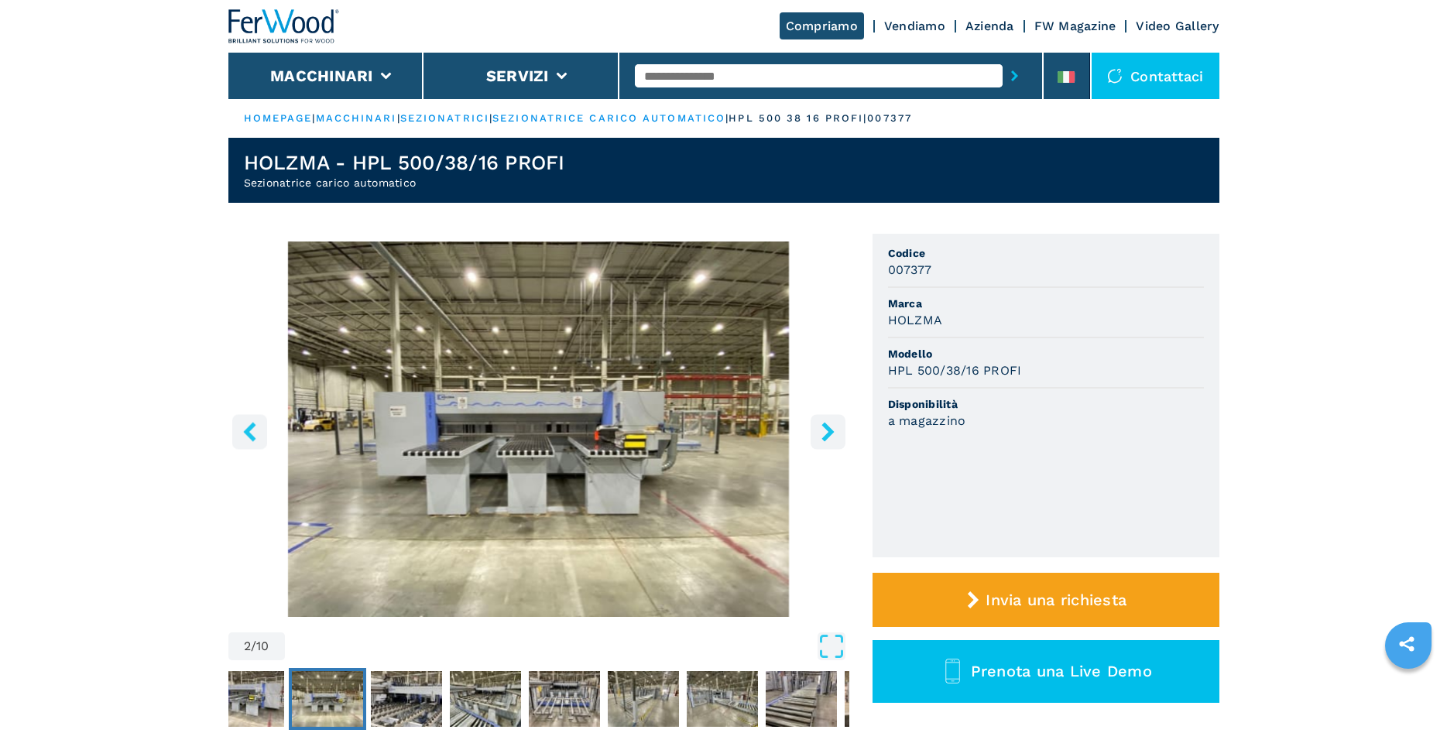
click at [825, 429] on icon "right-button" at bounding box center [827, 431] width 19 height 19
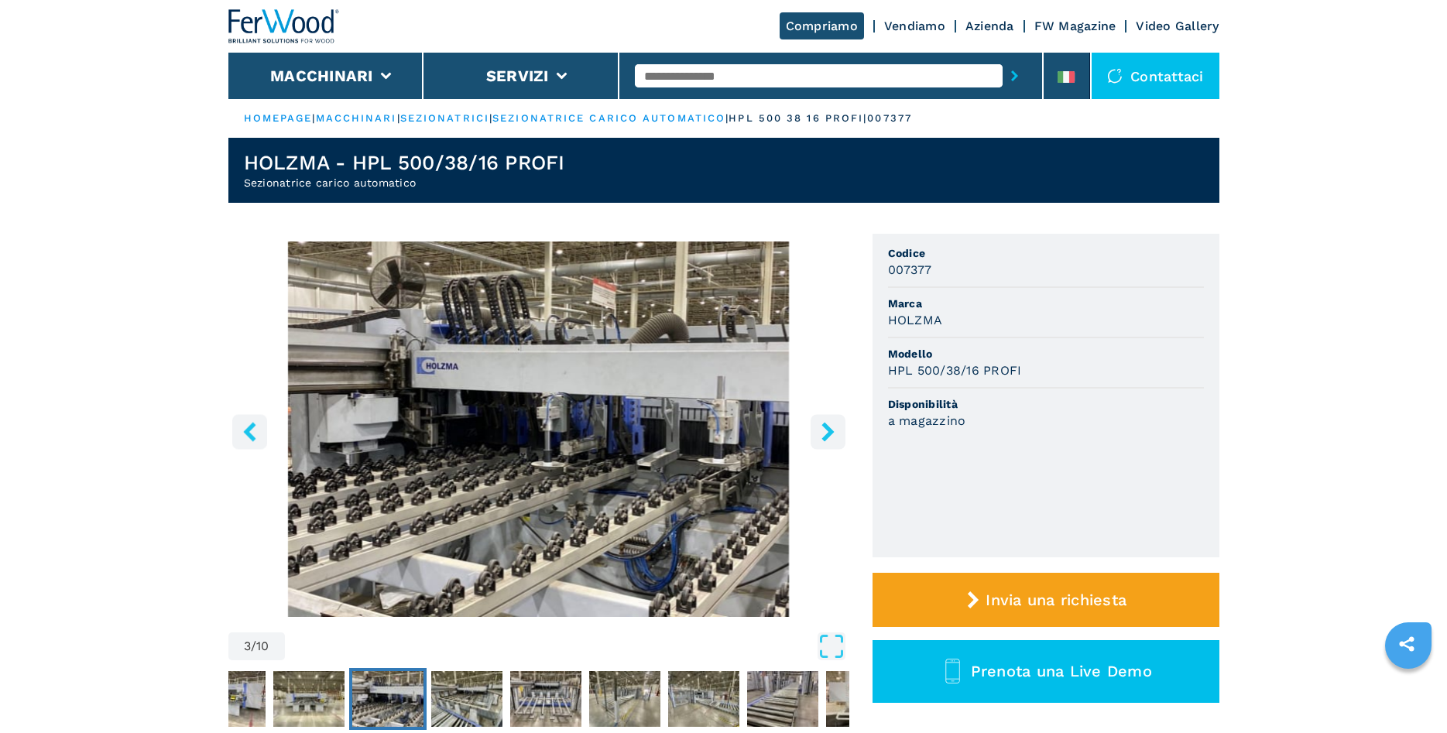
click at [825, 429] on icon "right-button" at bounding box center [827, 431] width 19 height 19
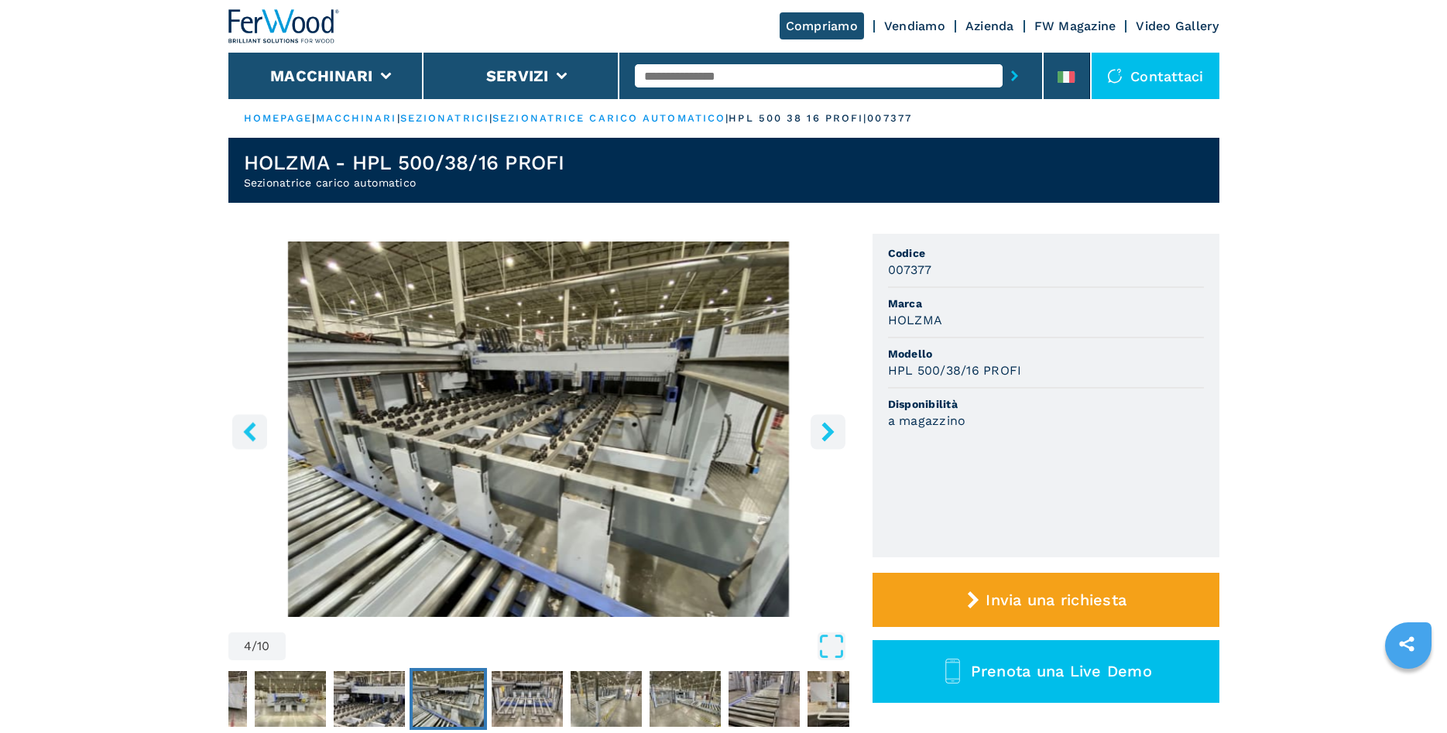
click at [825, 429] on icon "right-button" at bounding box center [827, 431] width 19 height 19
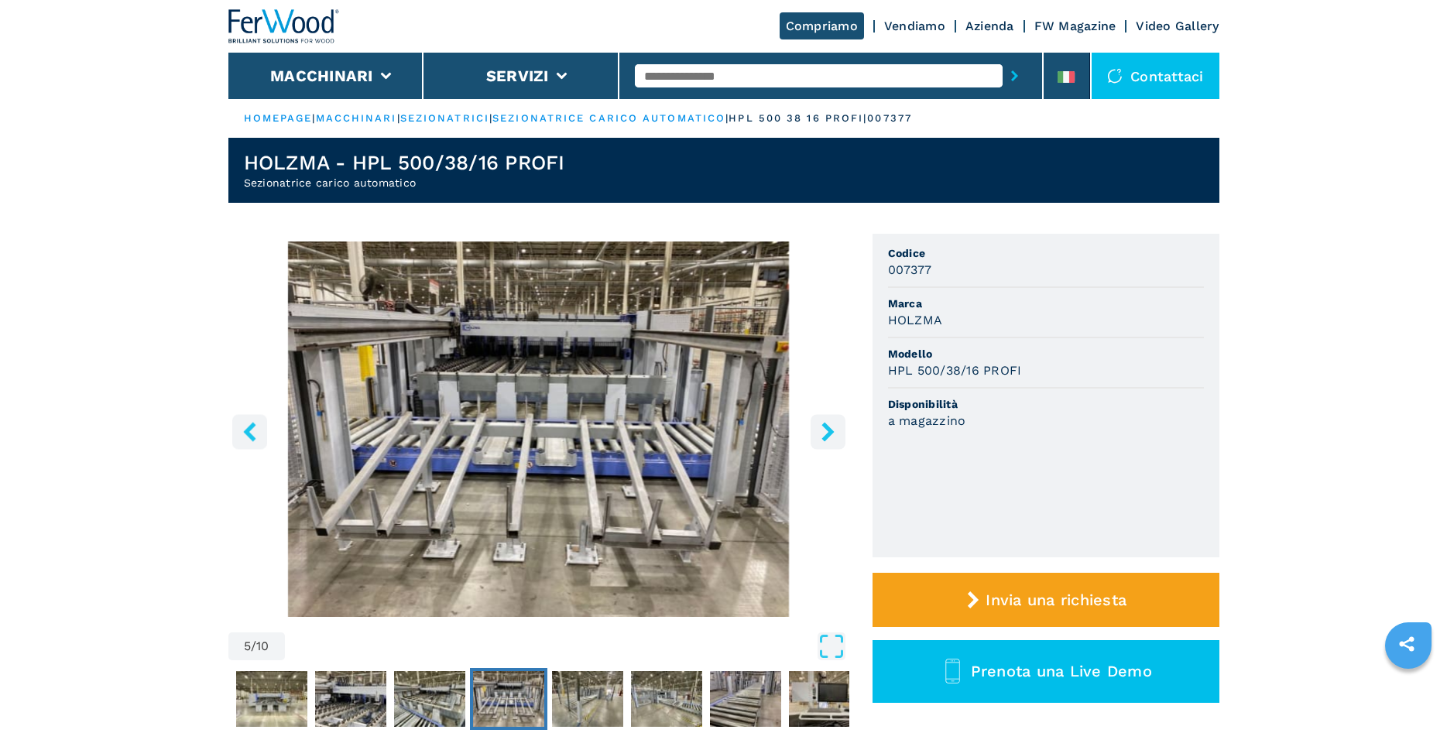
click at [830, 431] on icon "right-button" at bounding box center [827, 431] width 12 height 19
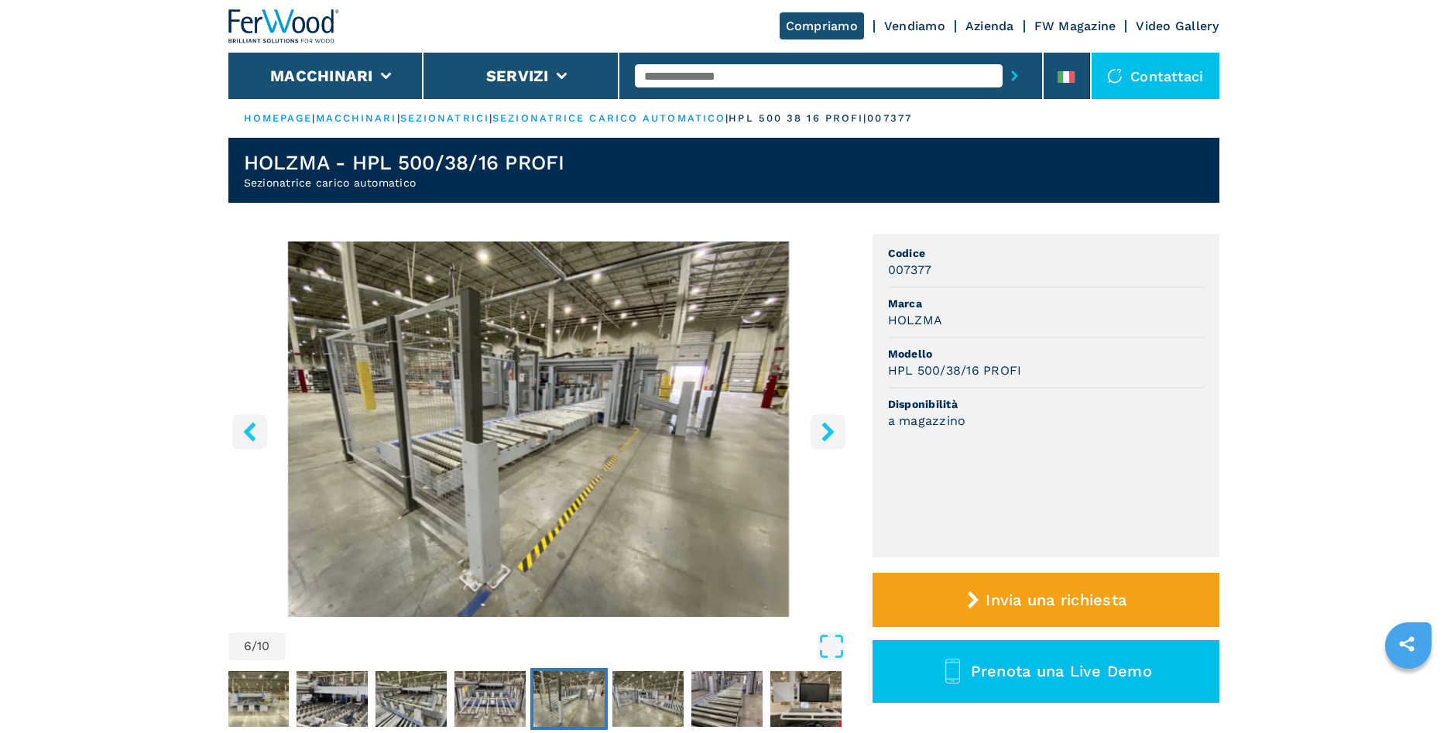
click at [830, 431] on icon "right-button" at bounding box center [827, 431] width 12 height 19
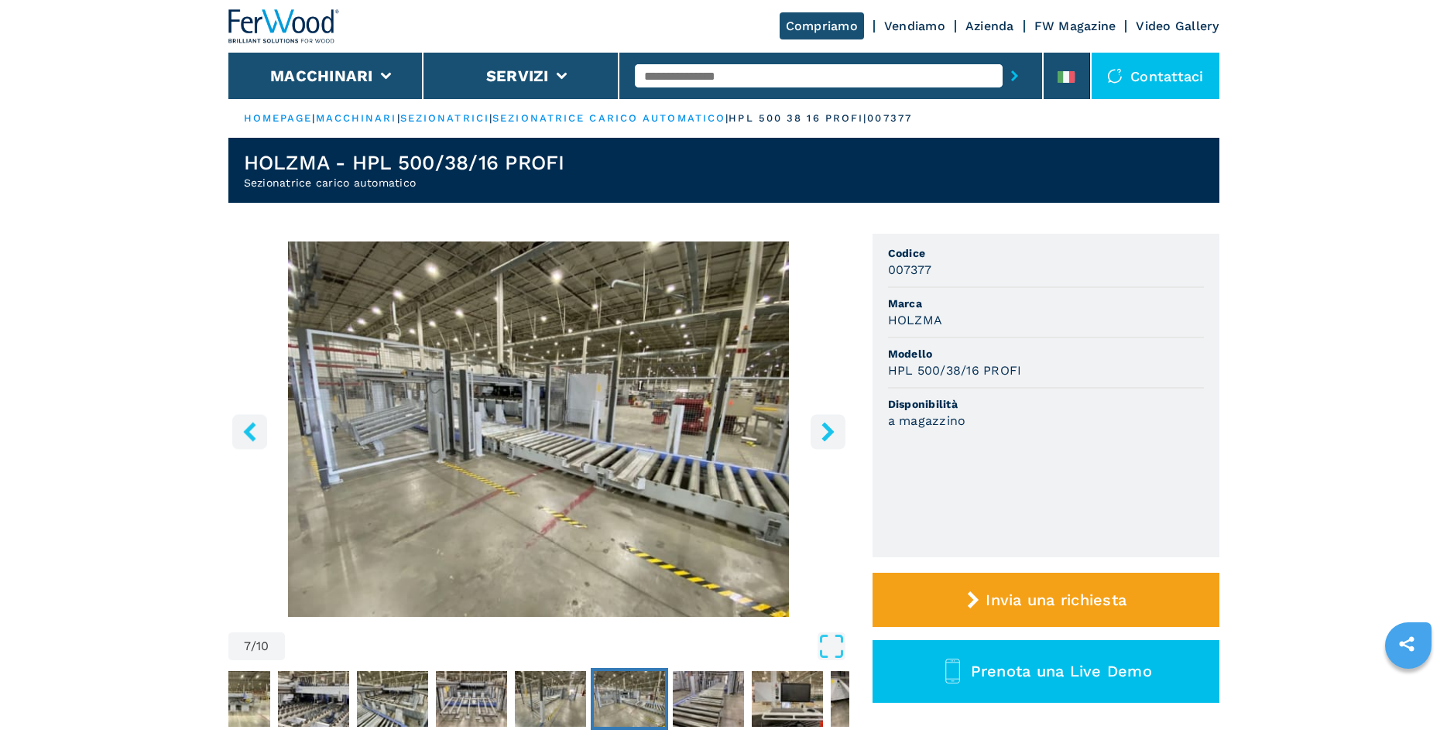
click at [830, 431] on icon "right-button" at bounding box center [827, 431] width 12 height 19
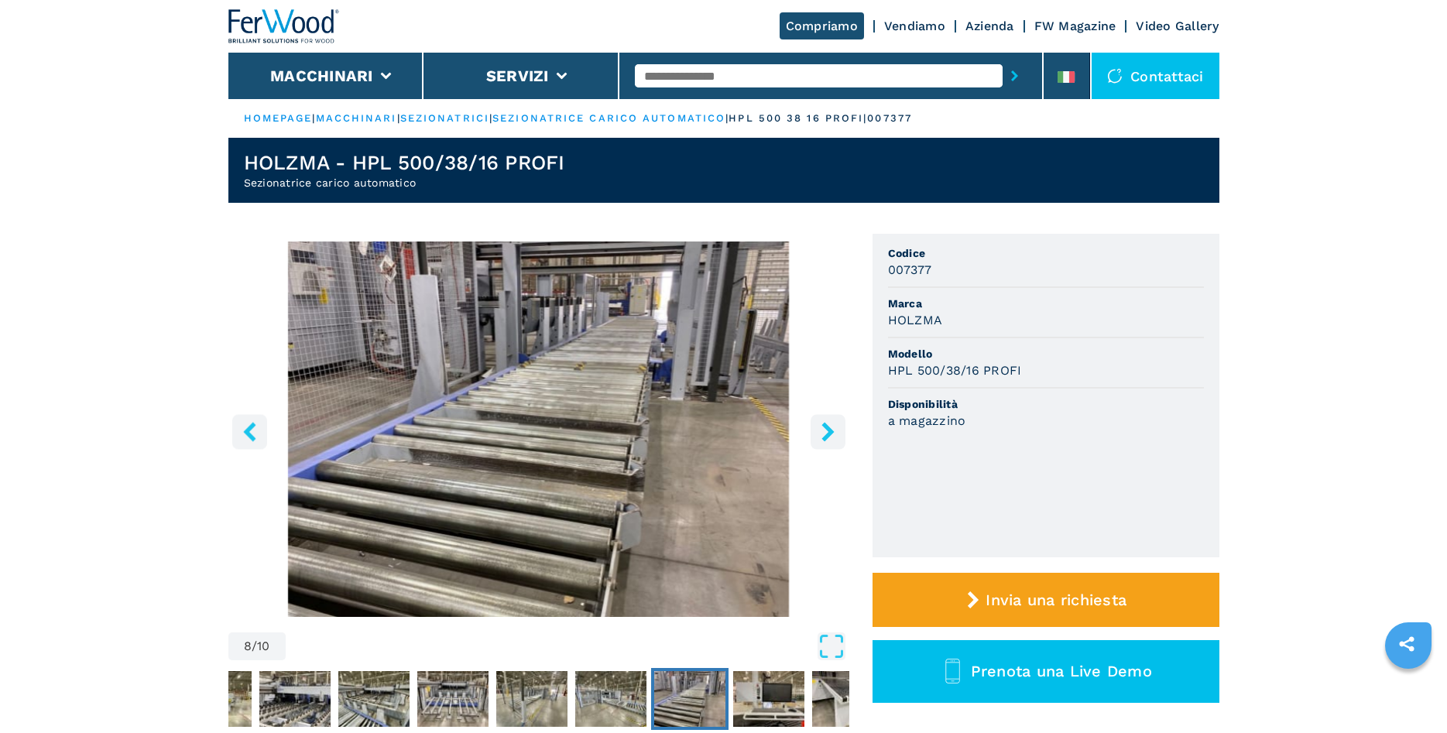
click at [830, 431] on icon "right-button" at bounding box center [827, 431] width 12 height 19
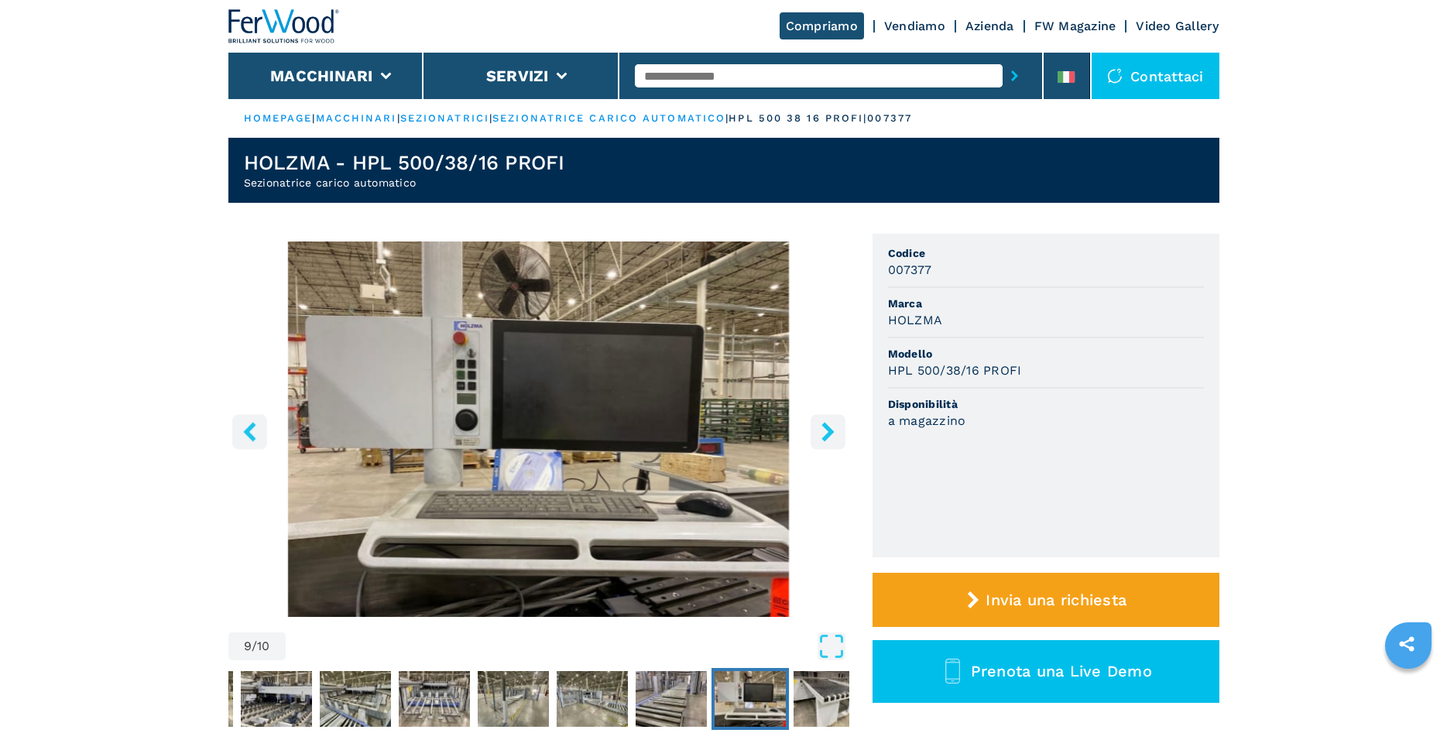
click at [830, 431] on icon "right-button" at bounding box center [827, 431] width 12 height 19
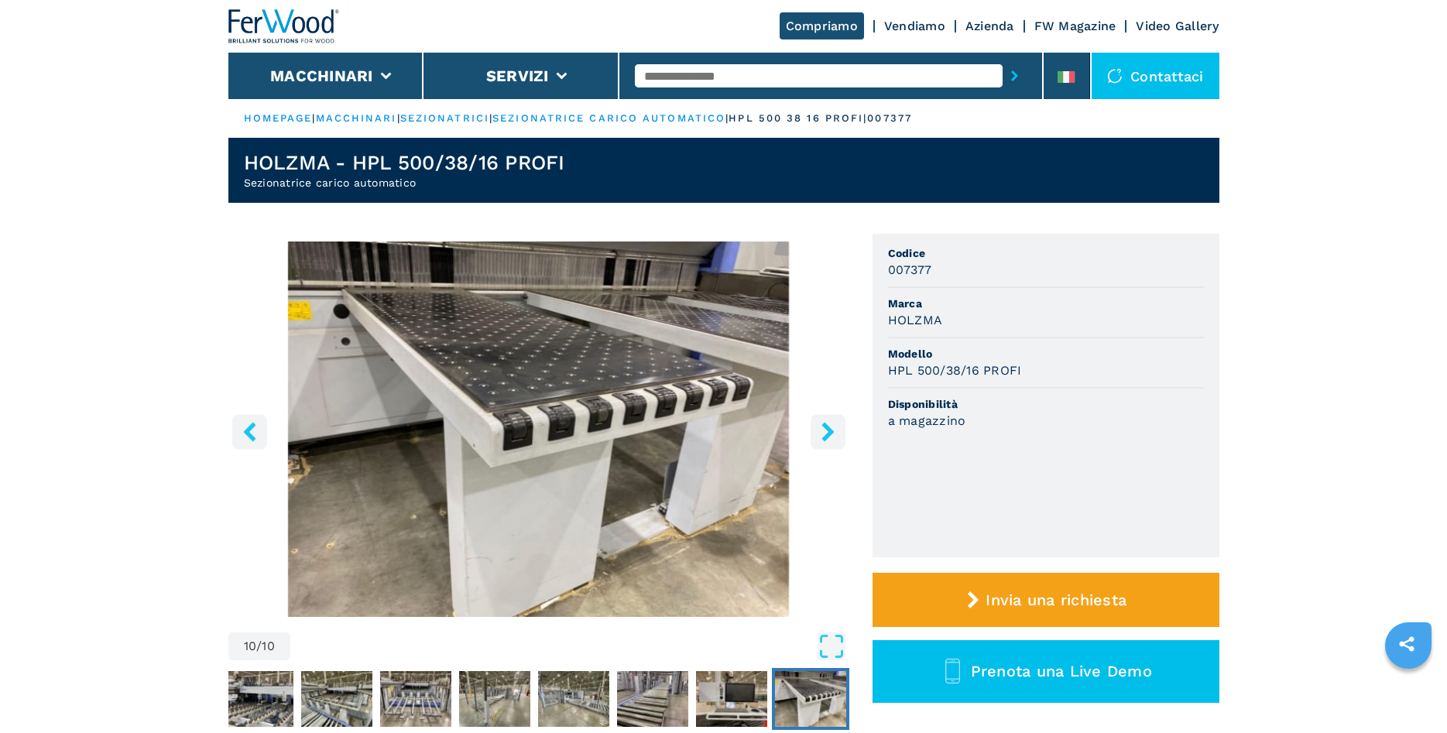
click at [830, 431] on icon "right-button" at bounding box center [827, 431] width 12 height 19
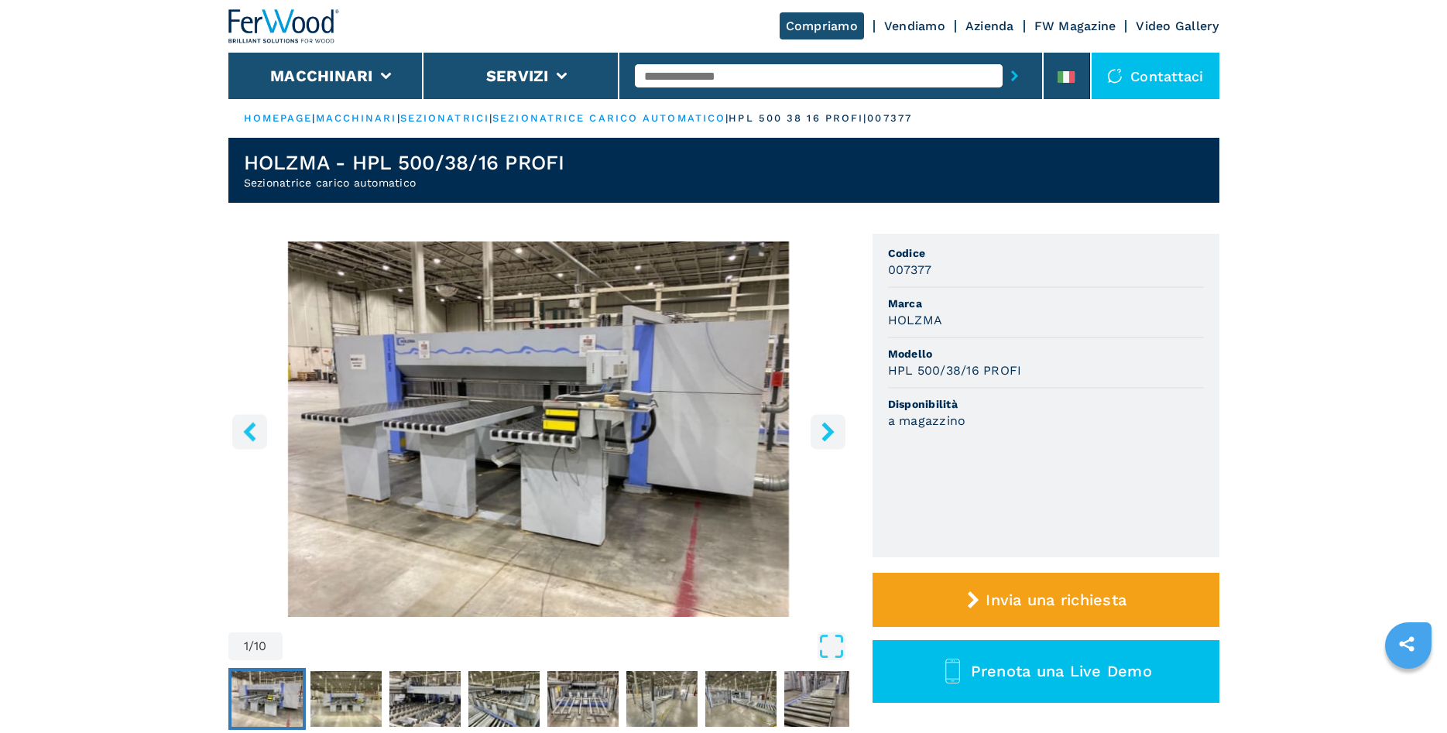
click at [830, 431] on icon "right-button" at bounding box center [827, 431] width 12 height 19
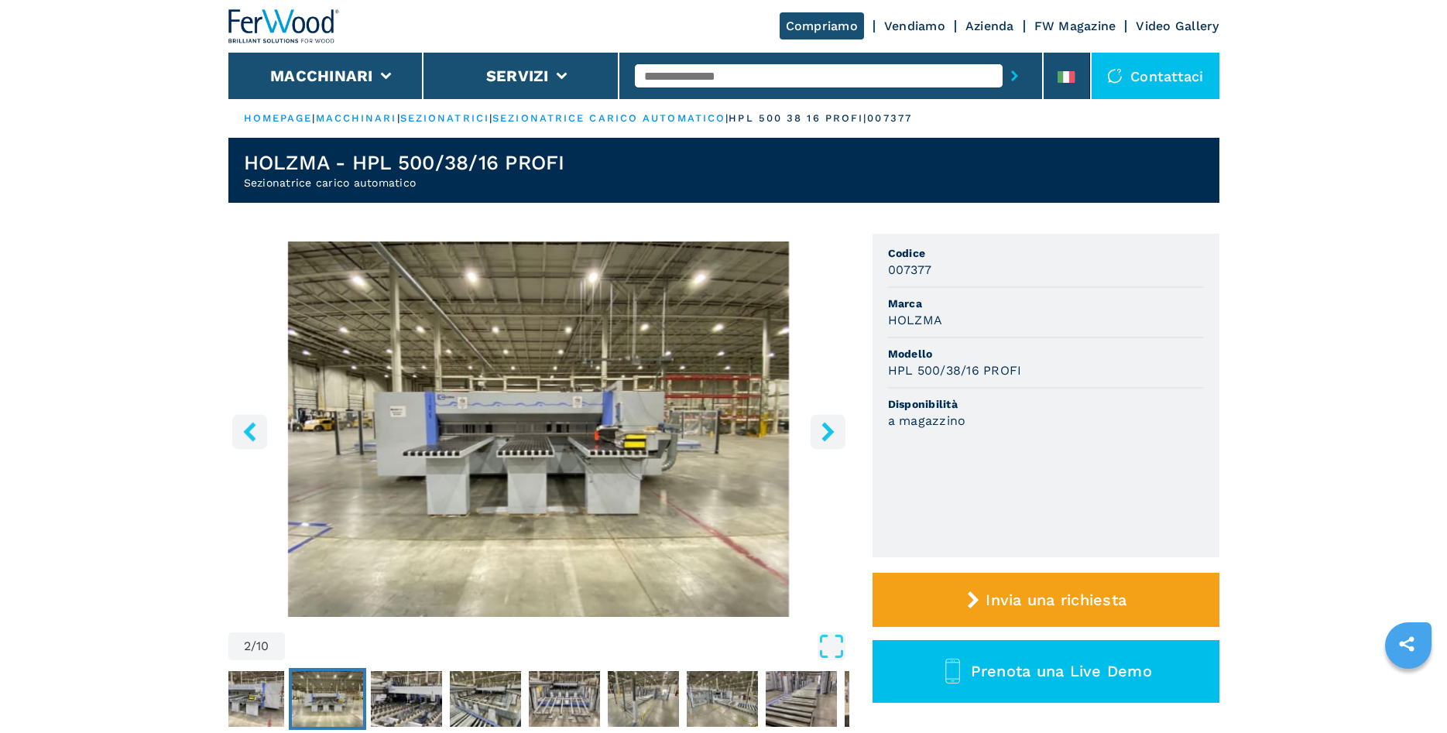
click at [830, 431] on icon "right-button" at bounding box center [827, 431] width 12 height 19
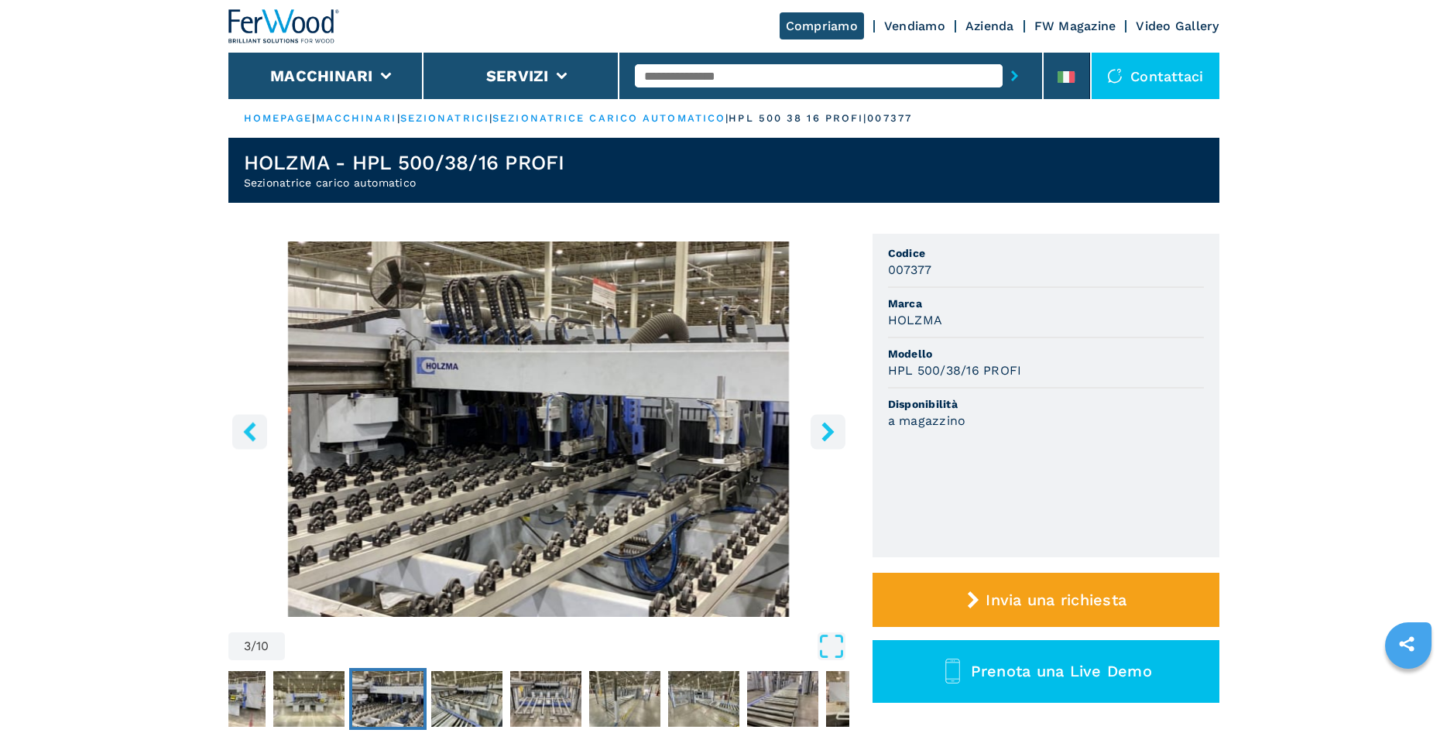
click at [830, 431] on icon "right-button" at bounding box center [827, 431] width 12 height 19
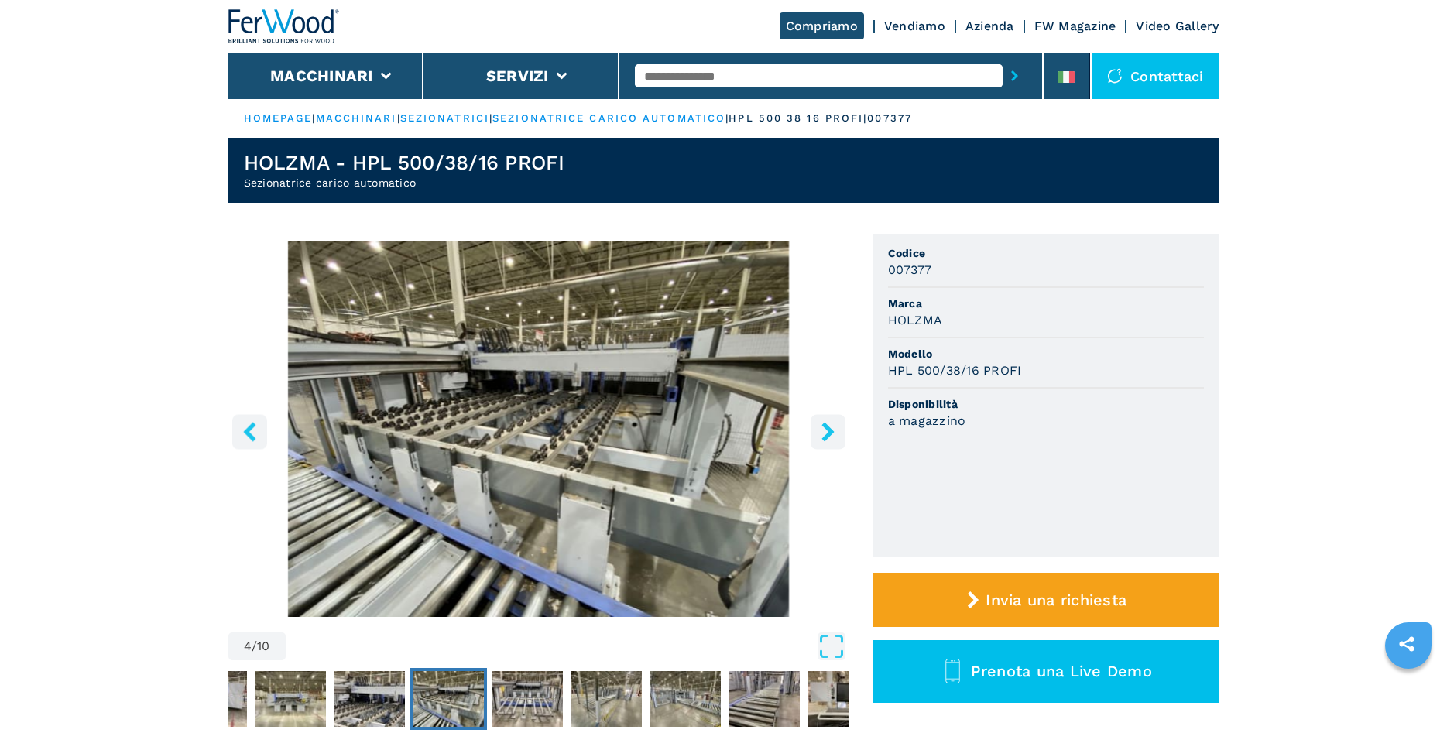
click at [830, 431] on icon "right-button" at bounding box center [827, 431] width 12 height 19
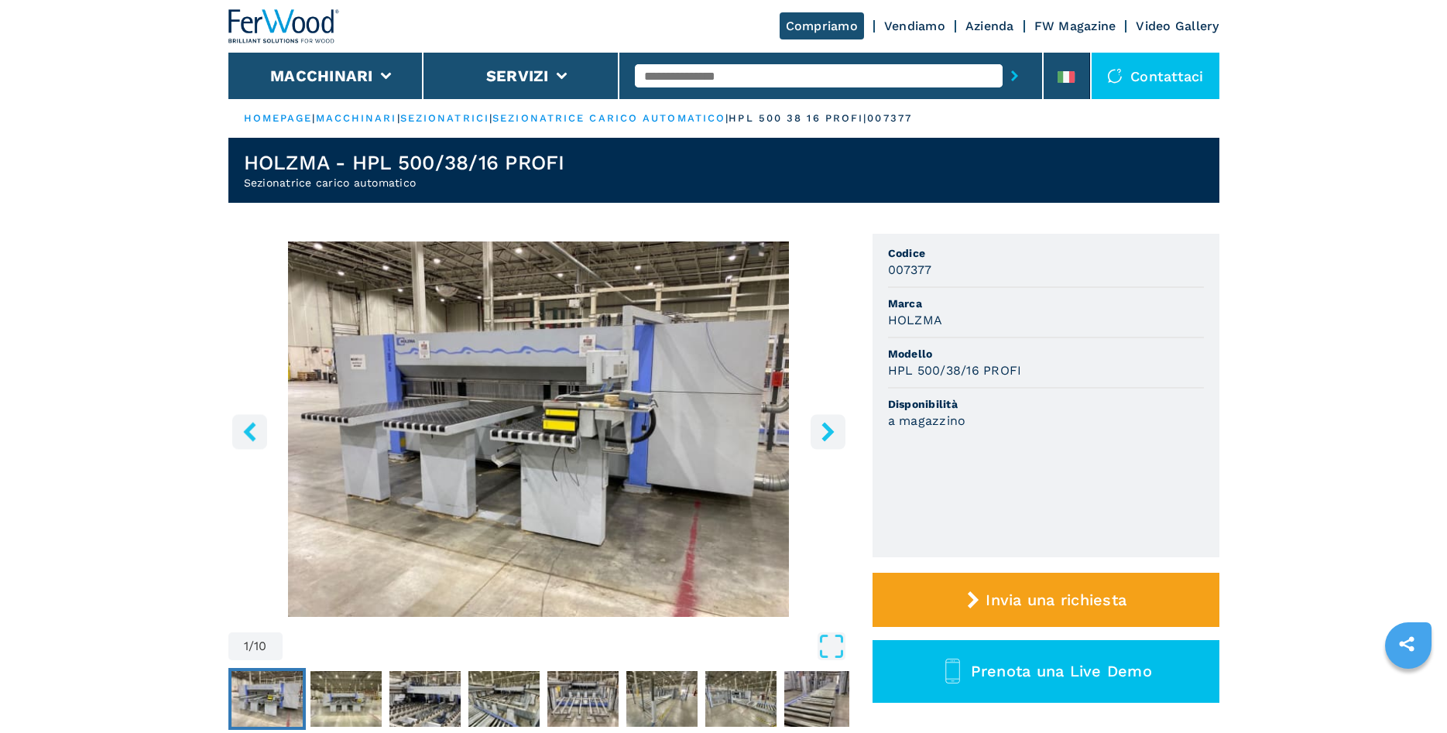
select select "**********"
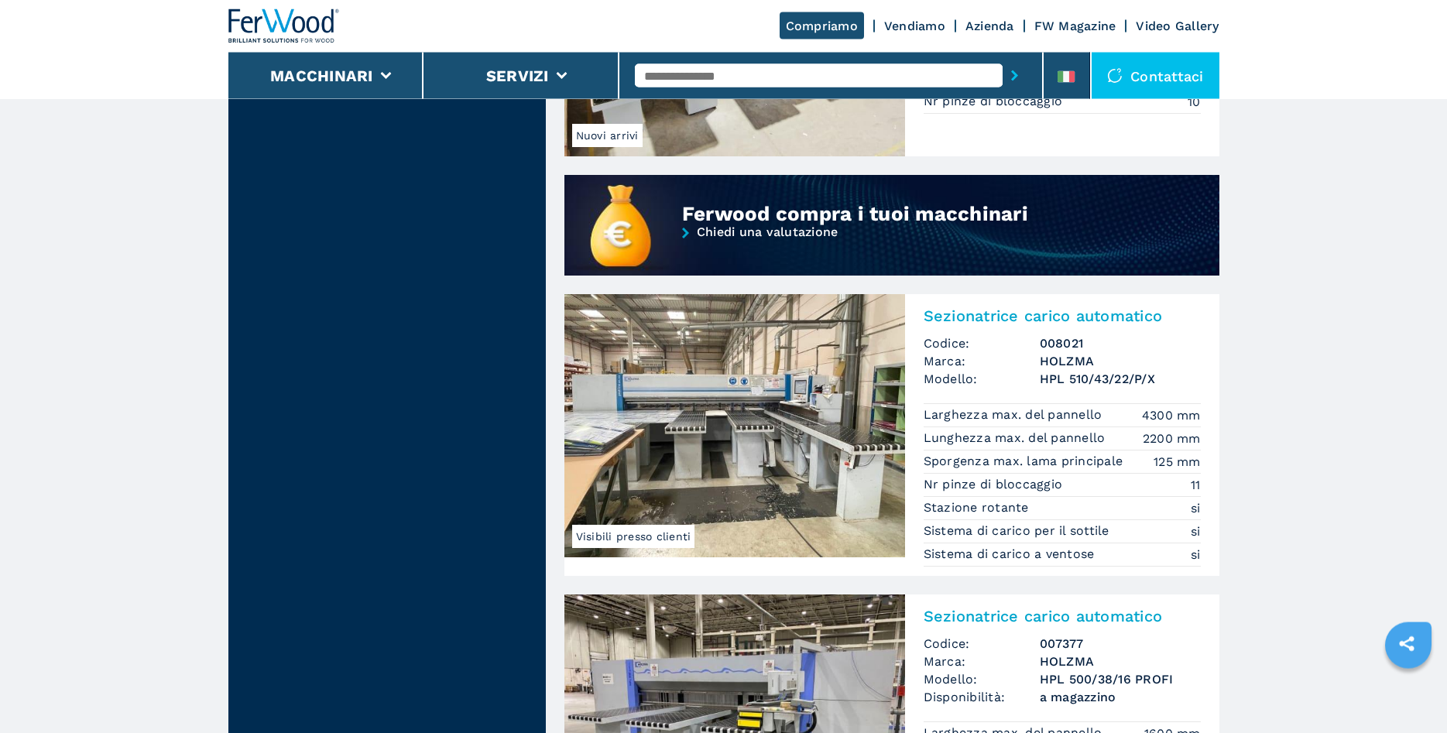
scroll to position [1185, 0]
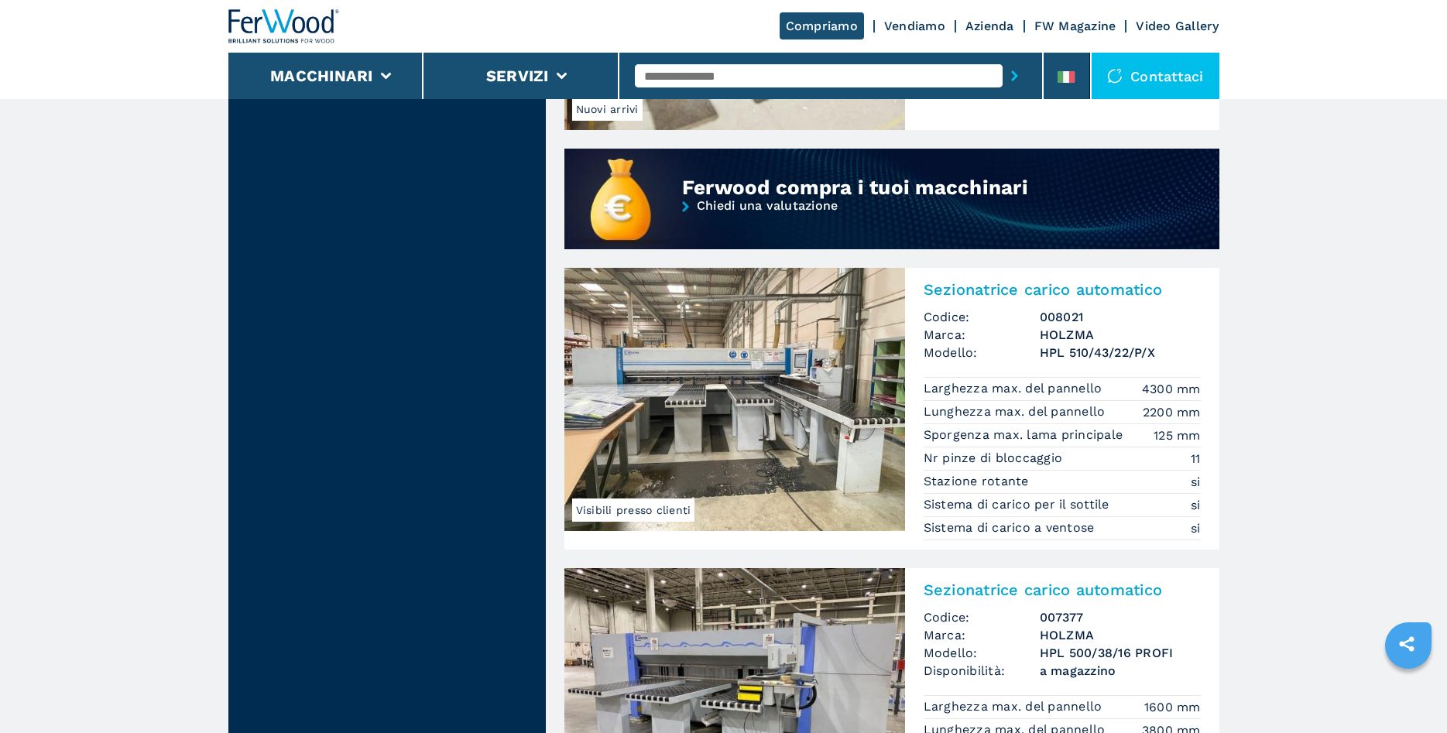
click at [766, 417] on img at bounding box center [734, 399] width 341 height 263
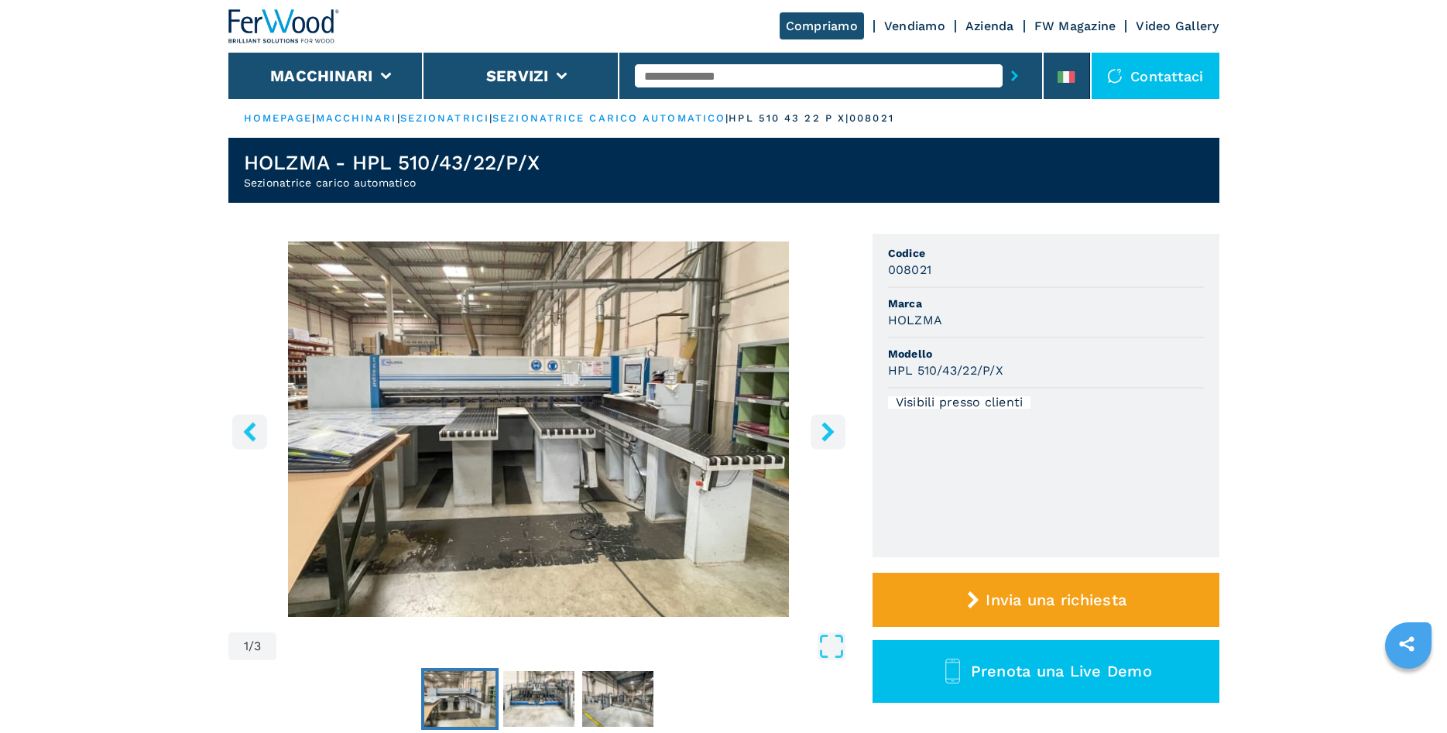
click at [831, 432] on icon "right-button" at bounding box center [827, 431] width 12 height 19
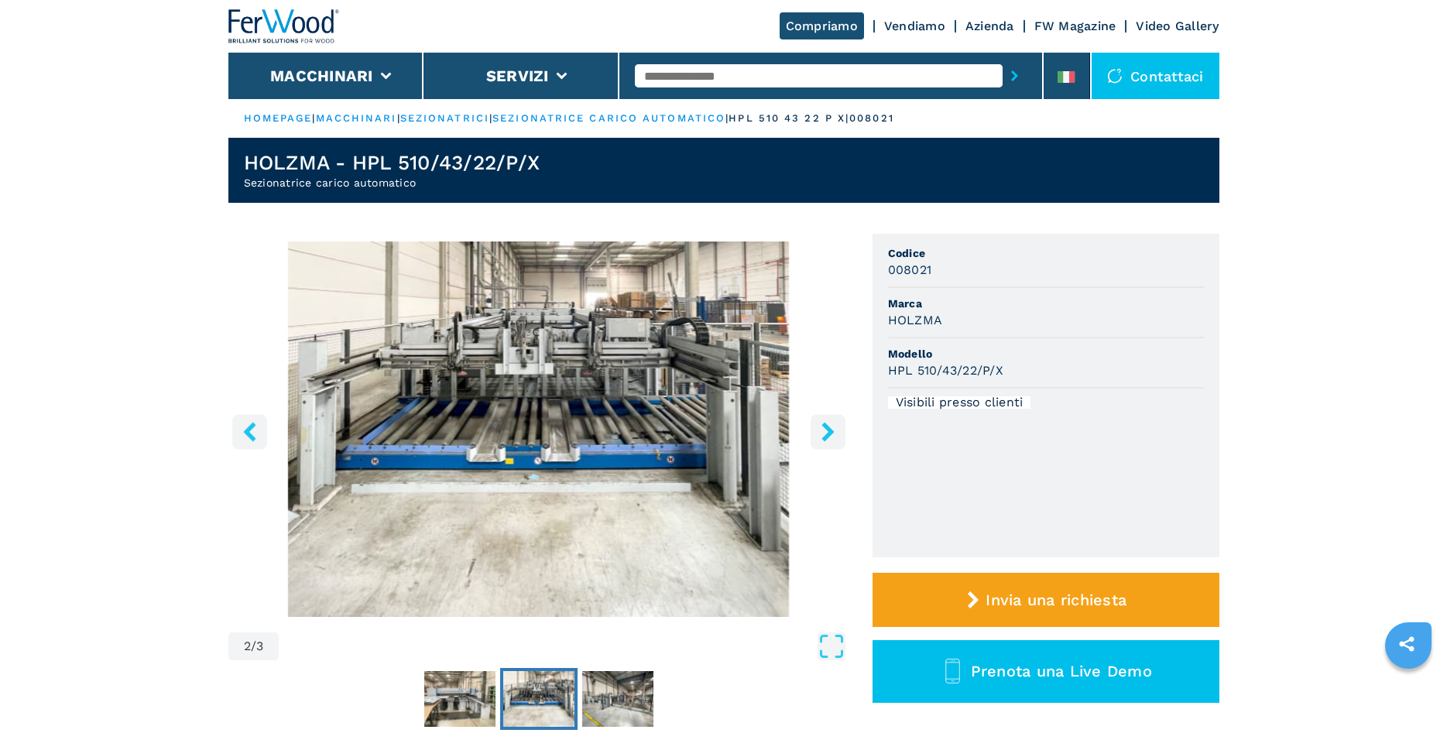
click at [831, 432] on icon "right-button" at bounding box center [827, 431] width 12 height 19
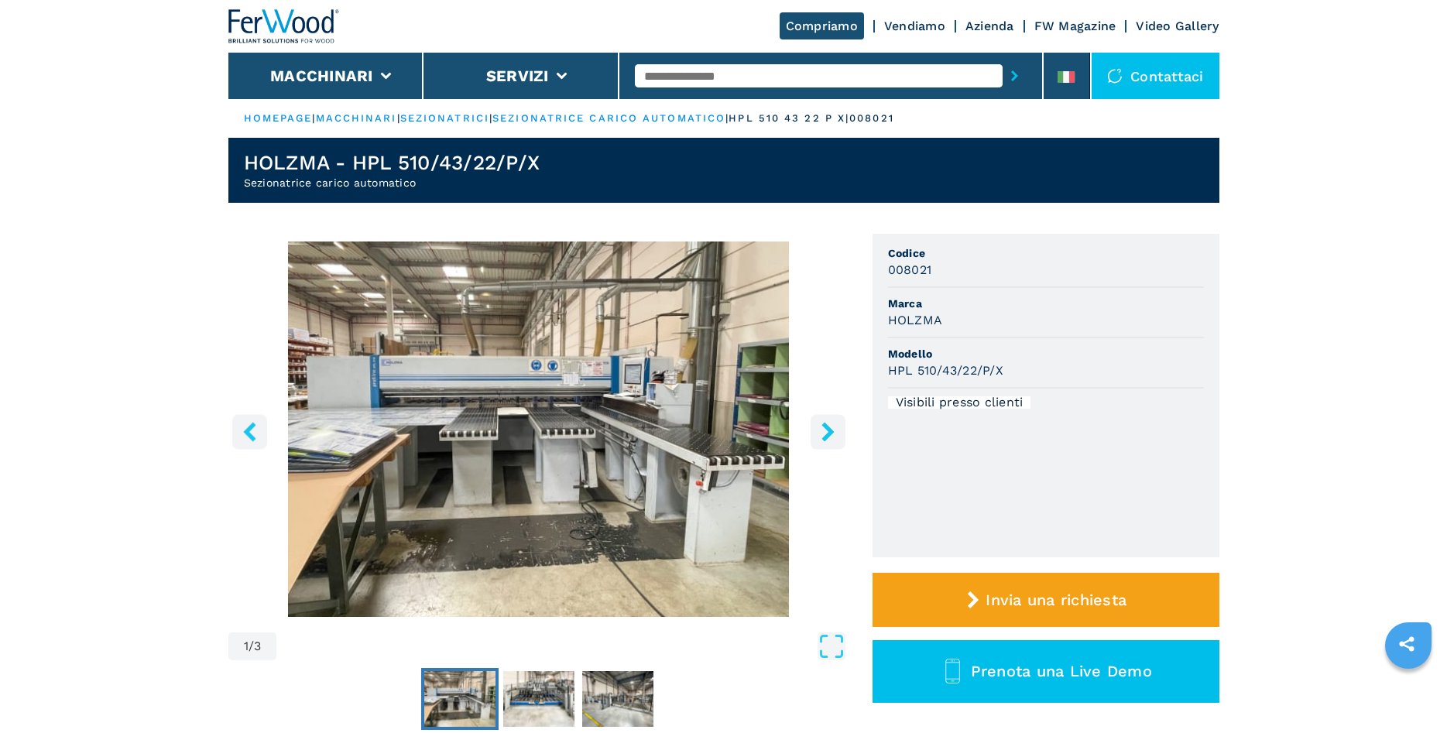
select select "**********"
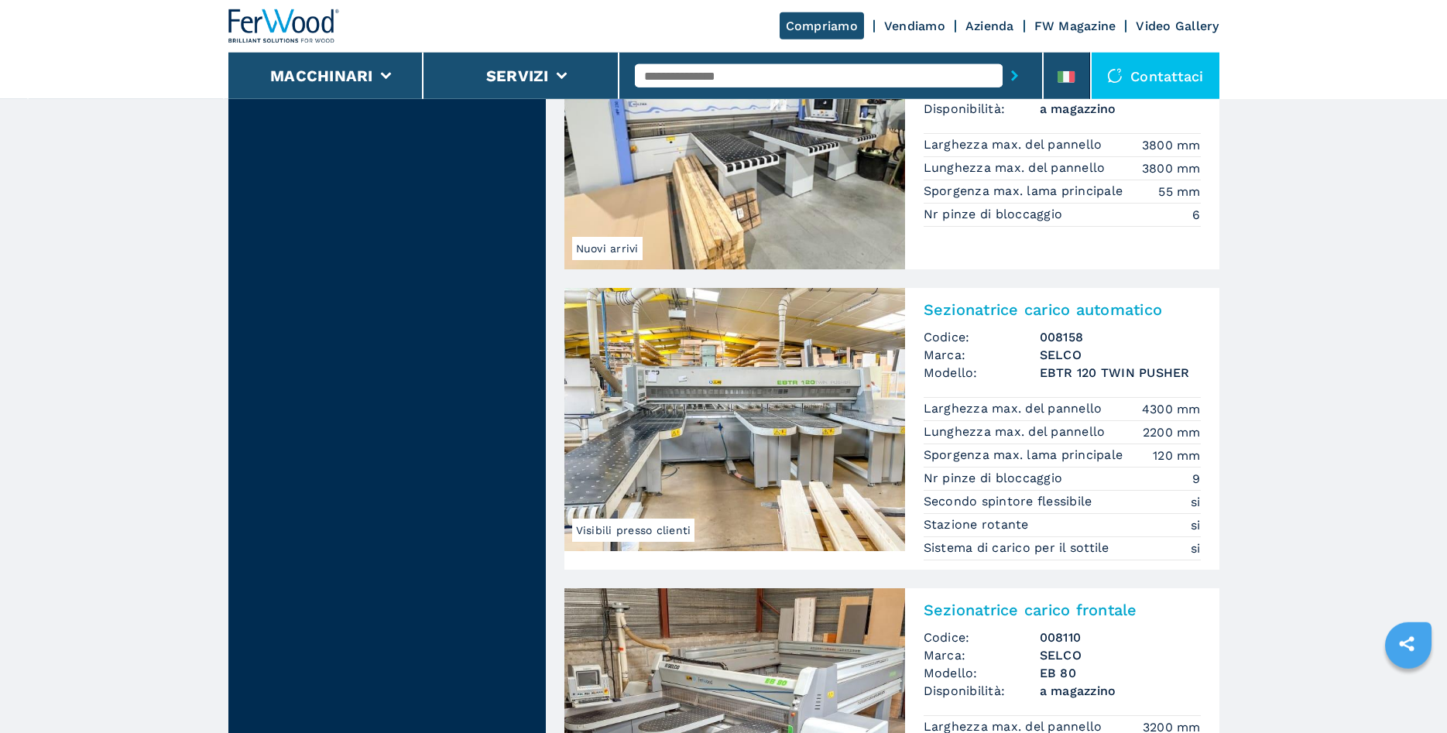
scroll to position [3001, 0]
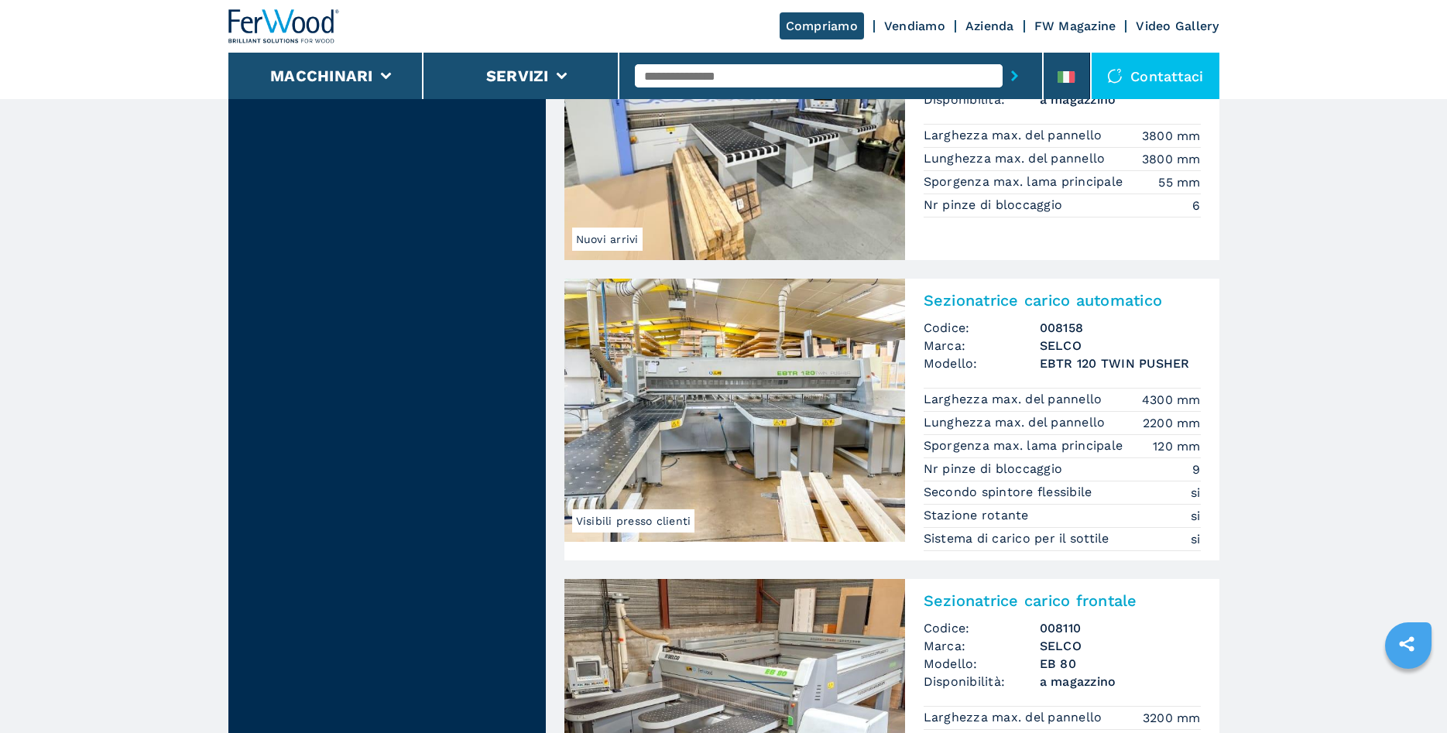
click at [735, 448] on img at bounding box center [734, 410] width 341 height 263
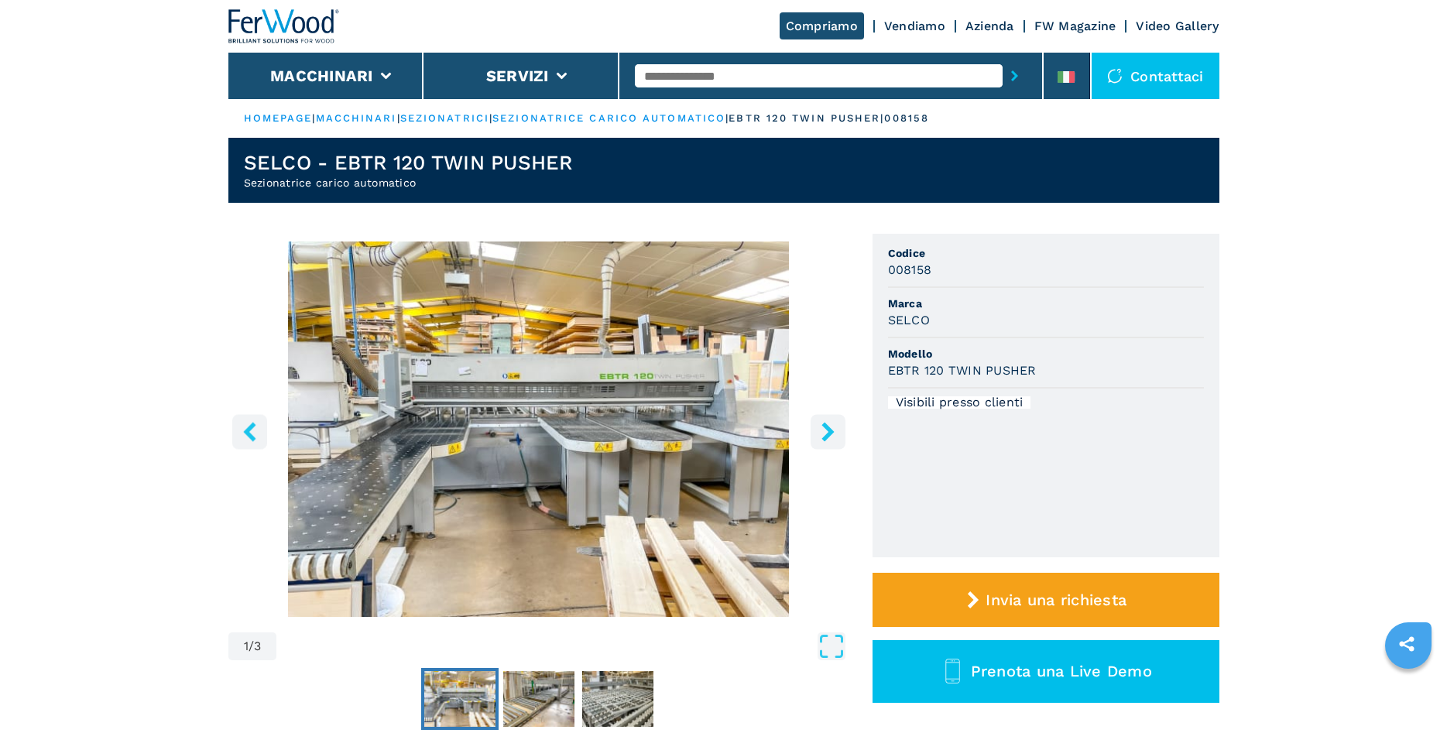
click at [826, 435] on icon "right-button" at bounding box center [827, 431] width 12 height 19
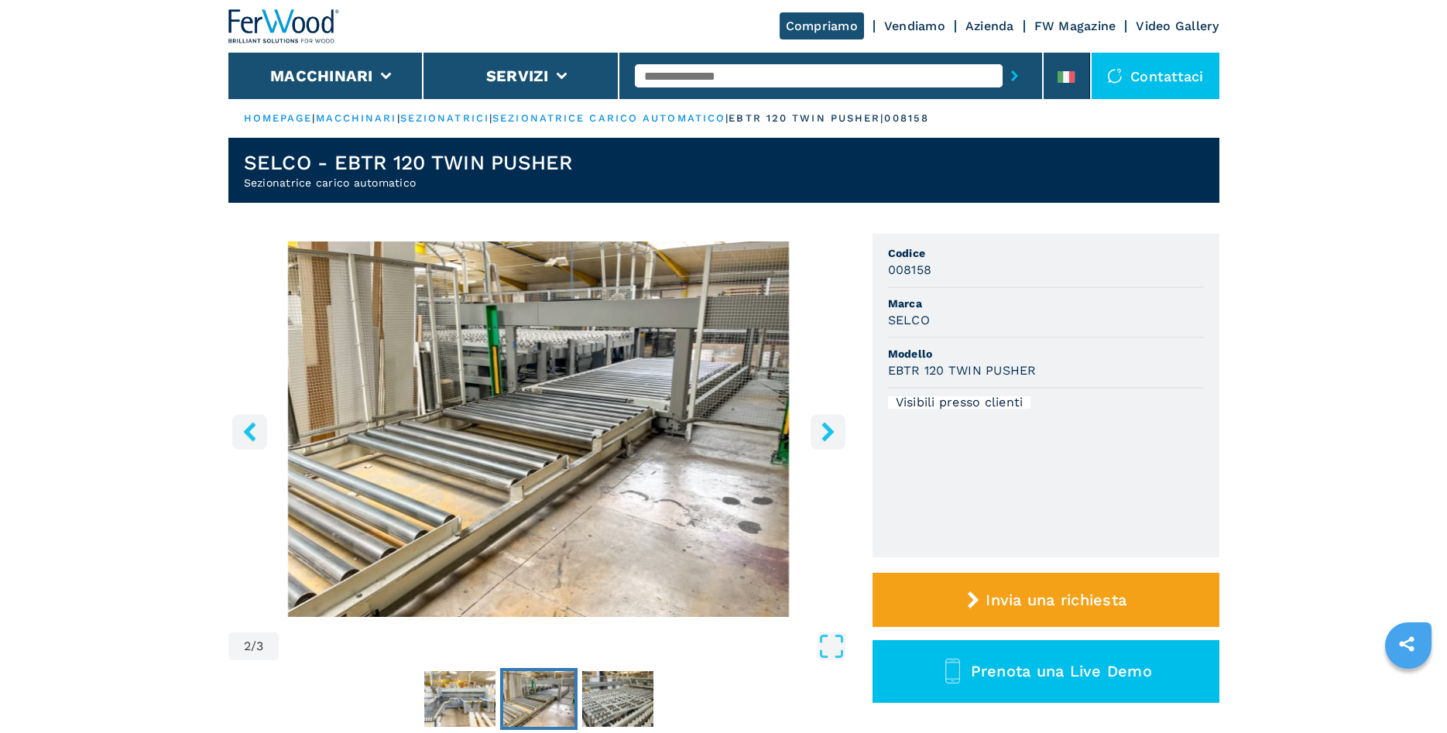
click at [826, 435] on icon "right-button" at bounding box center [827, 431] width 12 height 19
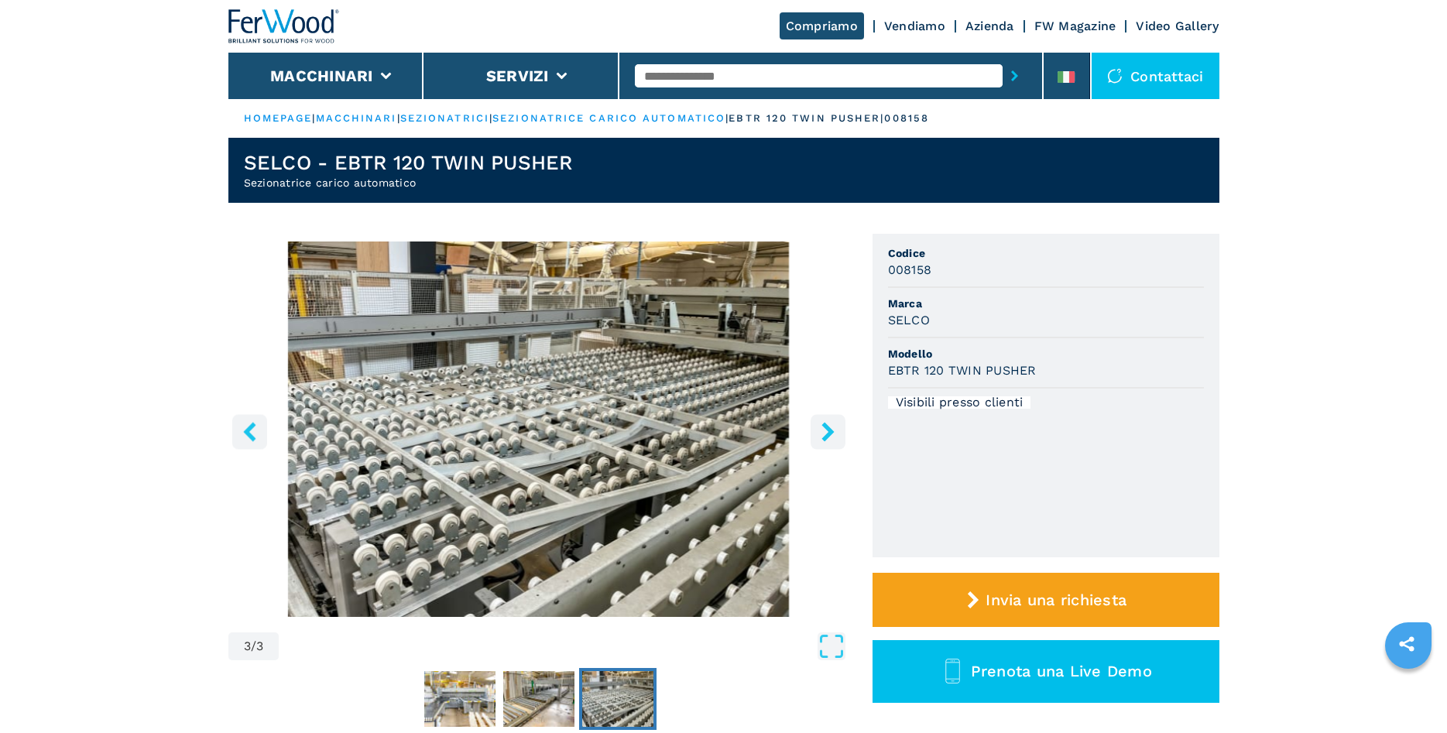
click at [826, 435] on icon "right-button" at bounding box center [827, 431] width 12 height 19
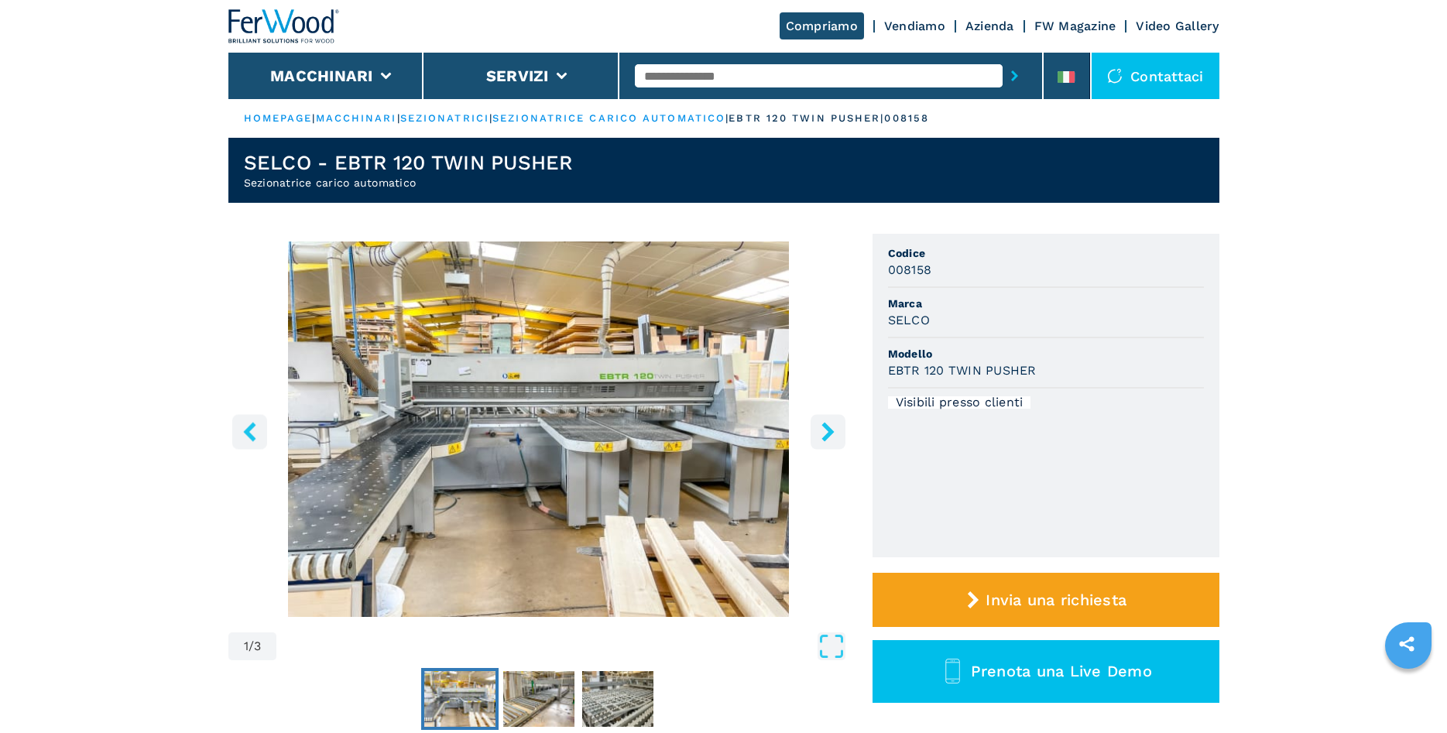
click at [826, 435] on icon "right-button" at bounding box center [827, 431] width 12 height 19
select select "**********"
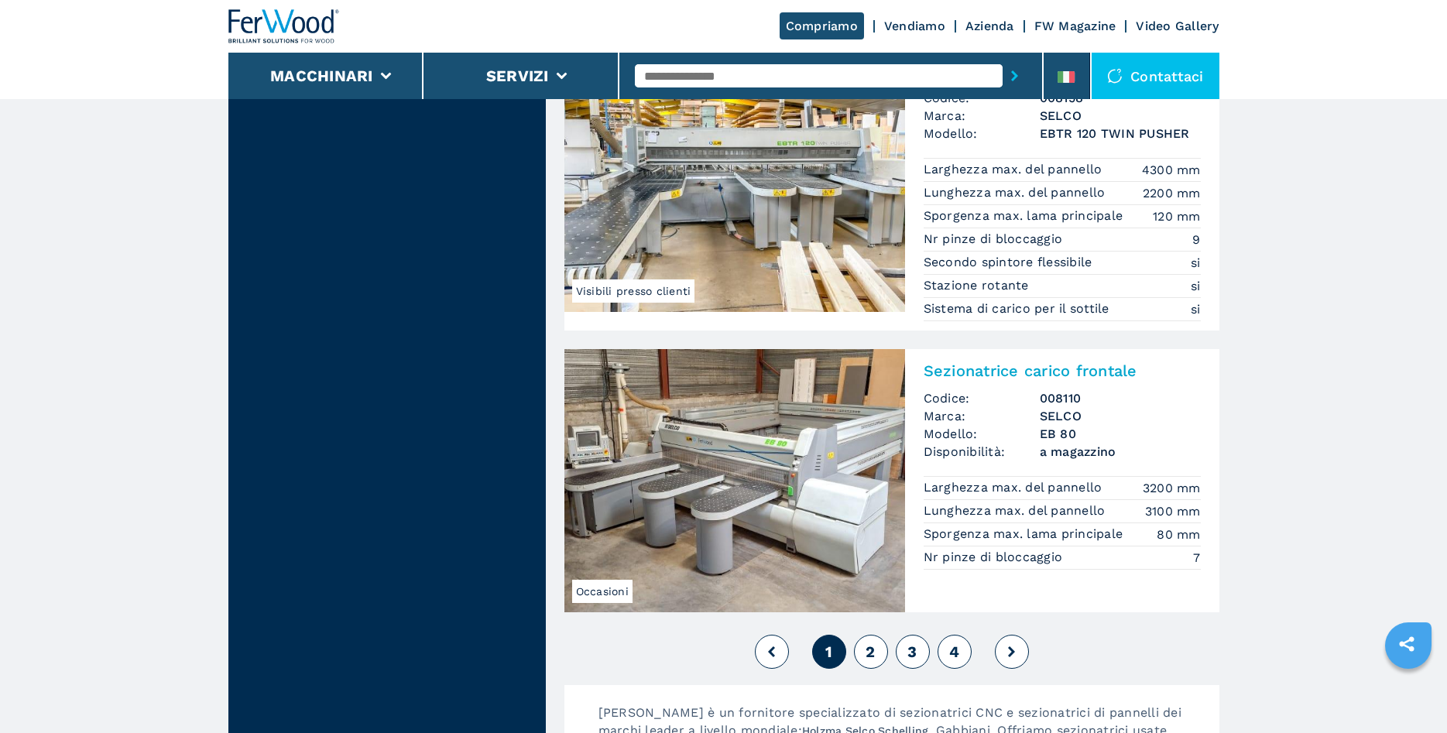
scroll to position [3317, 0]
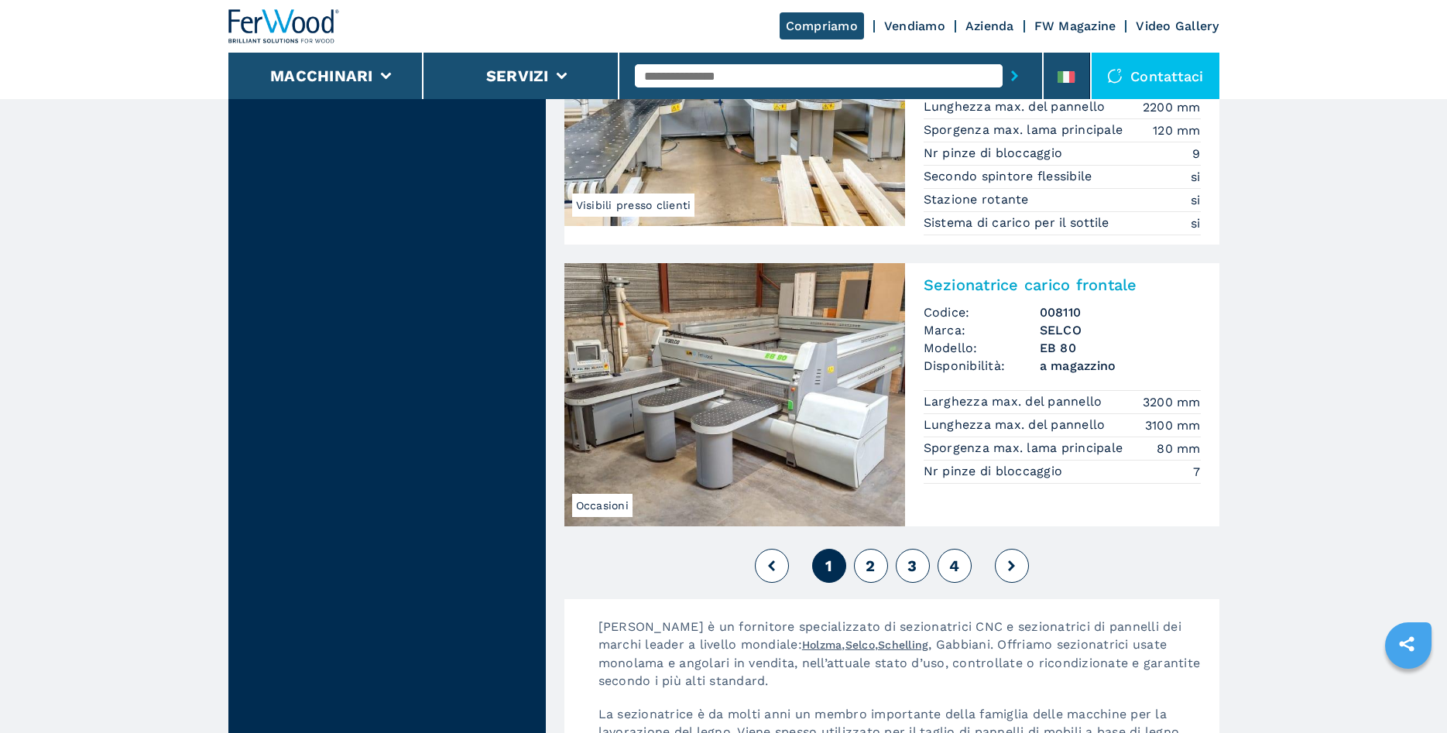
click at [873, 566] on span "2" at bounding box center [870, 566] width 9 height 19
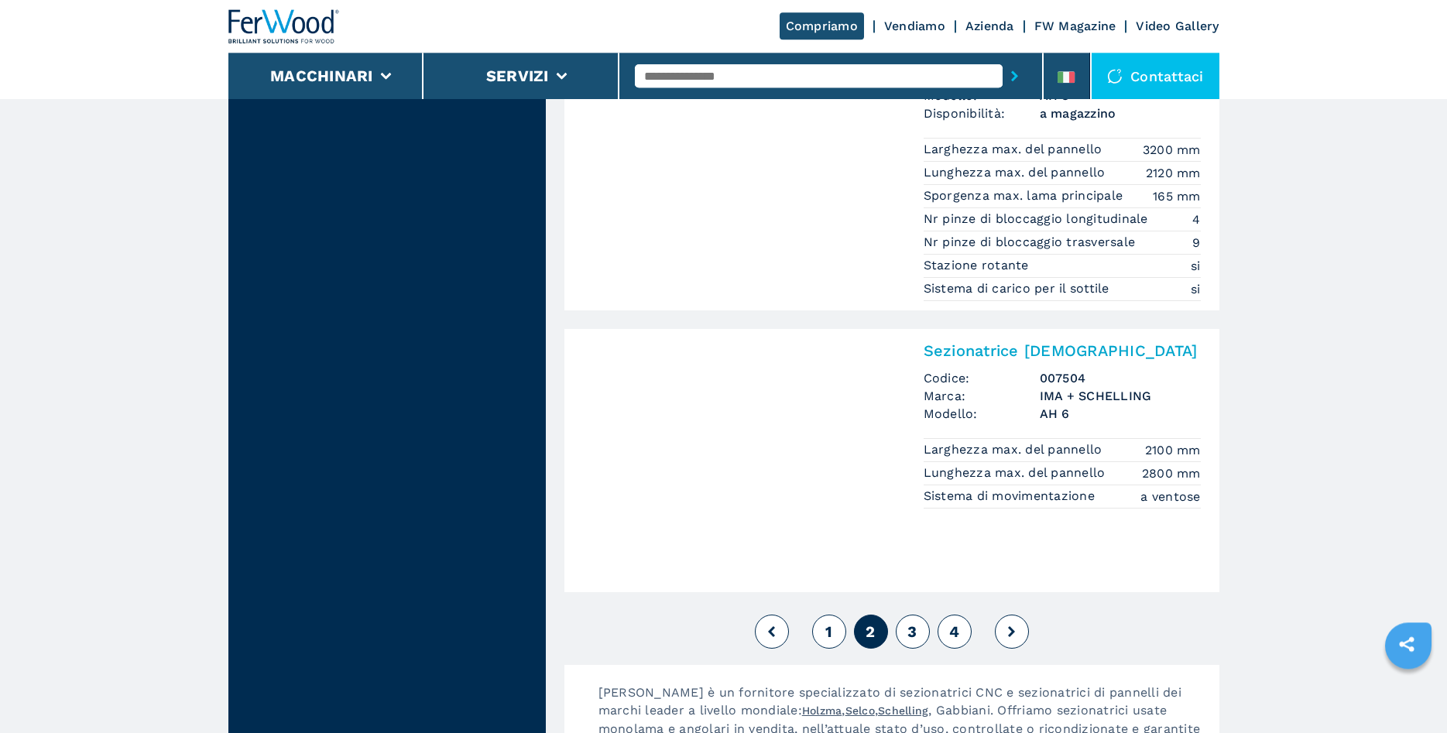
scroll to position [3317, 0]
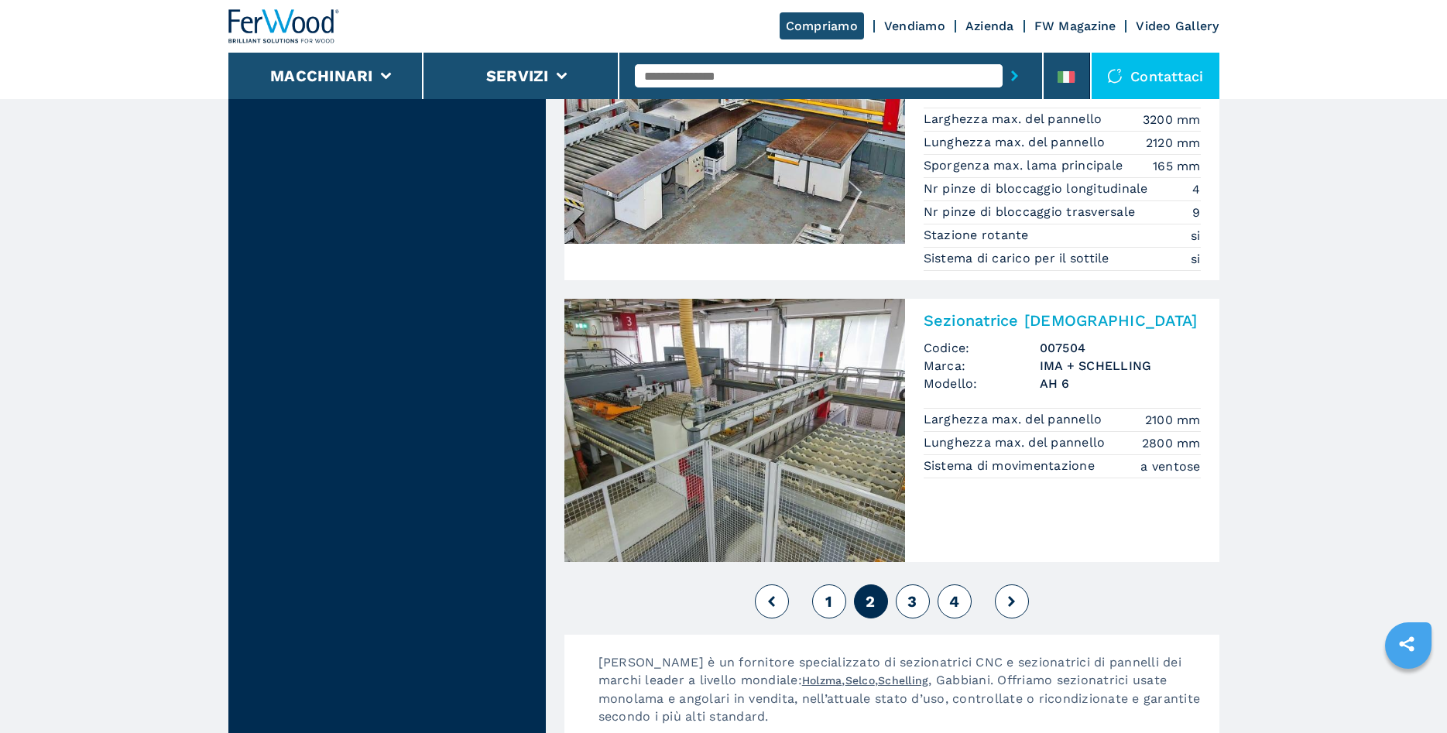
click at [913, 600] on span "3" at bounding box center [911, 601] width 9 height 19
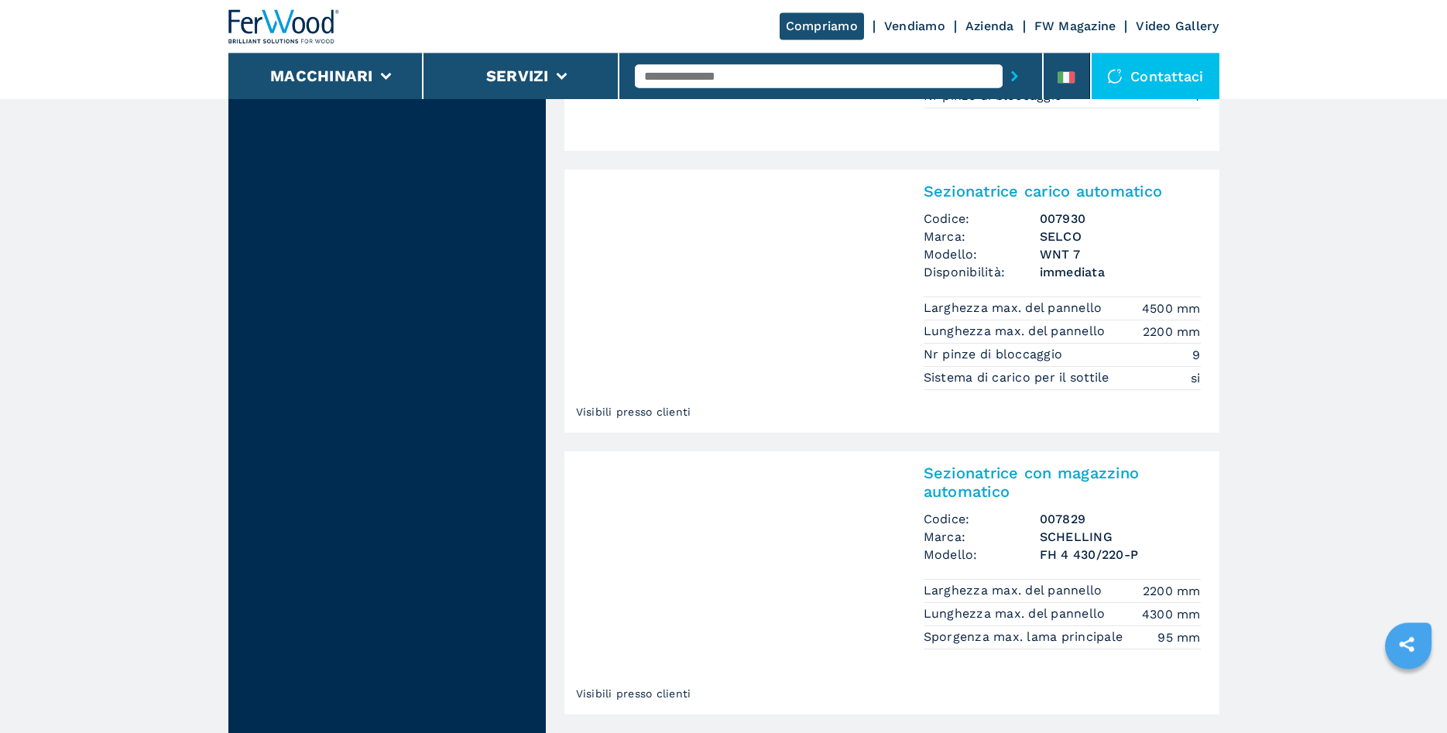
scroll to position [1658, 0]
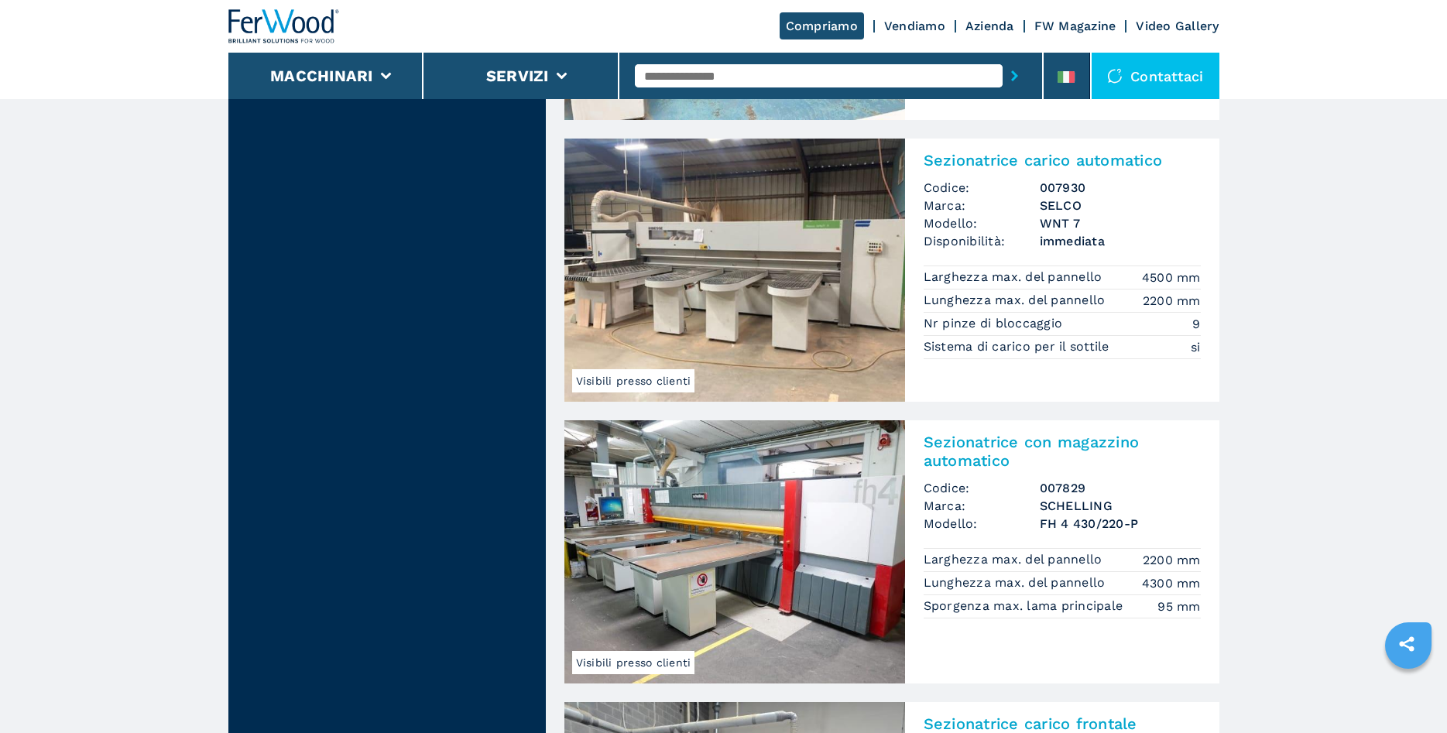
click at [762, 288] on img at bounding box center [734, 270] width 341 height 263
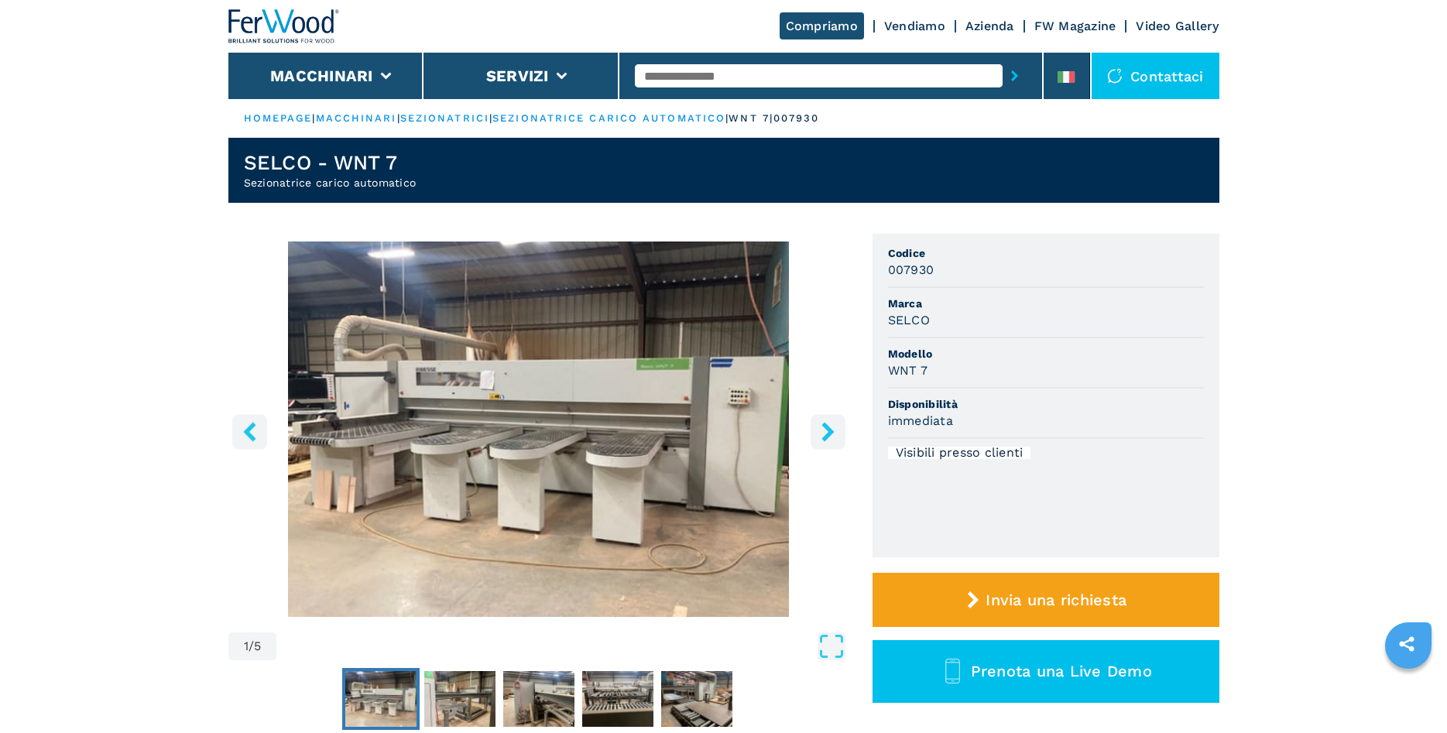
click at [826, 437] on icon "right-button" at bounding box center [827, 431] width 12 height 19
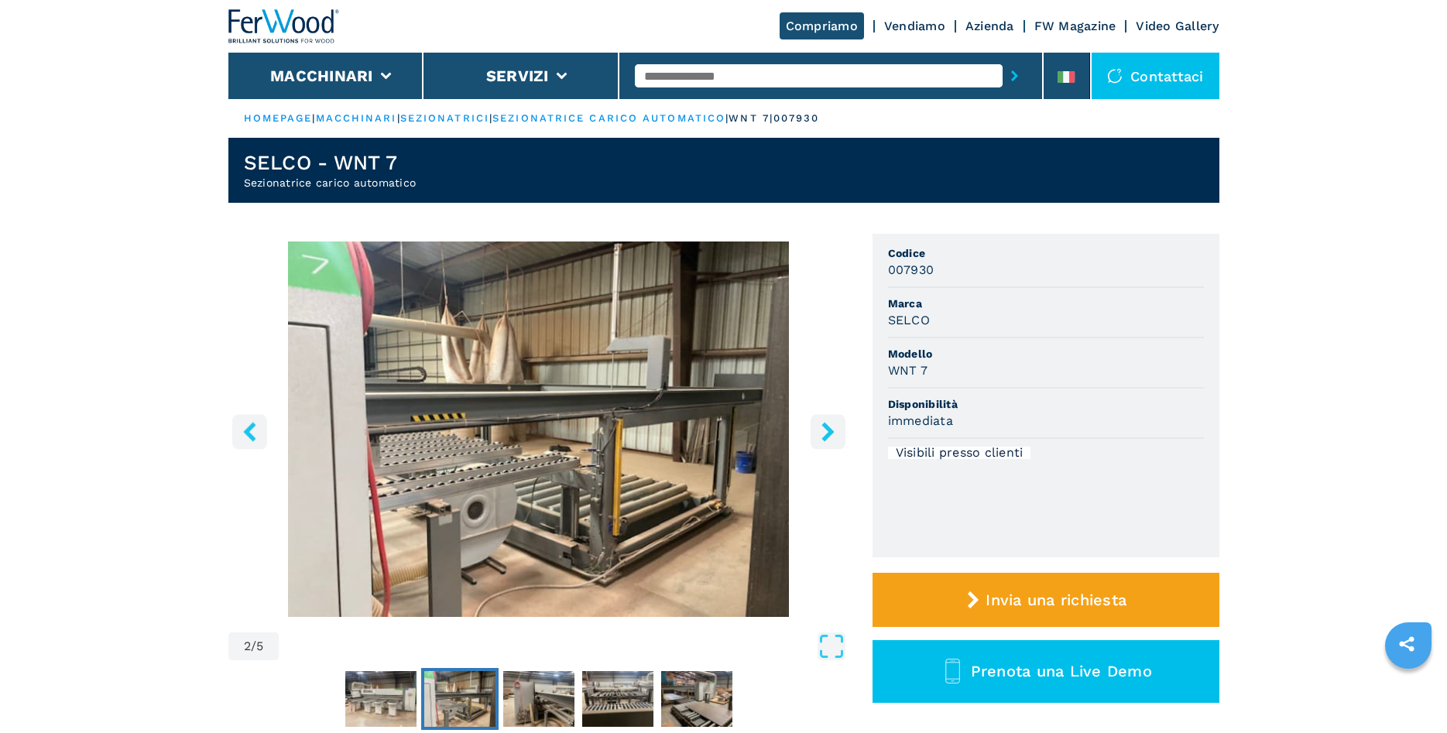
click at [825, 437] on icon "right-button" at bounding box center [827, 431] width 12 height 19
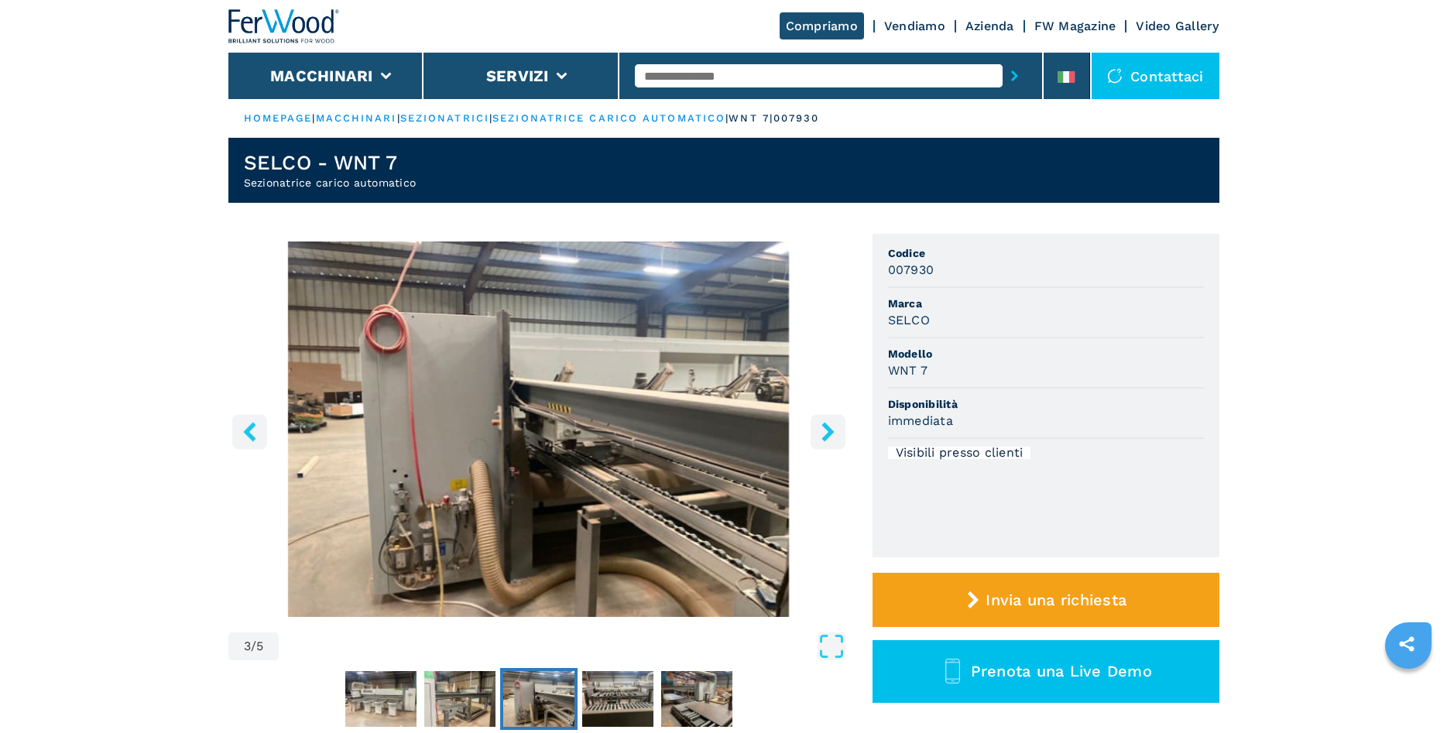
click at [825, 437] on icon "right-button" at bounding box center [827, 431] width 12 height 19
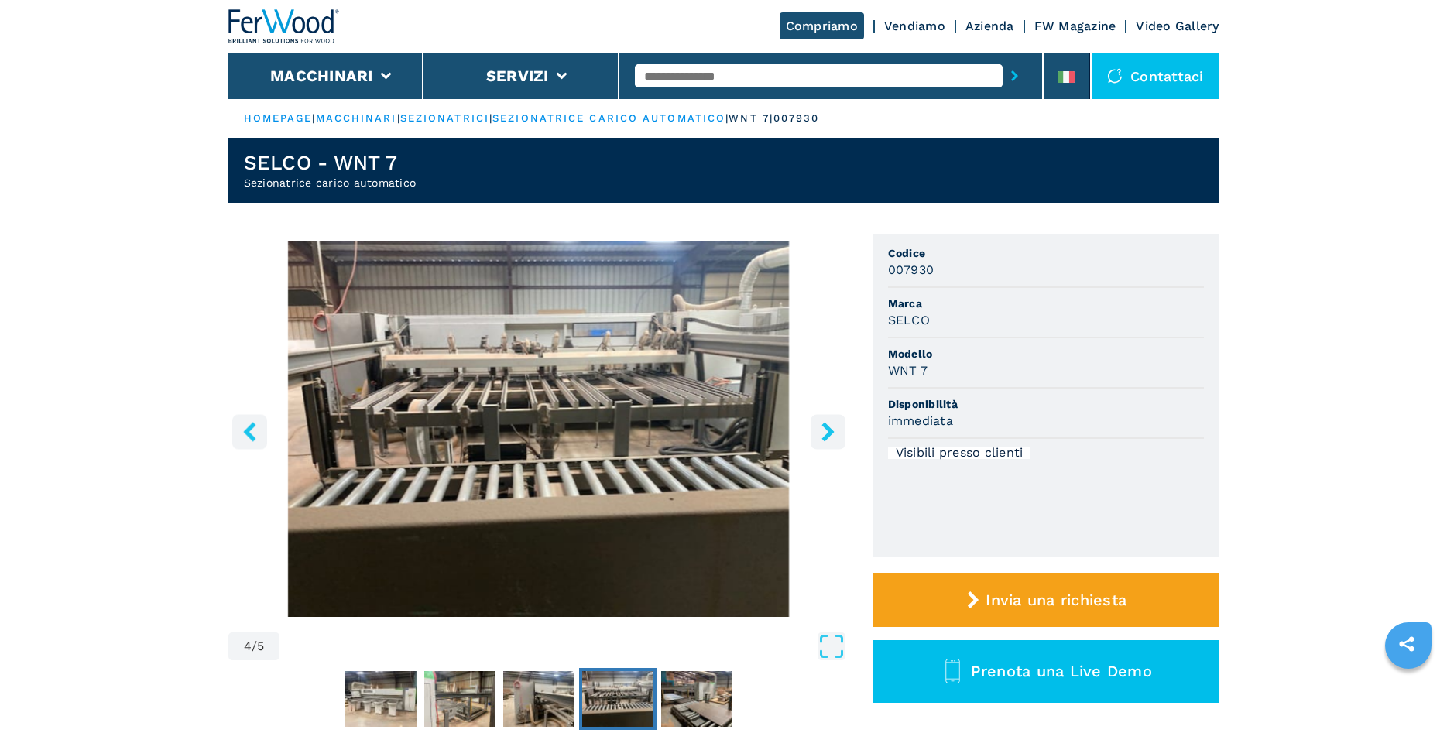
click at [825, 437] on icon "right-button" at bounding box center [827, 431] width 12 height 19
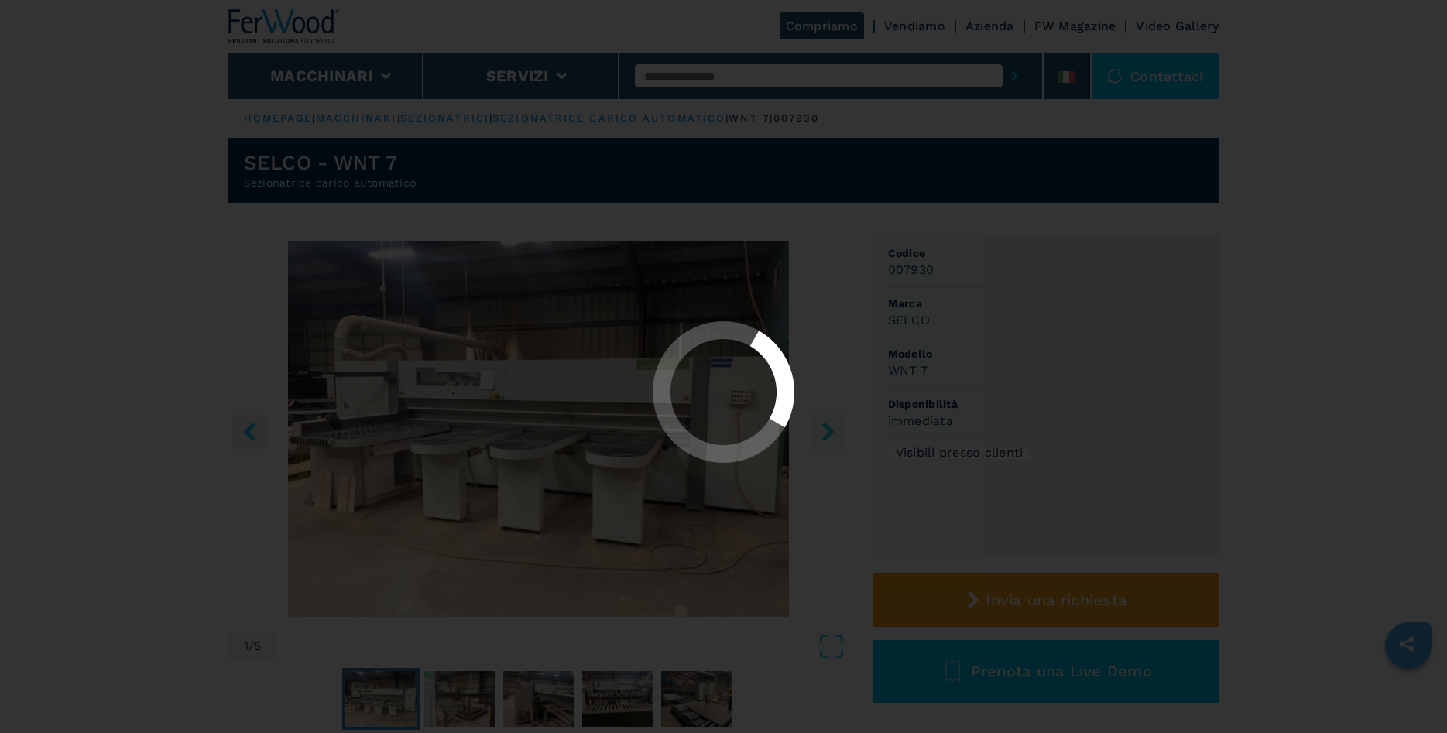
select select "**********"
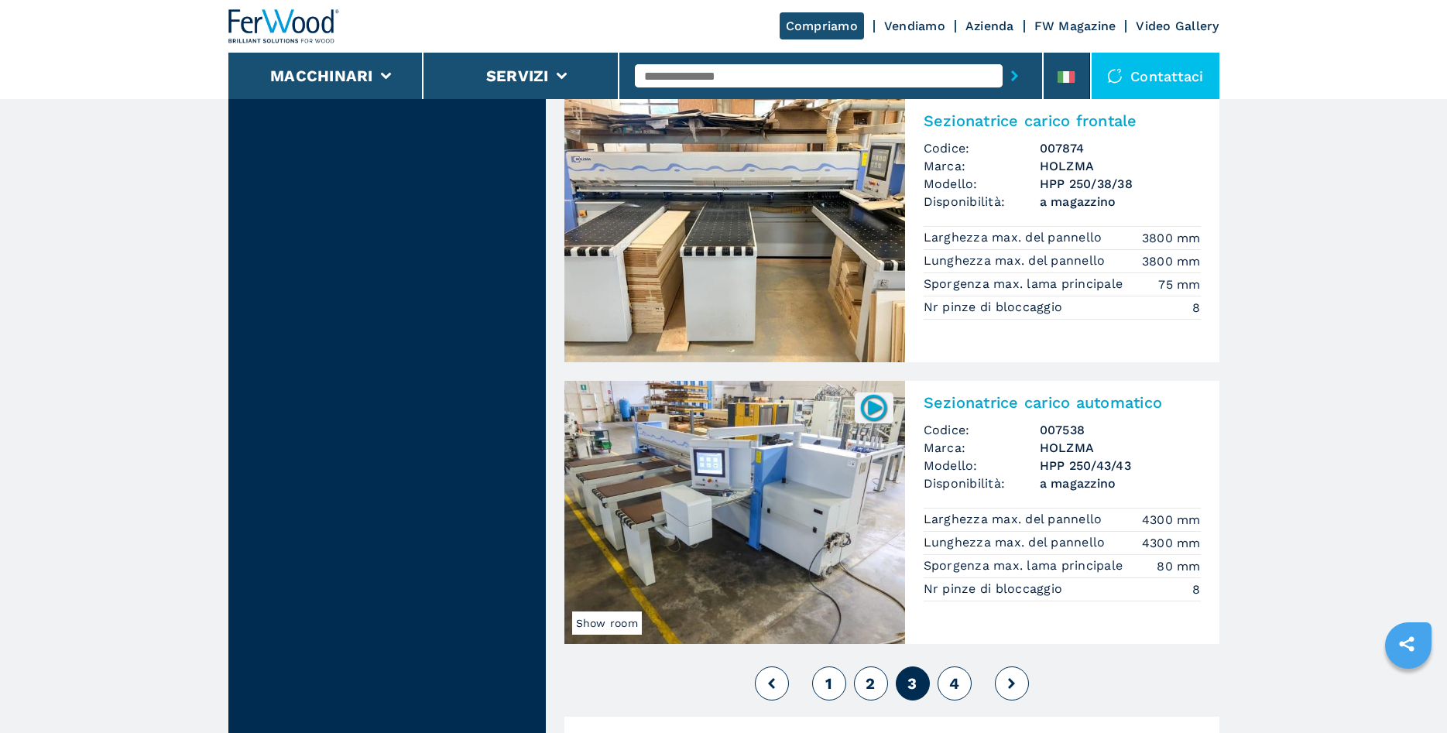
scroll to position [3317, 0]
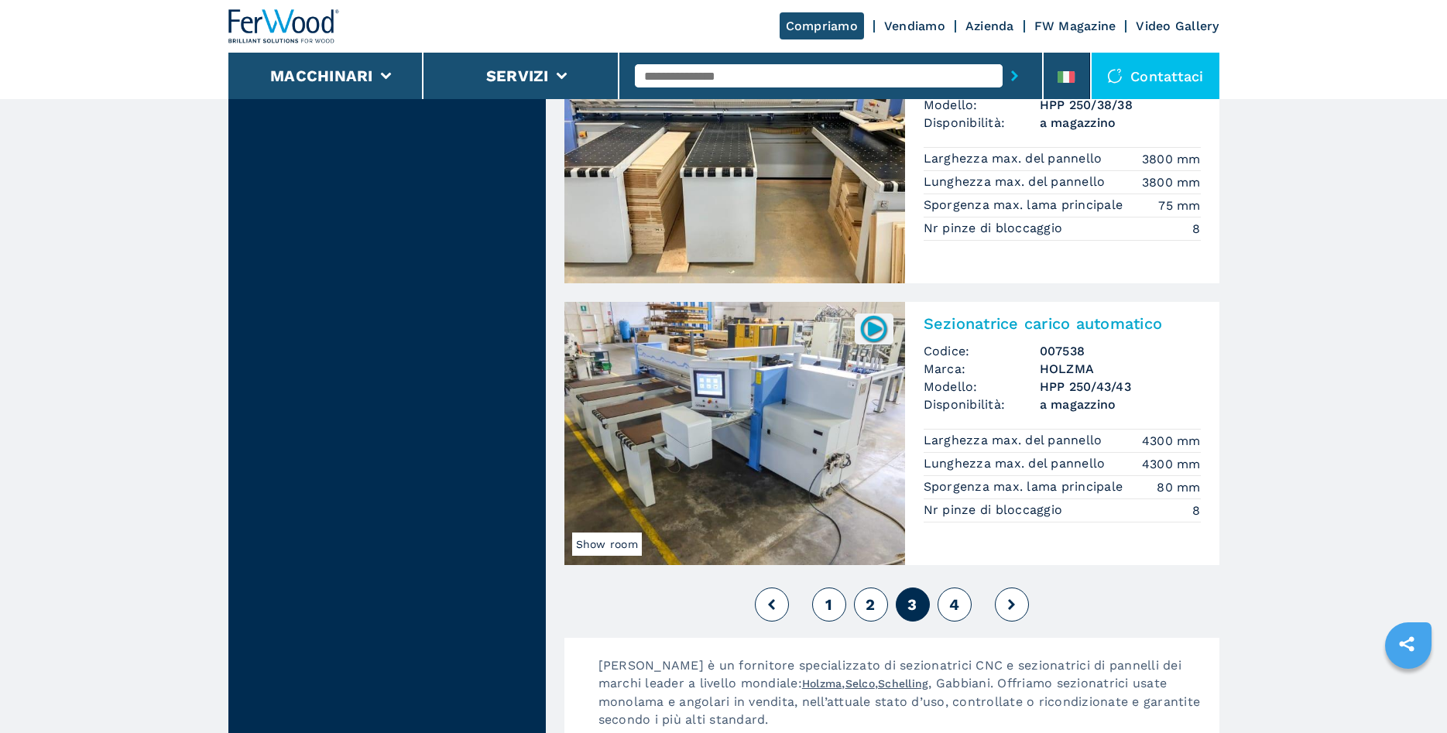
click at [951, 605] on span "4" at bounding box center [954, 604] width 10 height 19
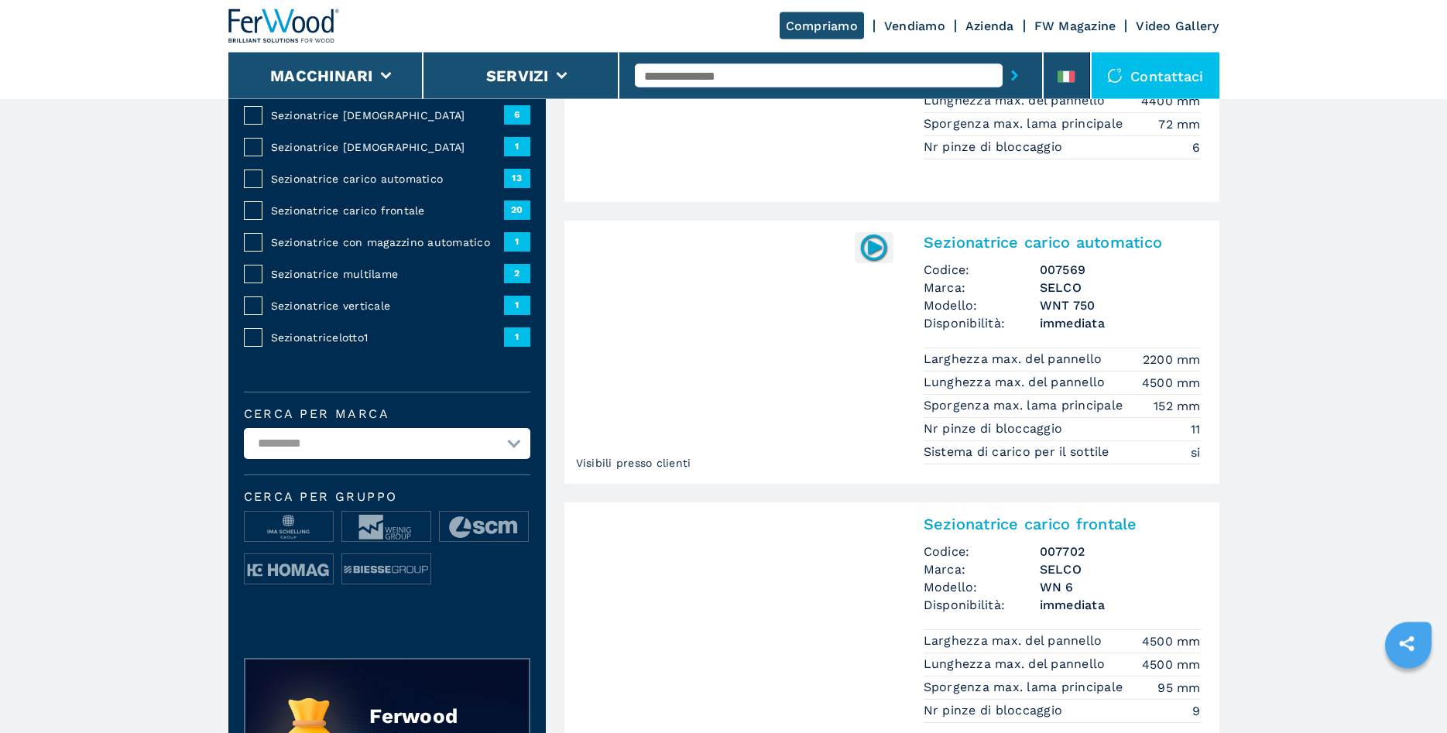
scroll to position [316, 0]
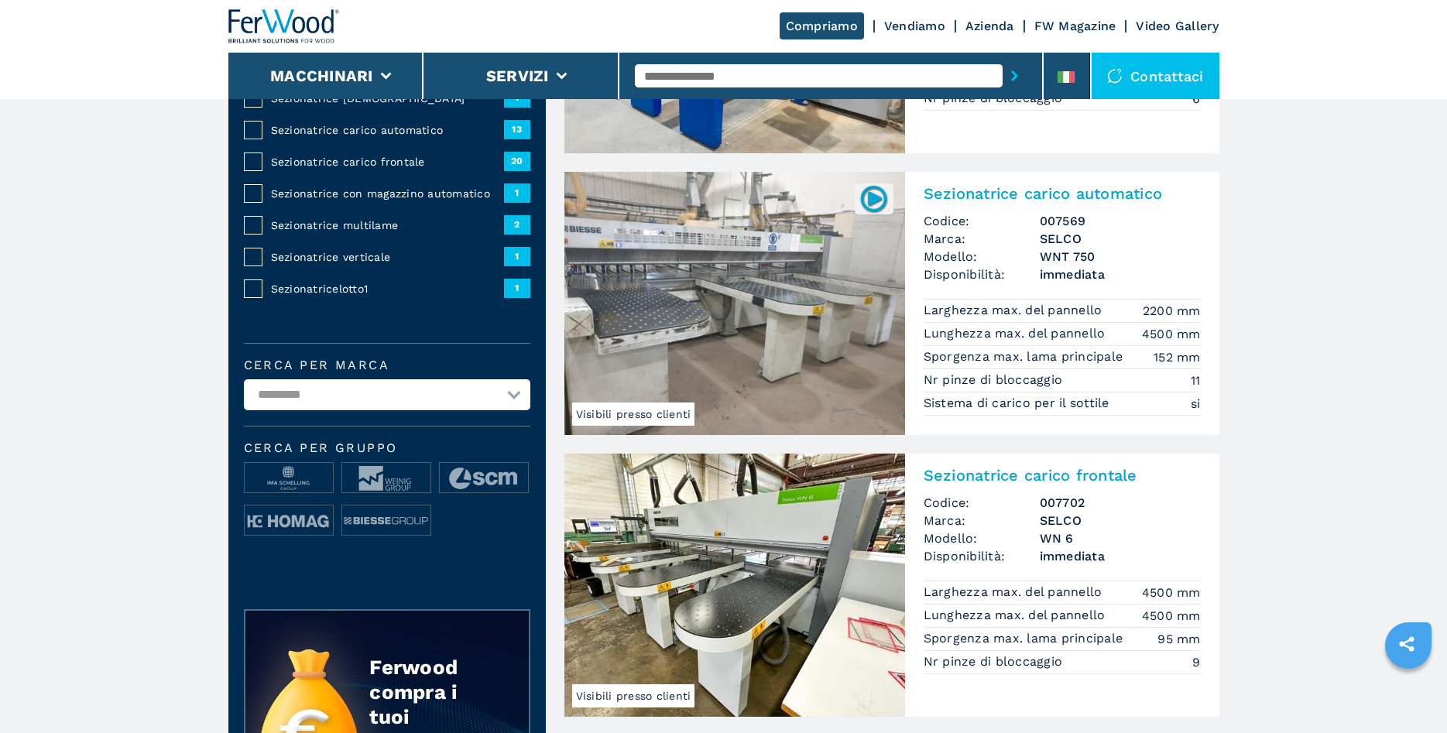
click at [754, 300] on img at bounding box center [734, 303] width 341 height 263
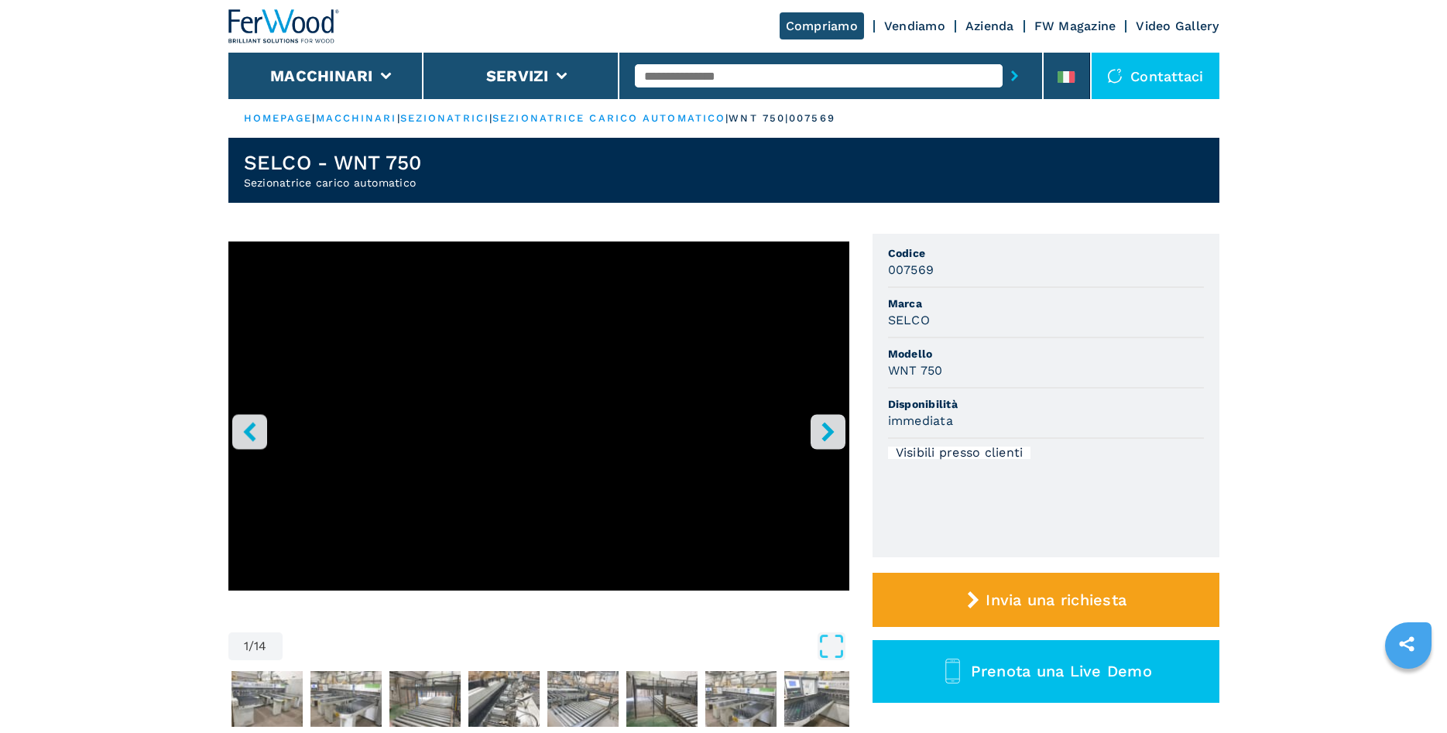
click at [825, 434] on icon "right-button" at bounding box center [827, 431] width 19 height 19
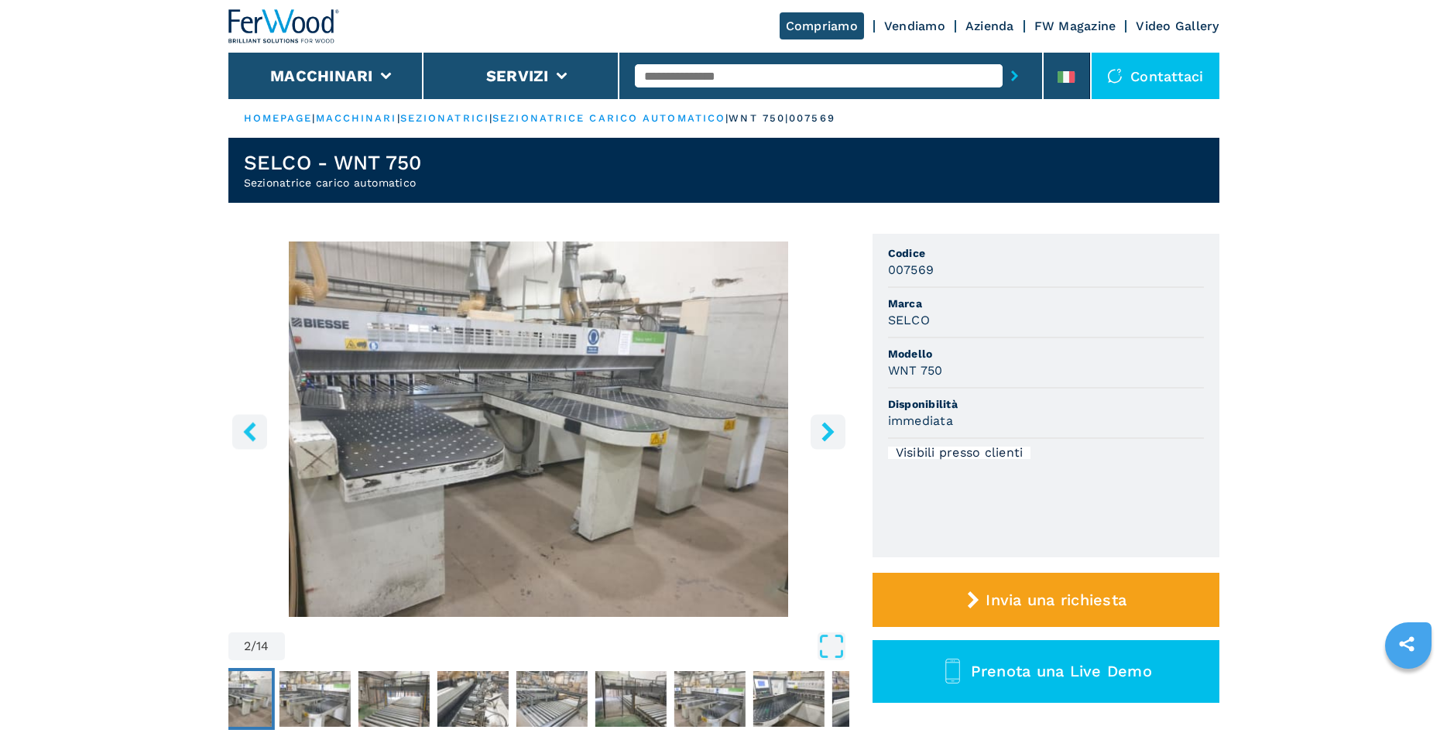
click at [825, 434] on icon "right-button" at bounding box center [827, 431] width 19 height 19
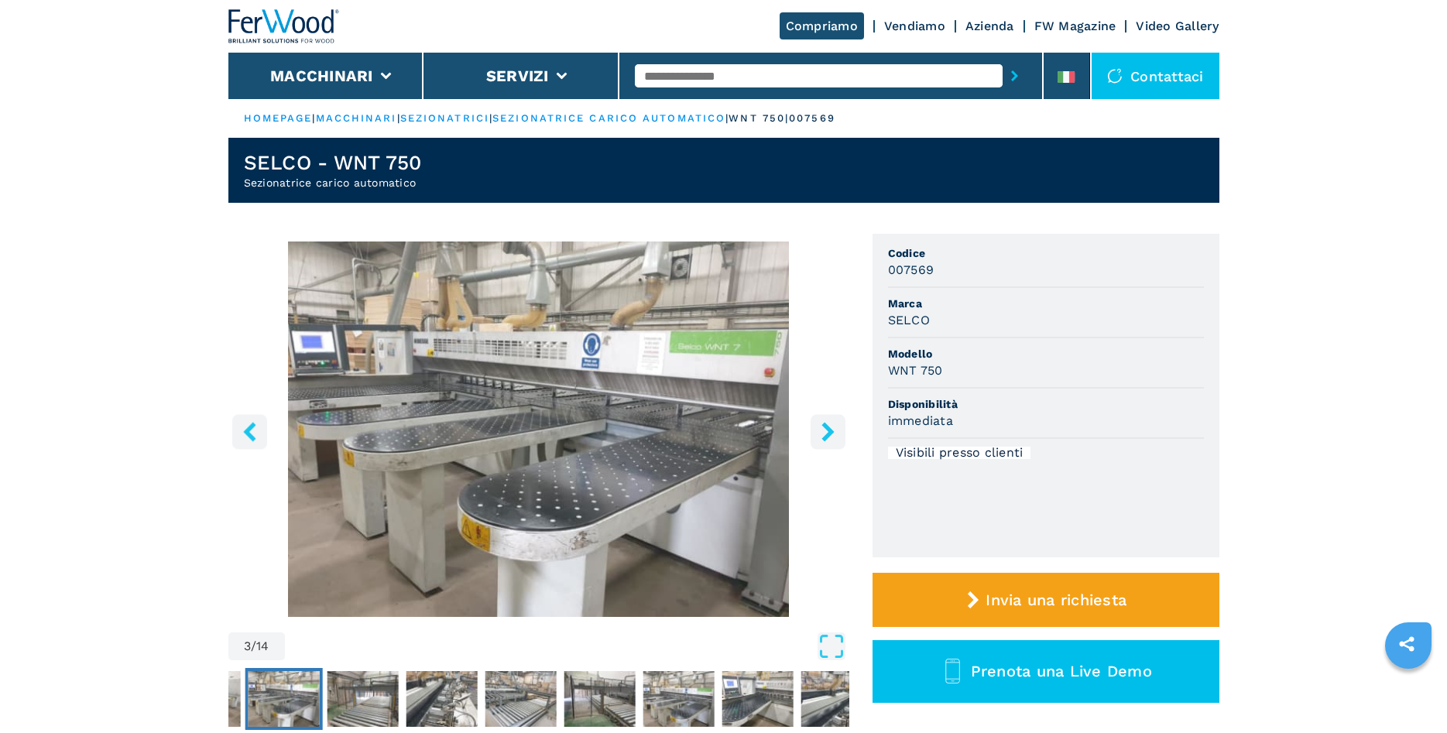
click at [825, 434] on icon "right-button" at bounding box center [827, 431] width 19 height 19
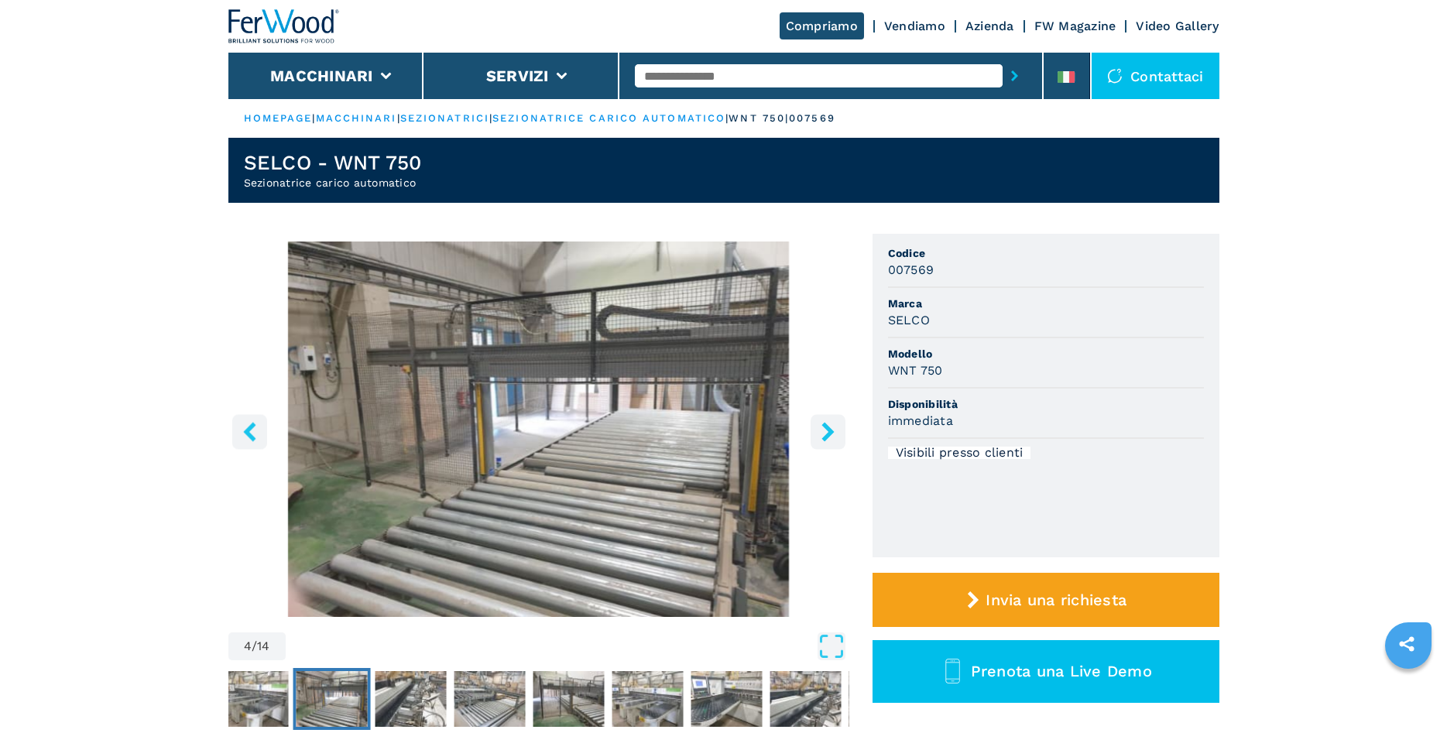
click at [825, 434] on icon "right-button" at bounding box center [827, 431] width 19 height 19
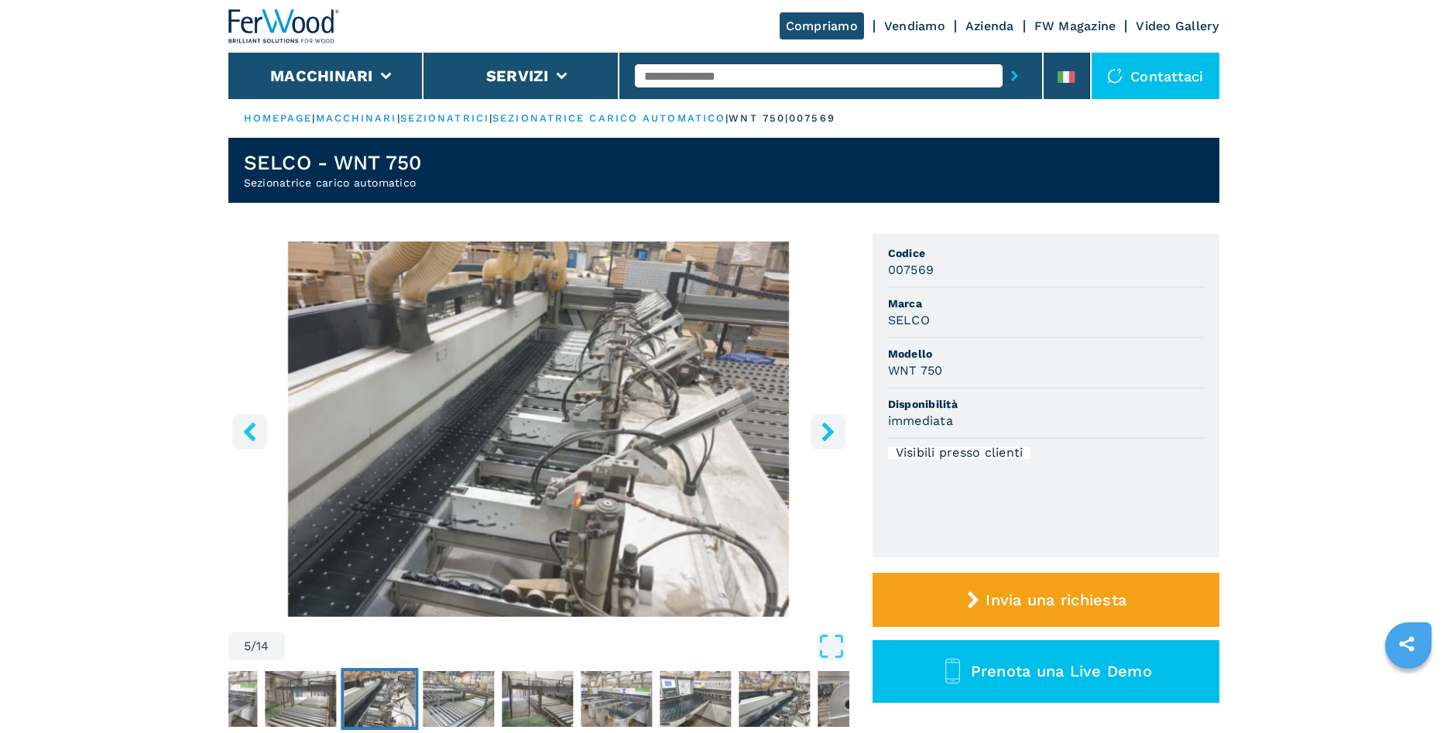
click at [825, 434] on icon "right-button" at bounding box center [827, 431] width 19 height 19
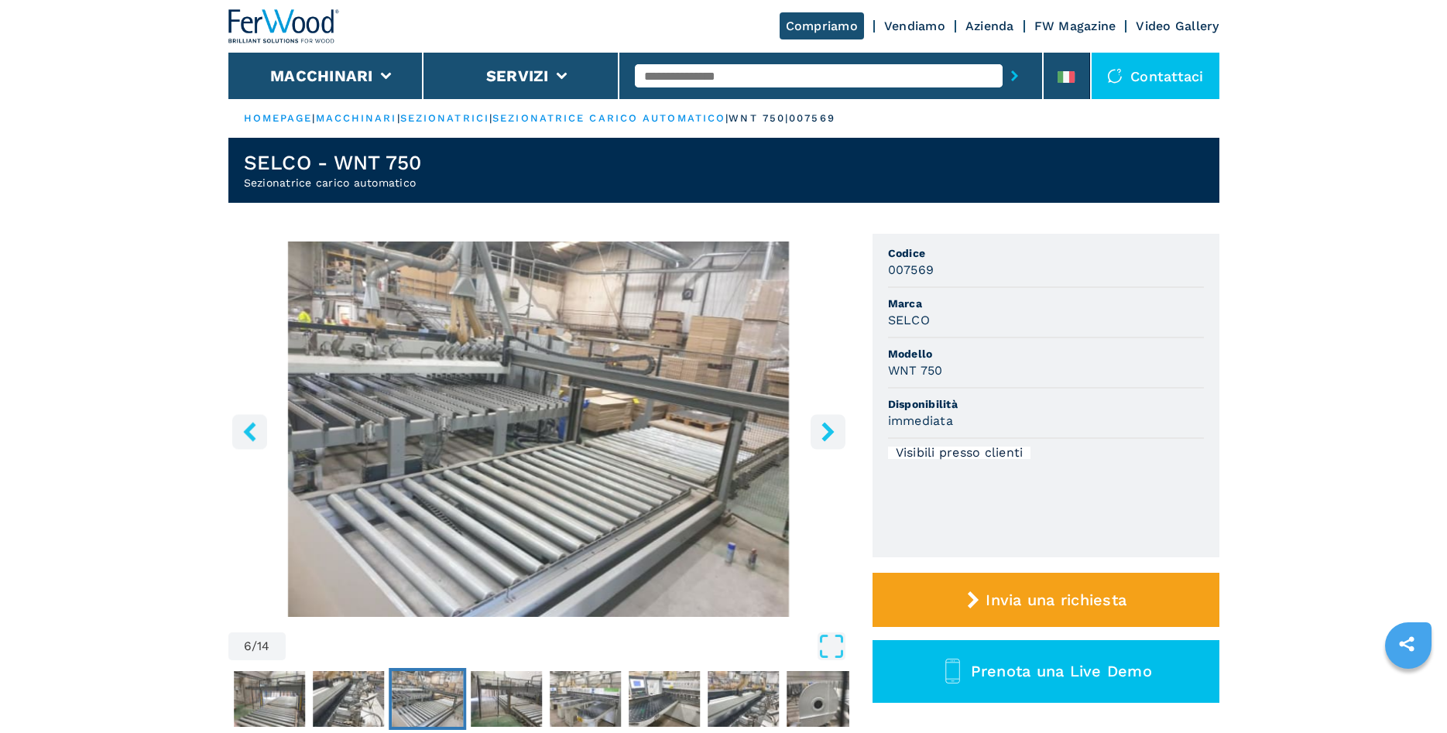
click at [825, 434] on icon "right-button" at bounding box center [827, 431] width 19 height 19
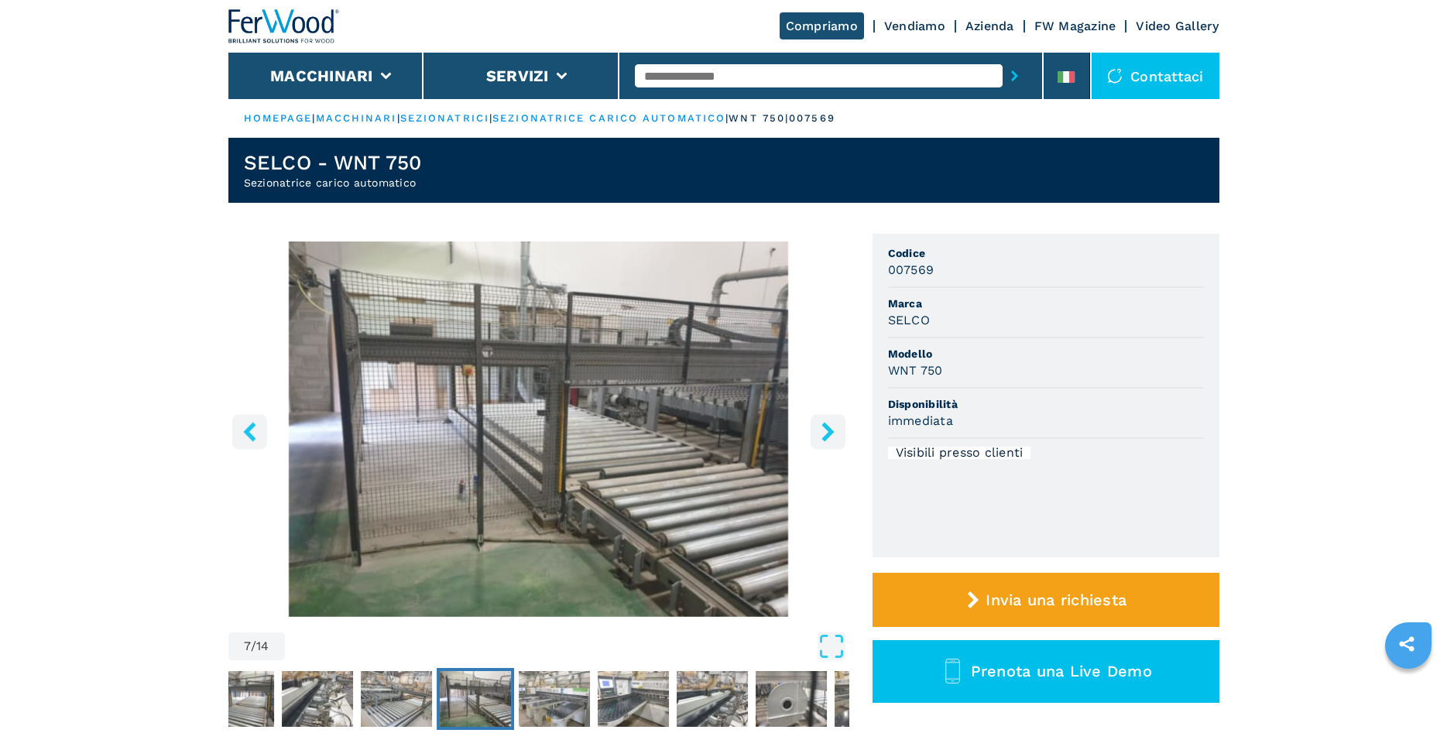
click at [825, 434] on icon "right-button" at bounding box center [827, 431] width 19 height 19
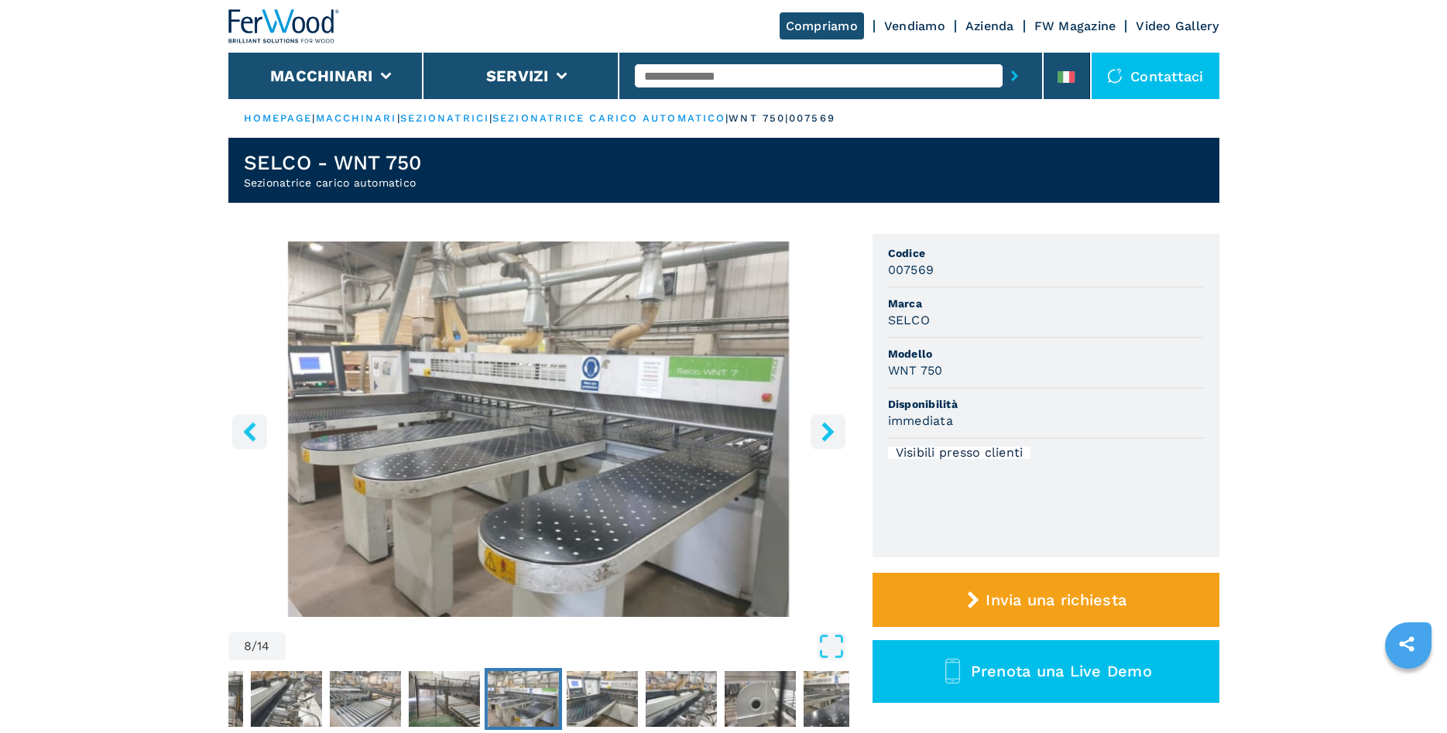
click at [825, 434] on icon "right-button" at bounding box center [827, 431] width 19 height 19
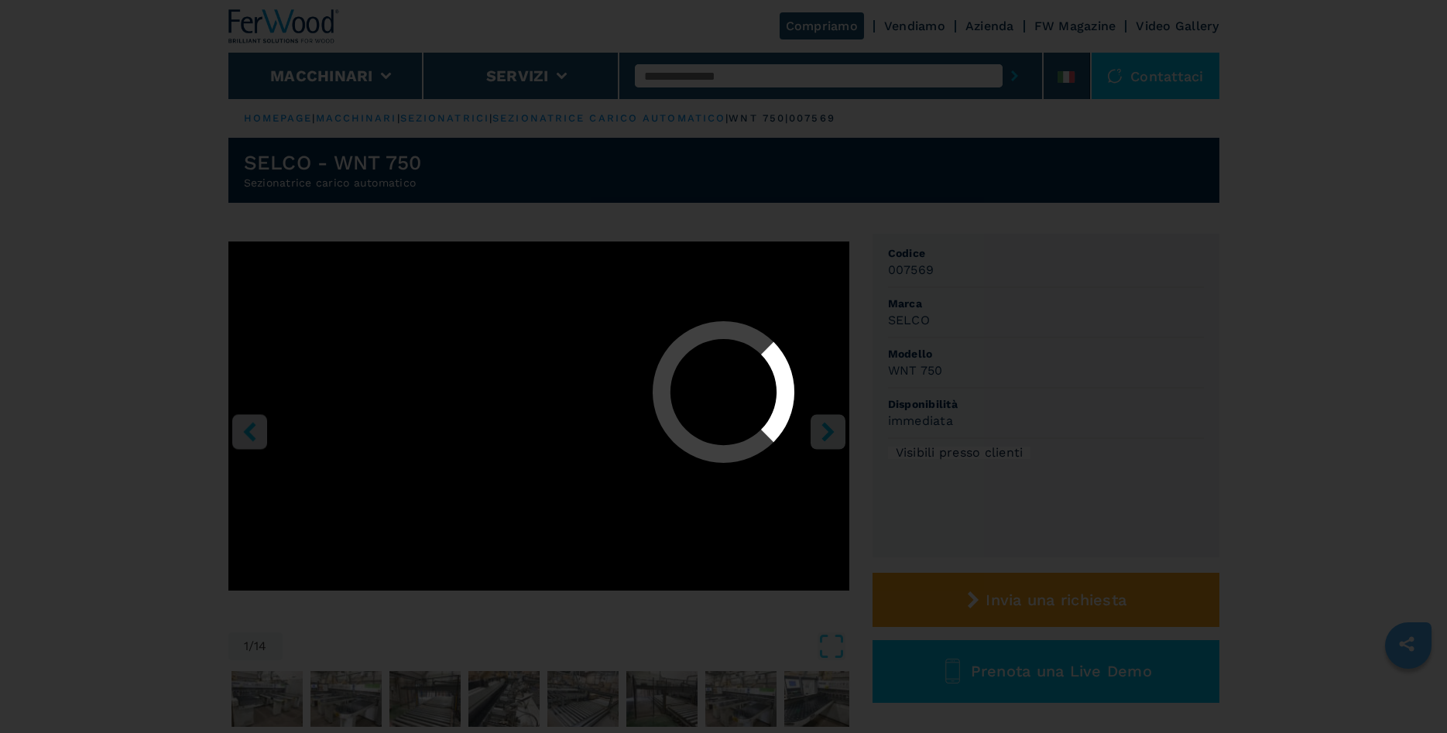
select select "**********"
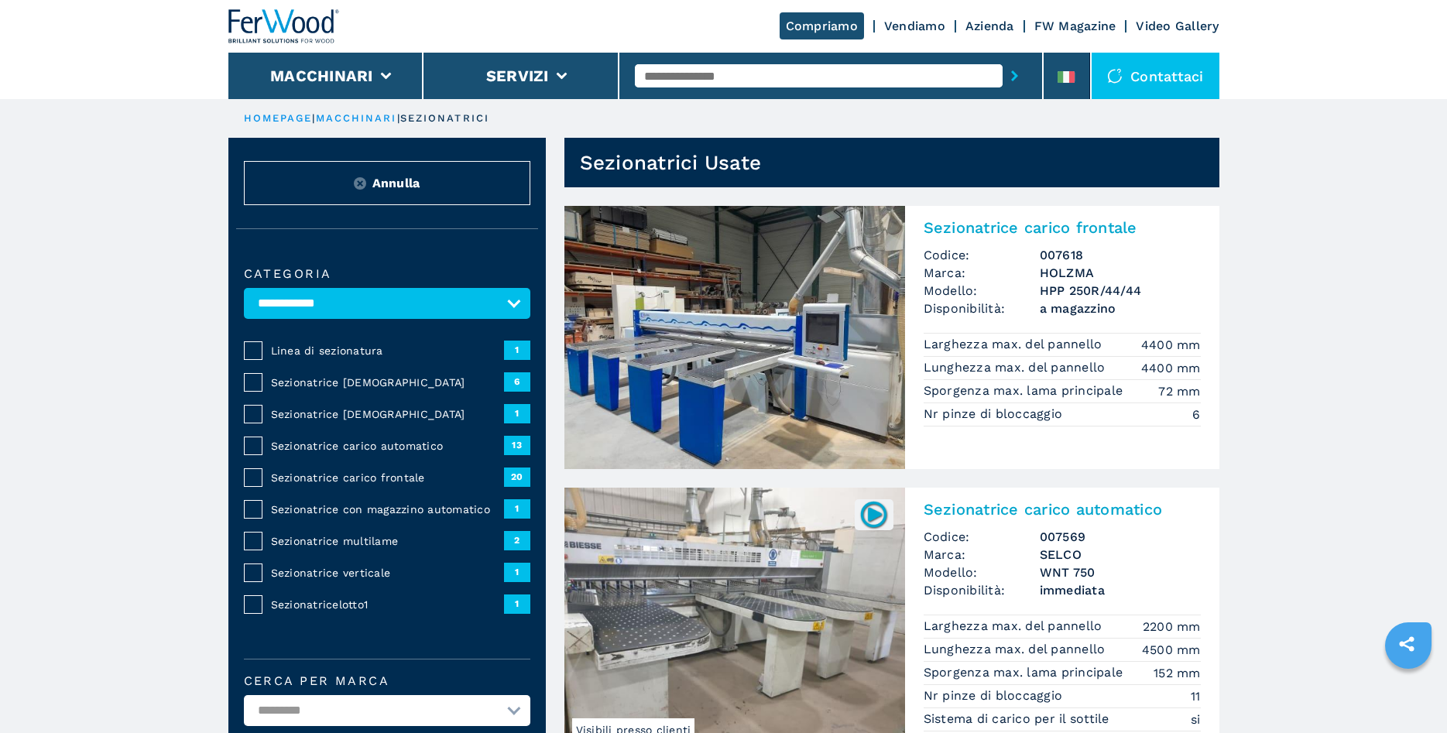
click at [282, 117] on link "HOMEPAGE" at bounding box center [278, 118] width 69 height 12
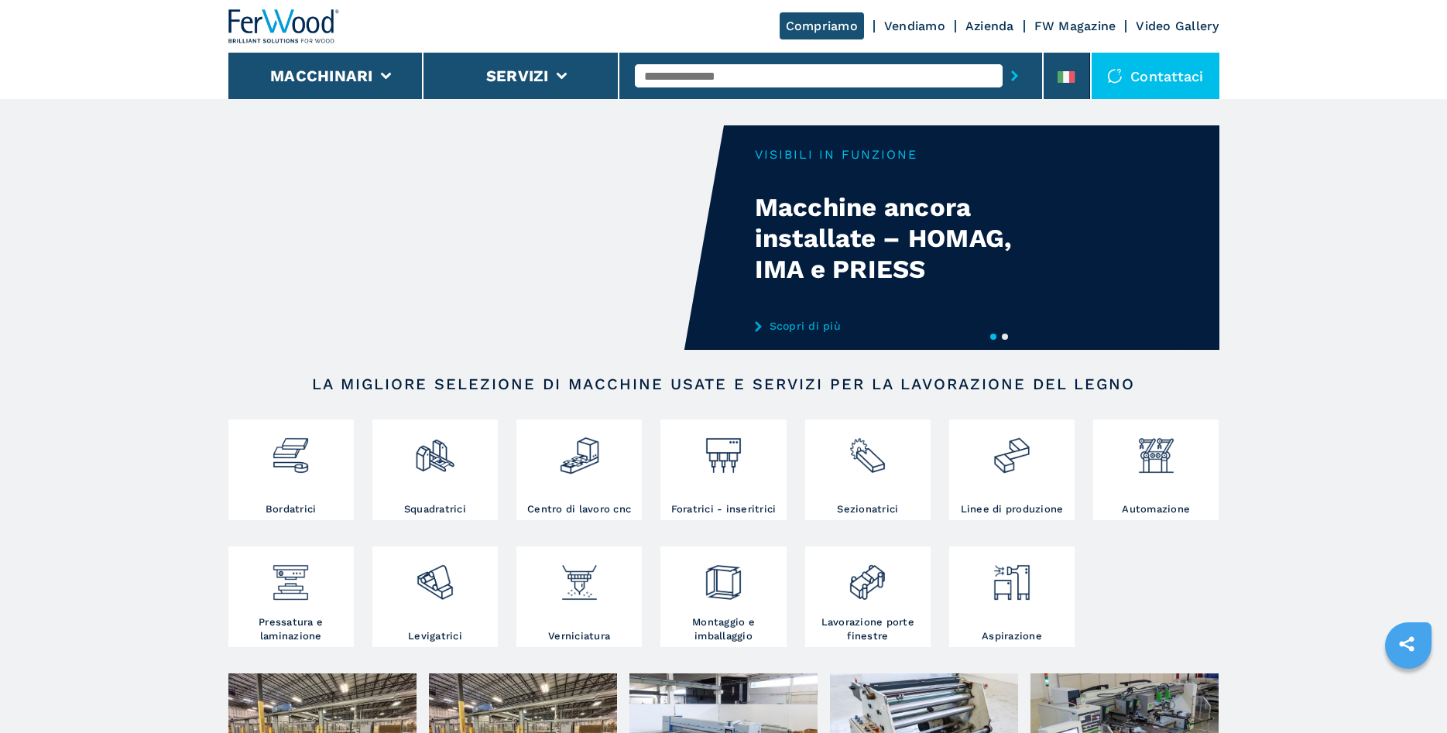
scroll to position [395, 0]
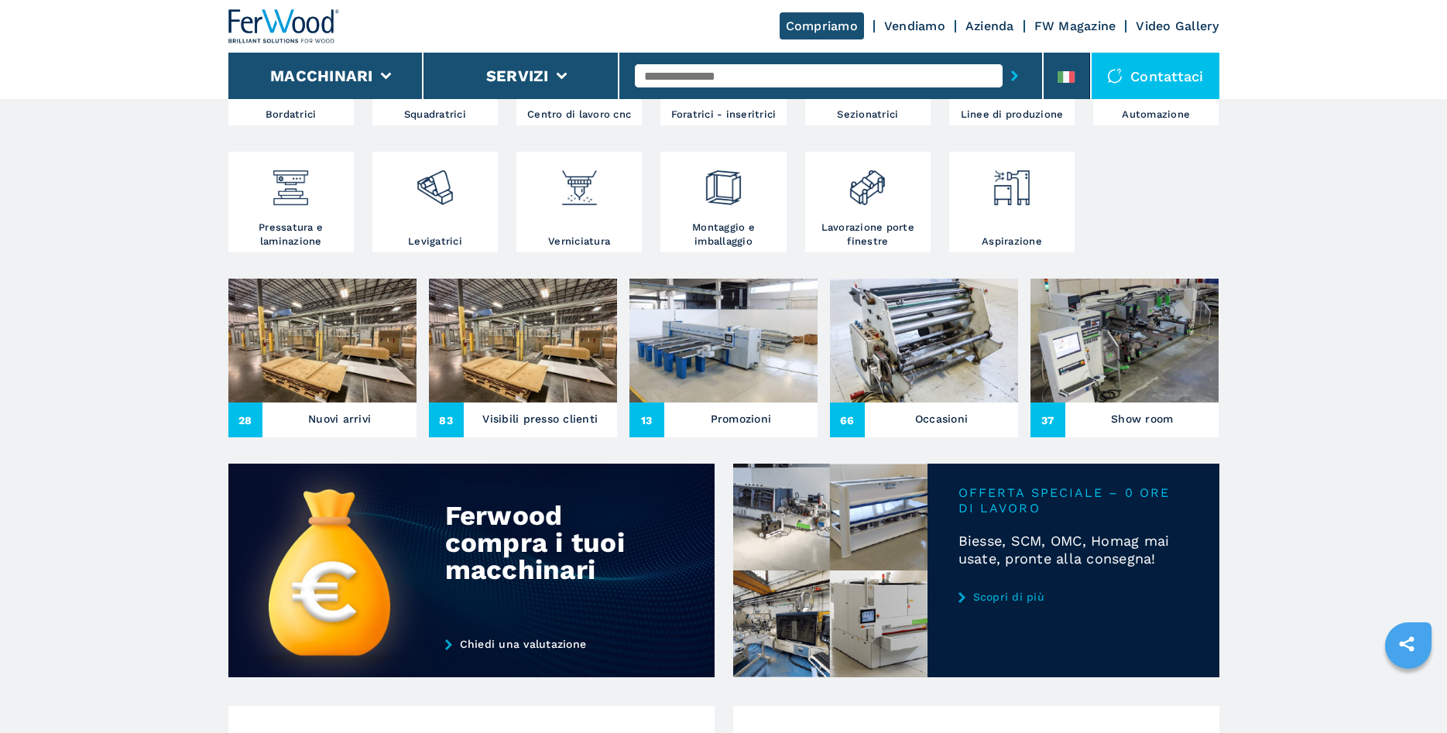
click at [930, 417] on h3 "Occasioni" at bounding box center [941, 419] width 53 height 22
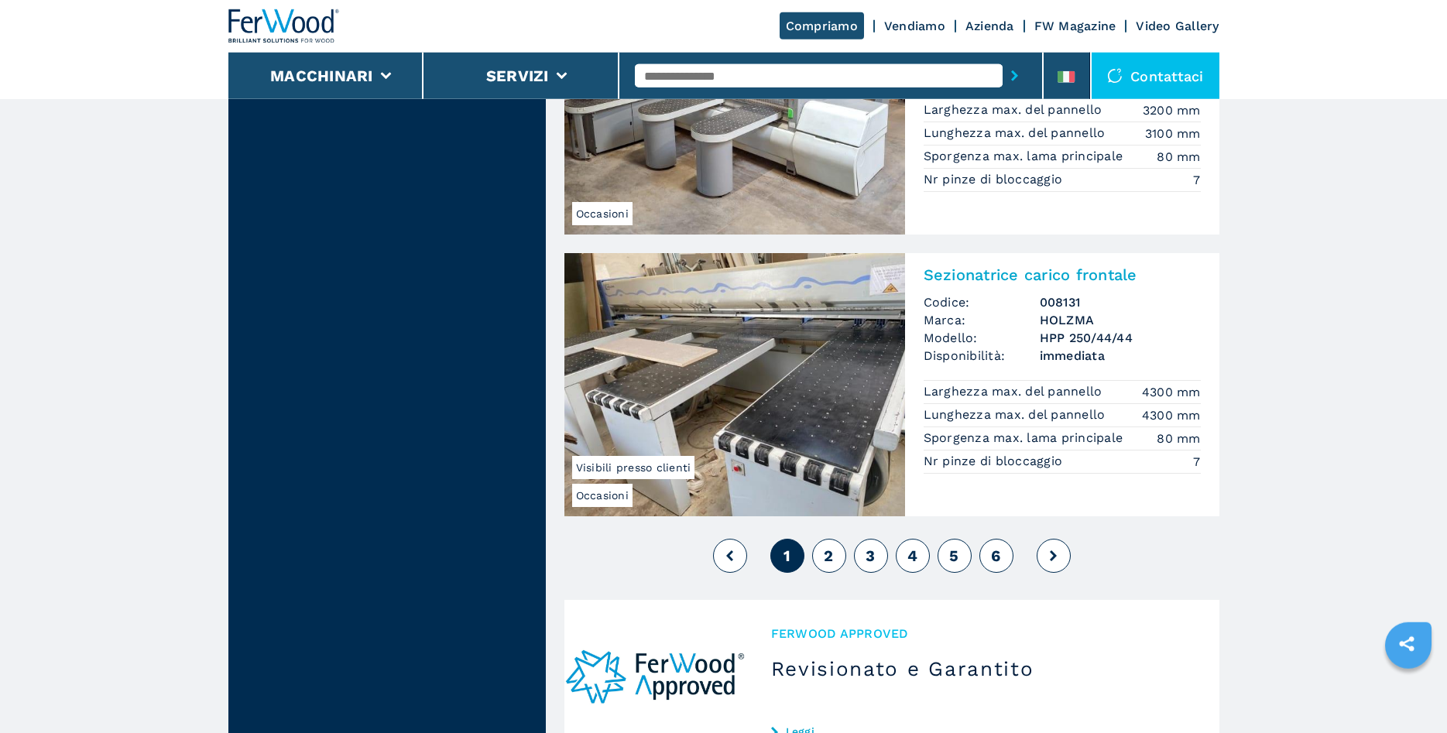
scroll to position [3633, 0]
click at [829, 555] on span "2" at bounding box center [828, 554] width 9 height 19
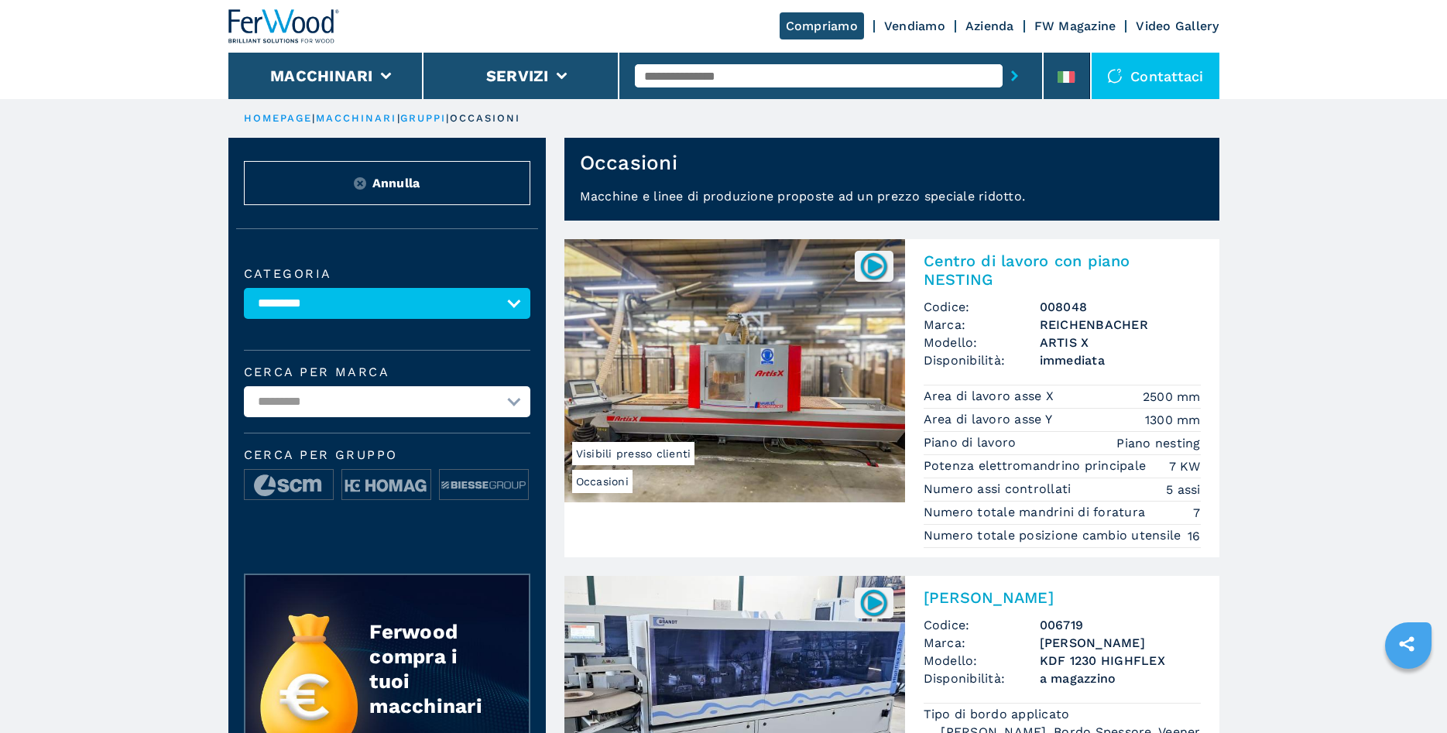
click at [283, 116] on link "HOMEPAGE" at bounding box center [278, 118] width 69 height 12
